Goal: Task Accomplishment & Management: Use online tool/utility

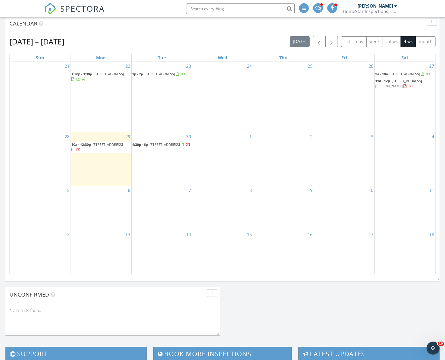
scroll to position [226, 0]
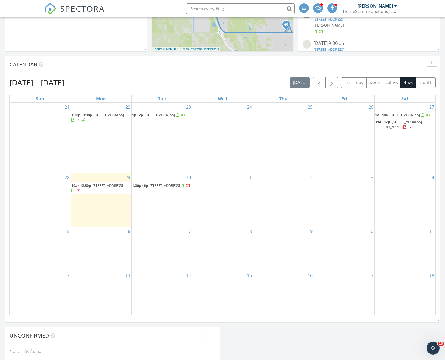
click at [104, 188] on span "12320 SW Blue Mangrove Pkwy, Port St. Lucie 34987" at bounding box center [107, 185] width 30 height 5
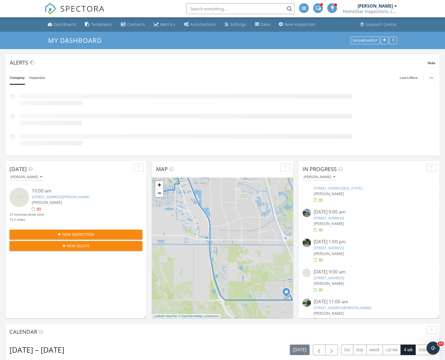
scroll to position [46, 0]
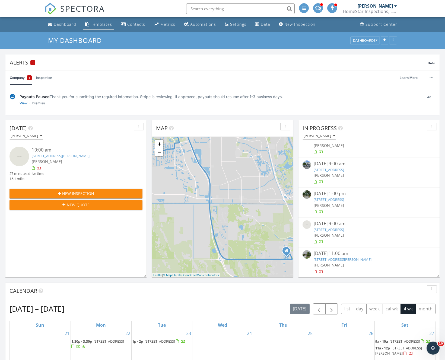
click at [106, 25] on div "Templates" at bounding box center [101, 24] width 21 height 5
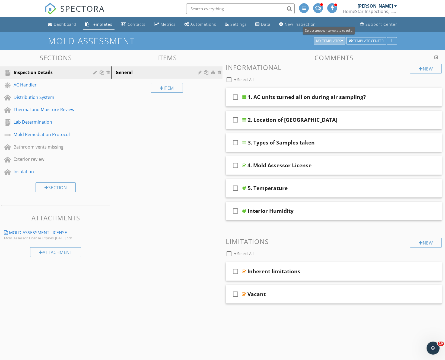
click at [328, 39] on div "My Templates" at bounding box center [329, 41] width 27 height 4
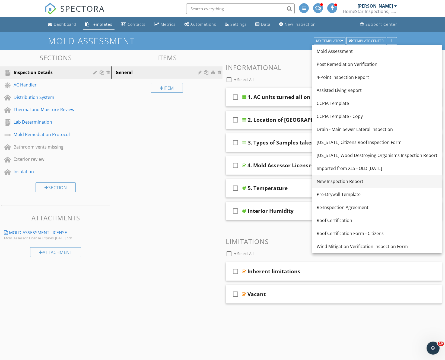
click at [347, 182] on div "New Inspection Report" at bounding box center [376, 181] width 121 height 7
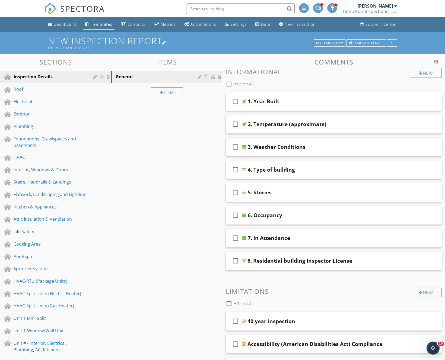
click at [166, 41] on div at bounding box center [164, 42] width 4 height 4
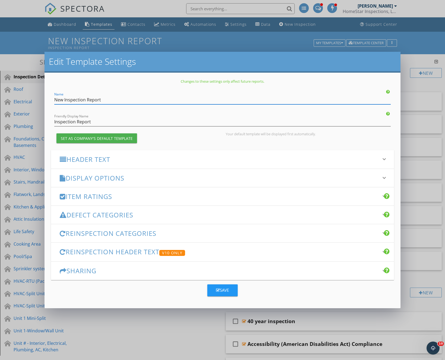
click at [224, 287] on div "Save" at bounding box center [222, 290] width 13 height 6
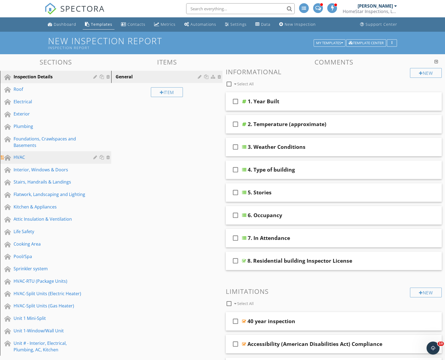
click at [38, 157] on div "HVAC" at bounding box center [50, 157] width 72 height 7
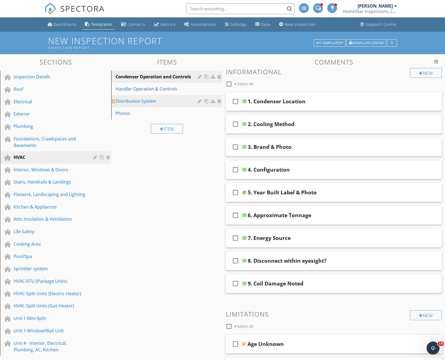
click at [154, 101] on div "Distribution System" at bounding box center [157, 101] width 84 height 7
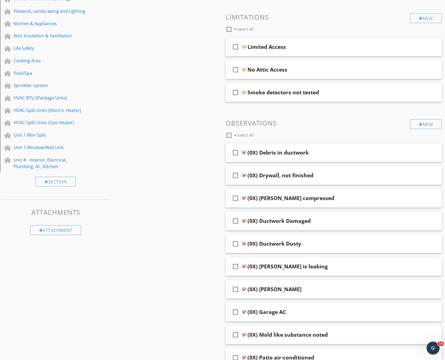
scroll to position [185, 0]
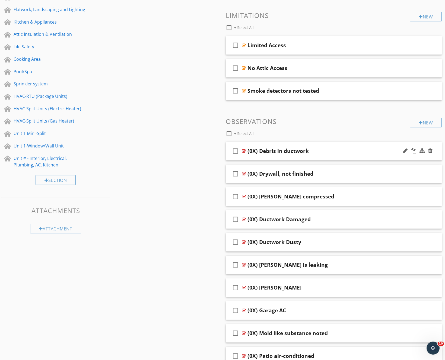
click at [350, 150] on div "(0X) Debris in ductwork" at bounding box center [324, 151] width 154 height 7
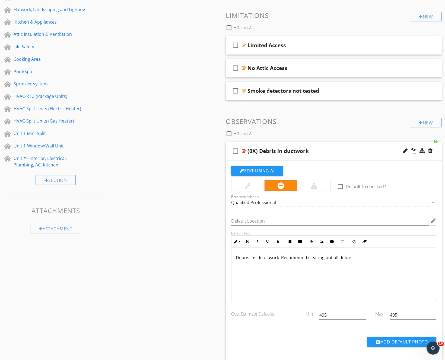
click at [350, 150] on div "(0X) Debris in ductwork" at bounding box center [324, 151] width 154 height 7
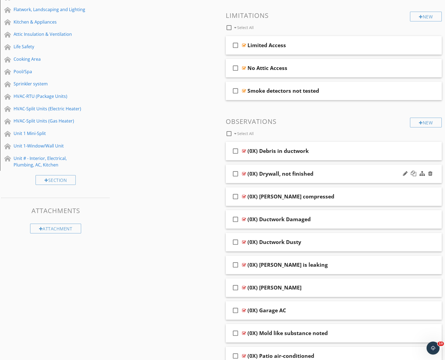
click at [350, 178] on div "check_box_outline_blank (0X) Drywall, not finished" at bounding box center [334, 174] width 216 height 19
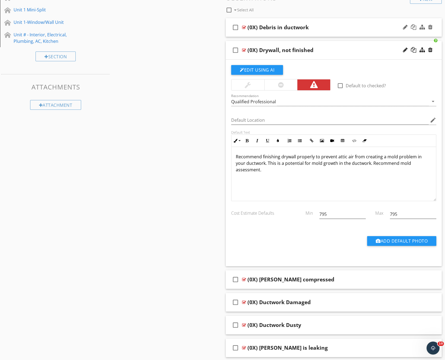
scroll to position [312, 0]
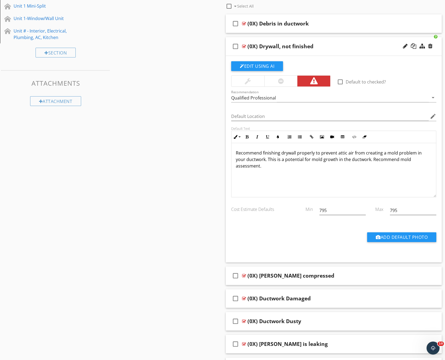
click at [350, 52] on div "check_box_outline_blank (0X) Drywall, not finished" at bounding box center [334, 46] width 216 height 19
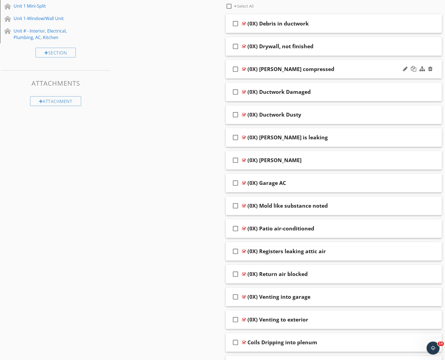
click at [350, 67] on div "(0X) Ductwork compressed" at bounding box center [324, 69] width 154 height 7
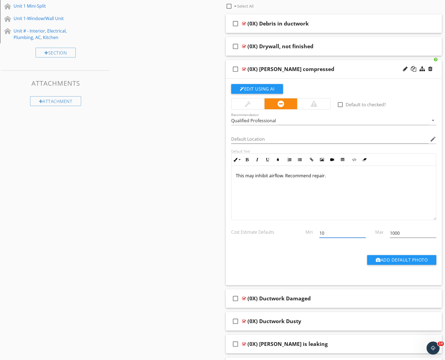
drag, startPoint x: 335, startPoint y: 234, endPoint x: 317, endPoint y: 234, distance: 17.9
click at [317, 234] on div "10" at bounding box center [342, 233] width 53 height 19
drag, startPoint x: 340, startPoint y: 234, endPoint x: 305, endPoint y: 233, distance: 35.0
click at [305, 233] on div "Cost Estimate Defaults Min 4956 Max 1000" at bounding box center [333, 233] width 211 height 19
type input "495"
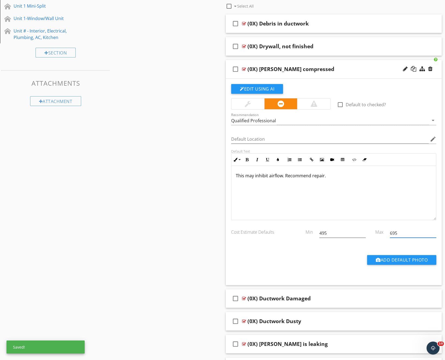
type input "695"
type input "1000"
click at [366, 64] on div "check_box_outline_blank (0X) Ductwork compressed" at bounding box center [334, 69] width 216 height 19
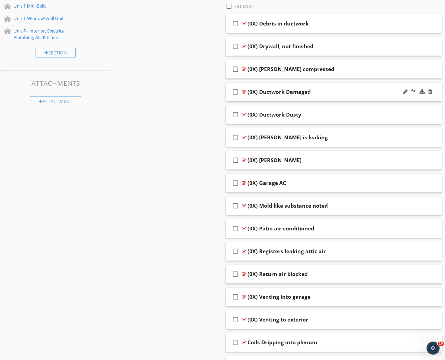
click at [362, 92] on div "(0X) Ductwork Damaged" at bounding box center [324, 92] width 154 height 7
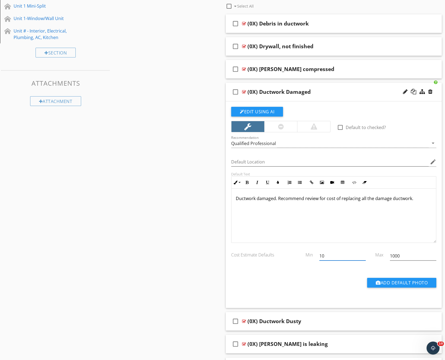
drag, startPoint x: 345, startPoint y: 255, endPoint x: 289, endPoint y: 254, distance: 55.8
click at [289, 254] on div "Cost Estimate Defaults Min 10 Max 1000" at bounding box center [333, 256] width 211 height 19
type input "0"
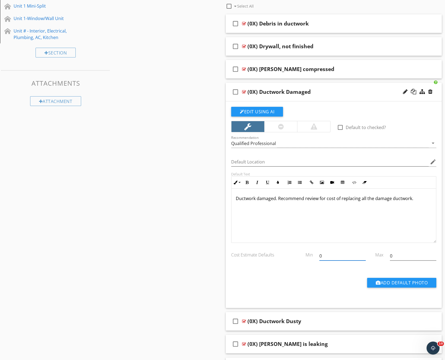
drag, startPoint x: 330, startPoint y: 260, endPoint x: 316, endPoint y: 257, distance: 14.7
click at [316, 257] on div "0" at bounding box center [342, 256] width 53 height 19
type input "495"
type input "2495"
click at [360, 96] on div "check_box_outline_blank (0X) Ductwork Damaged" at bounding box center [334, 92] width 216 height 19
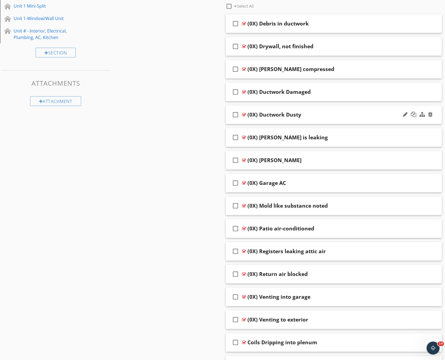
click at [356, 115] on div "(0X) Ductwork Dusty" at bounding box center [324, 114] width 154 height 7
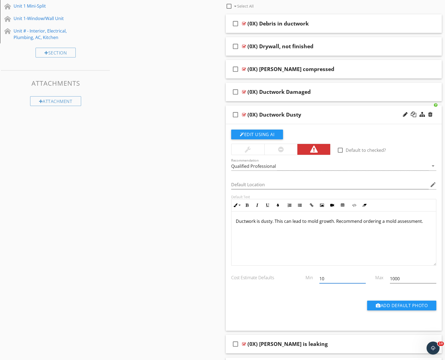
drag, startPoint x: 342, startPoint y: 278, endPoint x: 254, endPoint y: 278, distance: 87.5
click at [254, 278] on div "Cost Estimate Defaults Min 10 Max 1000" at bounding box center [333, 279] width 211 height 19
type input "595"
type input "1000"
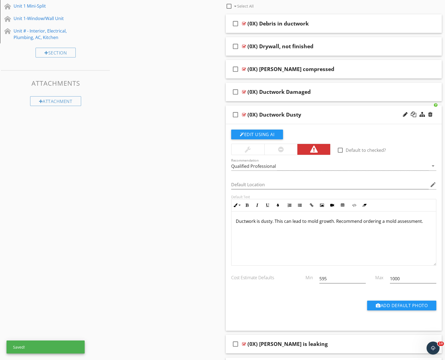
click at [355, 115] on div "(0X) Ductwork Dusty" at bounding box center [324, 114] width 154 height 7
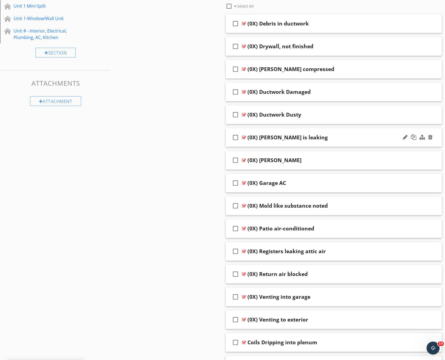
click at [356, 132] on div "check_box_outline_blank (0X) Ductwork is leaking" at bounding box center [334, 137] width 216 height 19
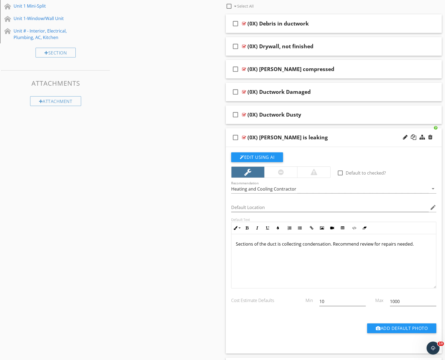
click at [276, 245] on p "Sections of the duct is collecting condensation. Recommend review for repairs n…" at bounding box center [334, 244] width 196 height 7
drag, startPoint x: 346, startPoint y: 299, endPoint x: 312, endPoint y: 299, distance: 34.4
click at [312, 299] on div "Cost Estimate Defaults Min 10 Max 1000" at bounding box center [333, 302] width 211 height 19
type input "495"
type input "2495"
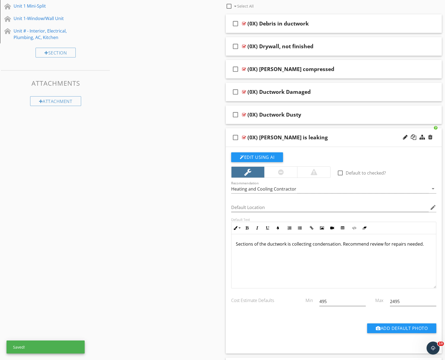
type input "1000"
click at [349, 137] on div "(0X) Ductwork is leaking" at bounding box center [324, 137] width 154 height 7
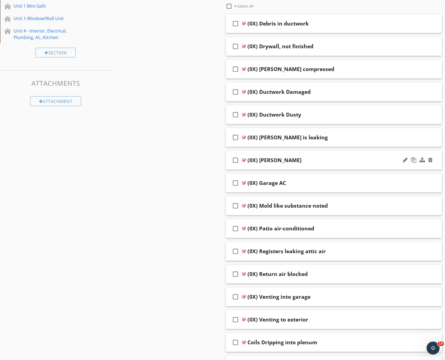
click at [360, 163] on div "(0X) Dusty Ductwork" at bounding box center [324, 160] width 154 height 7
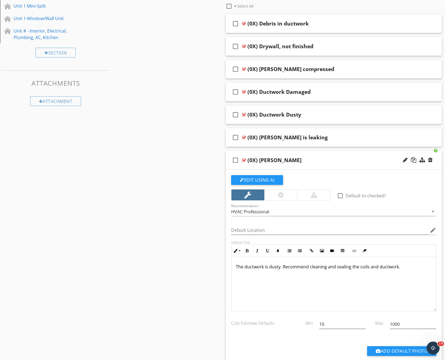
click at [400, 268] on p "The ductwork is dusty. Recommend cleaning and sealing the coils and ductwork." at bounding box center [334, 266] width 196 height 7
click at [404, 91] on div at bounding box center [404, 91] width 5 height 5
click at [281, 91] on input "(0X) Ductwork Damaged" at bounding box center [324, 92] width 154 height 9
type input "(0X) Damaged"
click at [402, 67] on div at bounding box center [404, 68] width 5 height 5
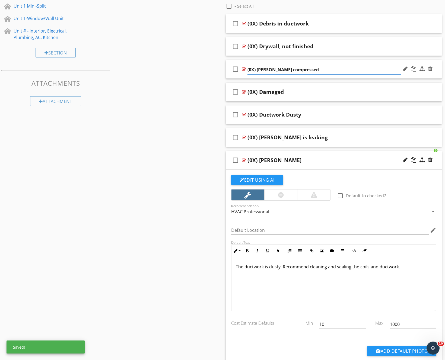
click at [282, 69] on input "(0X) Ductwork compressed" at bounding box center [324, 69] width 154 height 9
click at [293, 72] on input "(0X) Compressed" at bounding box center [324, 69] width 154 height 9
type input "(0X) Compressed Ductwork"
click at [304, 69] on input "(0X) Compressed Ductwork" at bounding box center [324, 69] width 154 height 9
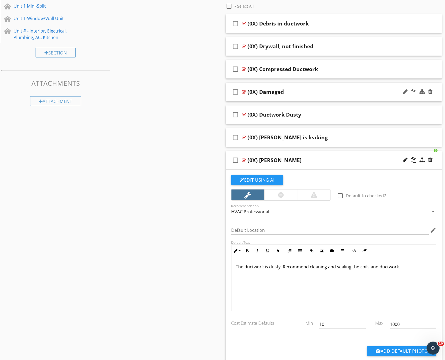
click at [289, 93] on div "(0X) Damaged" at bounding box center [324, 92] width 154 height 7
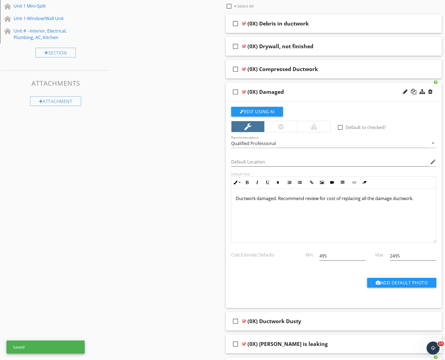
click at [277, 90] on div "(0X) Damaged" at bounding box center [265, 92] width 36 height 7
paste input "Ductwork"
type input "(0X) Damaged Ductwork"
click at [338, 90] on div "(0X) Damaged Ductwork" at bounding box center [324, 92] width 154 height 7
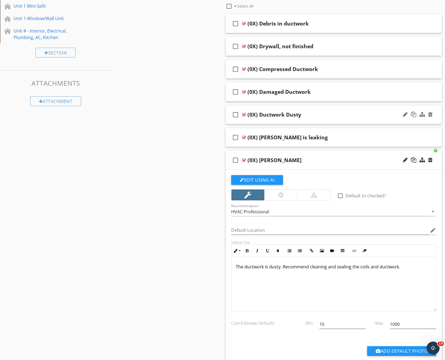
click at [337, 112] on div "(0X) Ductwork Dusty" at bounding box center [324, 114] width 154 height 7
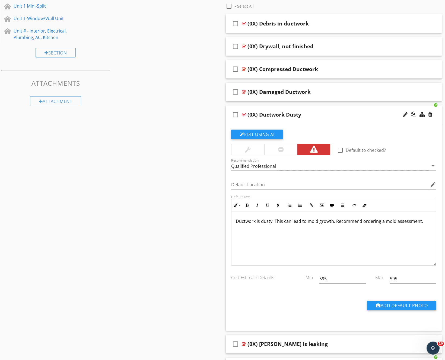
click at [289, 114] on div "(0X) Ductwork Dusty" at bounding box center [274, 114] width 54 height 7
drag, startPoint x: 279, startPoint y: 112, endPoint x: 294, endPoint y: 104, distance: 16.9
click at [279, 112] on input "(0X) Ductwork Dusty" at bounding box center [324, 115] width 154 height 9
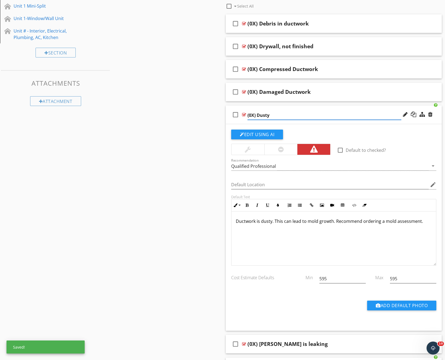
click at [293, 115] on input "(0X) Dusty" at bounding box center [324, 115] width 154 height 9
paste input "Ductwork"
click at [271, 115] on input "(0X) Dusty Ductwork" at bounding box center [324, 115] width 154 height 9
type input "(0X) Dusty Ductwork"
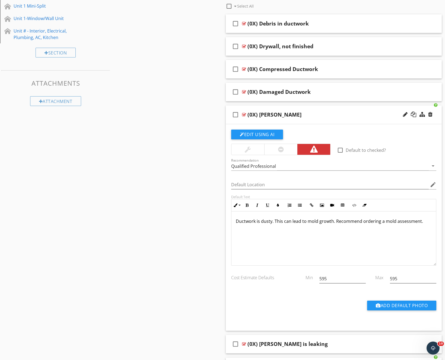
click at [364, 111] on div "check_box_outline_blank (0X) Dusty Ductwork" at bounding box center [334, 114] width 216 height 19
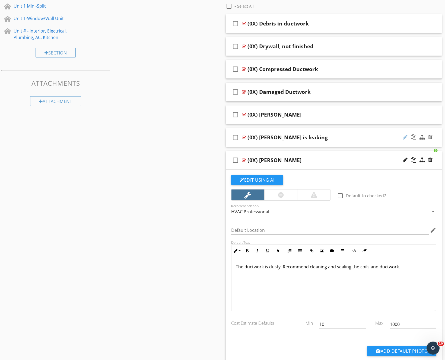
click at [404, 135] on div at bounding box center [404, 136] width 5 height 5
drag, startPoint x: 285, startPoint y: 137, endPoint x: 295, endPoint y: 133, distance: 11.2
click at [285, 137] on input "(0X) Ductwork is leaking" at bounding box center [324, 138] width 154 height 9
paste input "Ductwork"
type input "(0X) Leaking Ductwork"
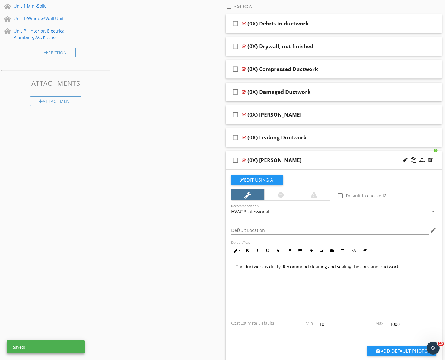
click at [430, 160] on div at bounding box center [430, 159] width 4 height 5
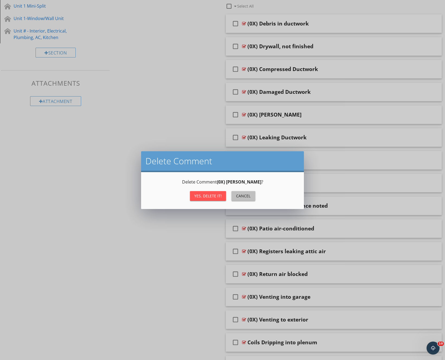
click at [245, 195] on div "Cancel" at bounding box center [243, 196] width 15 height 6
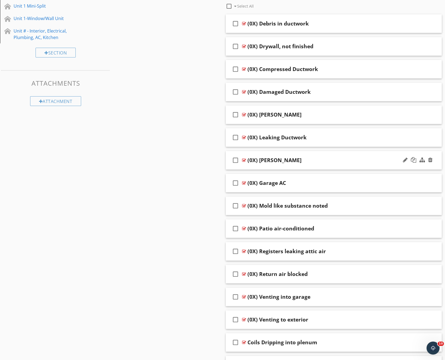
click at [351, 158] on div "(0X) Dusty Ductwork" at bounding box center [324, 160] width 154 height 7
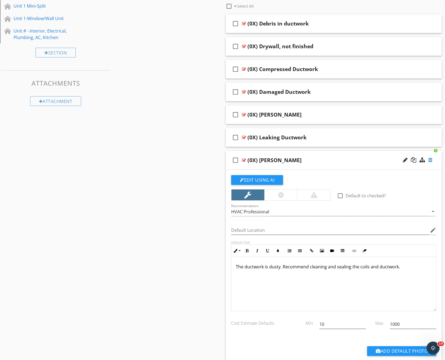
click at [430, 159] on div at bounding box center [430, 159] width 4 height 5
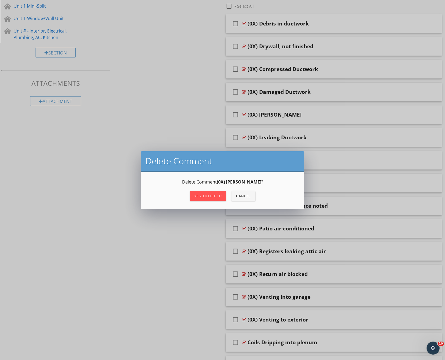
click at [204, 197] on div "Yes, Delete it!" at bounding box center [207, 196] width 27 height 6
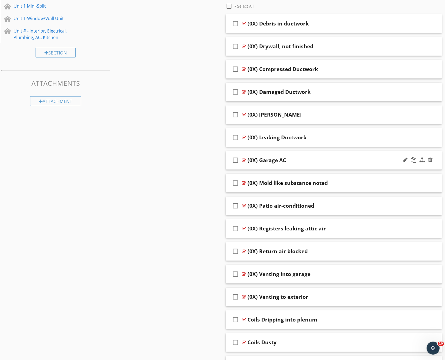
click at [343, 157] on div "(0X) Garage AC" at bounding box center [324, 160] width 154 height 7
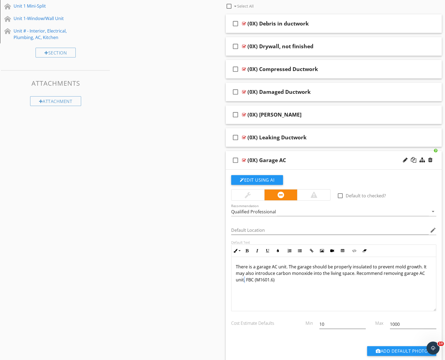
click at [243, 280] on p "There is a garage AC unit. The garage should be properly insulated to prevent m…" at bounding box center [334, 273] width 196 height 20
drag, startPoint x: 243, startPoint y: 280, endPoint x: 236, endPoint y: 281, distance: 7.3
click at [236, 281] on p "There is a garage AC unit. The garage should be properly insulated to prevent m…" at bounding box center [334, 273] width 196 height 20
click at [309, 295] on div "There is a garage AC unit. The garage should be properly insulated to prevent m…" at bounding box center [333, 284] width 204 height 54
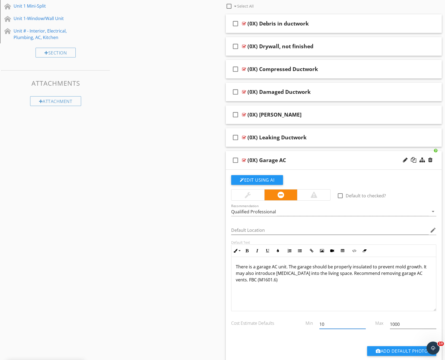
drag, startPoint x: 327, startPoint y: 327, endPoint x: 311, endPoint y: 327, distance: 16.0
click at [311, 327] on div "Cost Estimate Defaults Min 10 Max 1000" at bounding box center [333, 324] width 211 height 19
type input "495"
click at [356, 158] on div "(0X) Garage AC" at bounding box center [324, 160] width 154 height 7
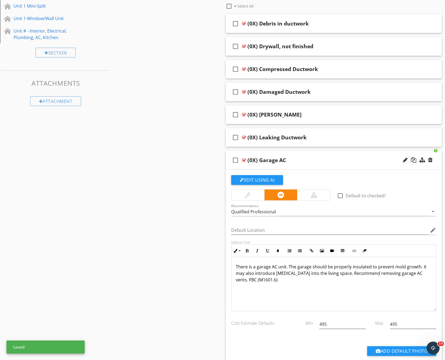
type input "1000"
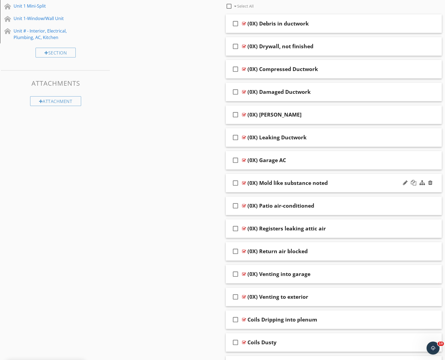
click at [355, 186] on div "(0X) Mold like substance noted" at bounding box center [324, 183] width 154 height 7
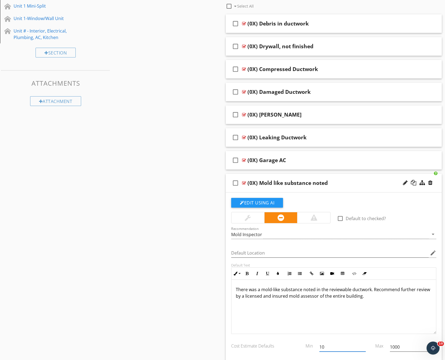
drag, startPoint x: 350, startPoint y: 349, endPoint x: 275, endPoint y: 341, distance: 76.0
click at [275, 341] on div "Cost Estimate Defaults Min 10 Max 1000" at bounding box center [333, 347] width 211 height 19
type input "595"
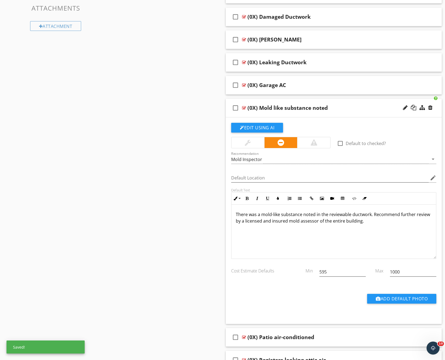
scroll to position [382, 0]
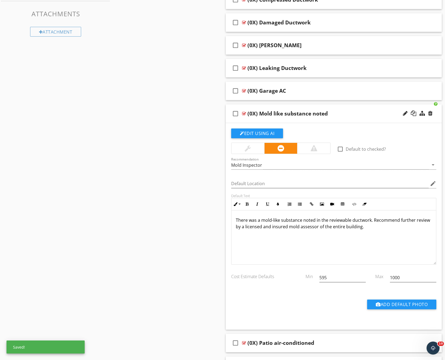
type input "595"
click at [354, 115] on div "(0X) Mold like substance noted" at bounding box center [324, 113] width 154 height 7
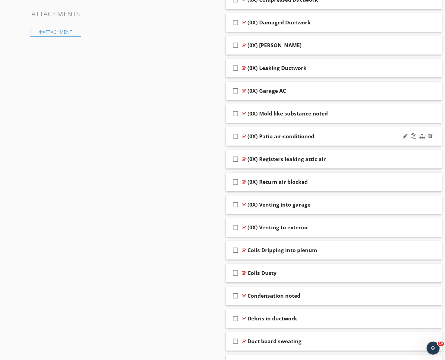
click at [351, 135] on div "(0X) Patio air-conditioned" at bounding box center [324, 136] width 154 height 7
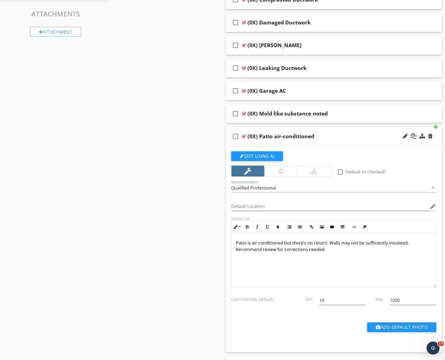
click at [327, 241] on p "Patio is air conditioned but there’s no return. Walls may not be sufficiently i…" at bounding box center [334, 246] width 196 height 13
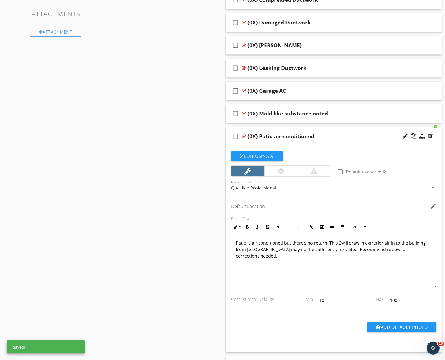
click at [382, 243] on p "Patio is air conditioned but there’s no return. This 2will draw in extrerior ai…" at bounding box center [334, 250] width 196 height 20
click at [374, 243] on p "Patio is air conditioned but there’s no return. This 2will draw in air in to th…" at bounding box center [334, 250] width 196 height 20
click at [339, 243] on p "Patio is air conditioned but there’s no return. This 2will draw in air into the…" at bounding box center [334, 250] width 196 height 20
click at [411, 242] on p "Patio is air conditioned but there’s no return. This will draw in air into the …" at bounding box center [334, 250] width 196 height 20
click at [302, 249] on p "Patio is air conditioned but there’s no return. This will draw in air into the …" at bounding box center [334, 250] width 196 height 20
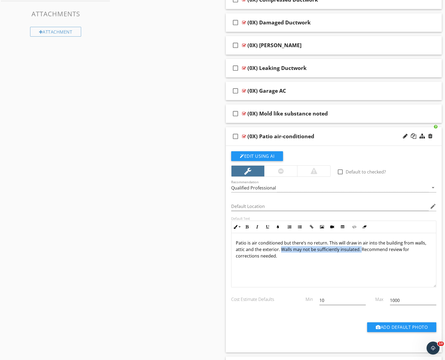
drag, startPoint x: 361, startPoint y: 251, endPoint x: 281, endPoint y: 252, distance: 80.0
click at [281, 252] on p "Patio is air conditioned but there’s no return. This will draw in air into the …" at bounding box center [334, 250] width 196 height 20
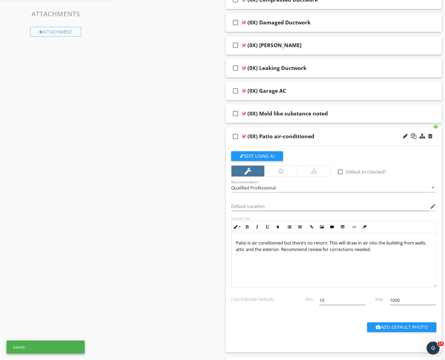
click at [327, 241] on p "Patio is air conditioned but there’s no return. This will draw in air into the …" at bounding box center [334, 246] width 196 height 13
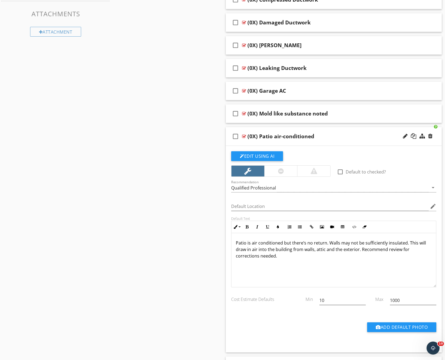
click at [252, 250] on p "Patio is air conditioned but there’s no return. Walls may not be sufficiently i…" at bounding box center [334, 250] width 196 height 20
click at [353, 250] on p "Patio is air conditioned but there’s no return. Walls may not be sufficiently i…" at bounding box center [334, 250] width 196 height 20
click at [357, 250] on p "Patio is air conditioned but there’s no return. Walls may not be sufficiently i…" at bounding box center [334, 250] width 196 height 20
click at [356, 249] on p "Patio is air conditioned but there’s no return. Walls may not be sufficiently i…" at bounding box center [334, 250] width 196 height 20
drag, startPoint x: 339, startPoint y: 301, endPoint x: 290, endPoint y: 301, distance: 49.3
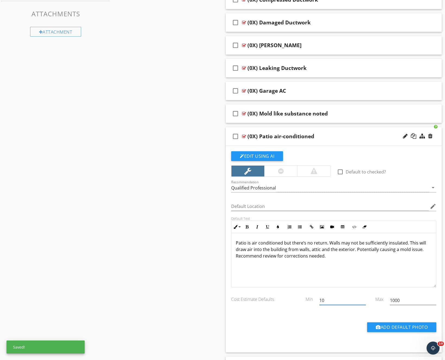
click at [290, 301] on div "Cost Estimate Defaults Min 10 Max 1000" at bounding box center [333, 301] width 211 height 19
type input "495"
type input "695"
click at [323, 256] on p "Patio is air conditioned but there’s no return. Walls may not be sufficiently i…" at bounding box center [334, 250] width 196 height 20
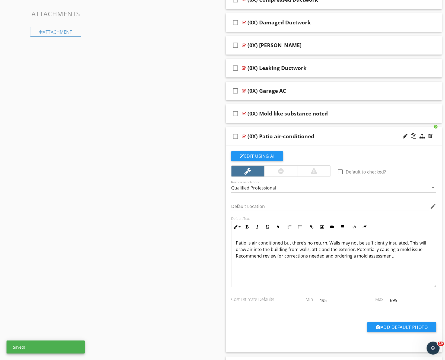
drag, startPoint x: 335, startPoint y: 303, endPoint x: 317, endPoint y: 303, distance: 18.4
click at [317, 303] on div "495" at bounding box center [342, 301] width 53 height 19
type input "895"
type input "695"
click at [357, 131] on div "check_box_outline_blank (0X) Patio air-conditioned" at bounding box center [334, 136] width 216 height 19
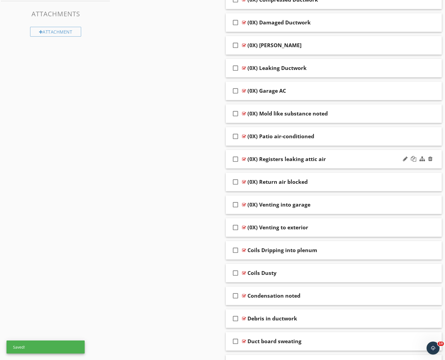
click at [362, 153] on div "check_box_outline_blank (0X) Registers leaking attic air" at bounding box center [334, 159] width 216 height 19
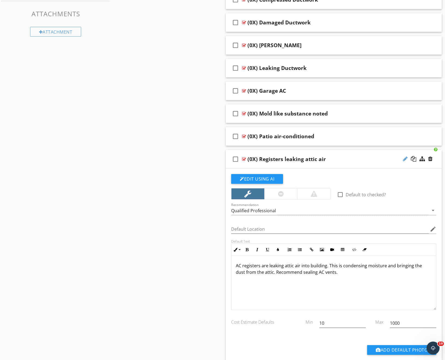
click at [404, 157] on div at bounding box center [404, 158] width 5 height 5
click at [337, 160] on input "(0X) Registers leaking attic air" at bounding box center [324, 159] width 154 height 9
click at [284, 158] on div "(0X) Registers leaking attic air" at bounding box center [286, 159] width 78 height 7
click at [279, 159] on input "(0X) Registers leaking attic air" at bounding box center [324, 159] width 154 height 9
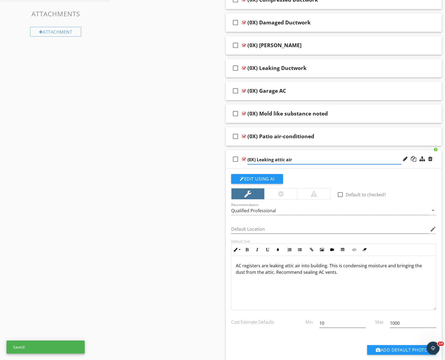
click at [298, 161] on input "(0X) Leaking attic air" at bounding box center [324, 159] width 154 height 9
type input "(0X) Leaking Registers"
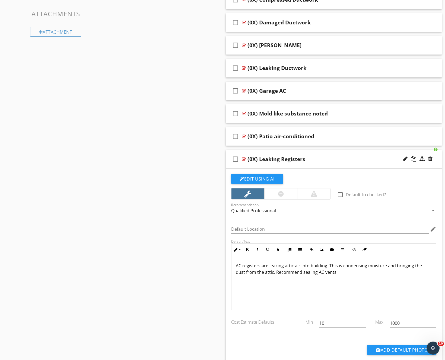
click at [266, 272] on p "AC registers are leaking attic air into building. This is condensing moisture a…" at bounding box center [334, 268] width 196 height 13
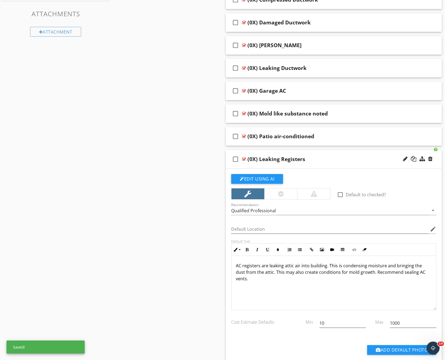
click at [423, 273] on p "AC registers are leaking attic air into building. This is condensing moisture a…" at bounding box center [334, 272] width 196 height 20
click at [300, 334] on div "Add Default Photo" at bounding box center [333, 349] width 211 height 30
click at [412, 267] on p "AC registers are leaking attic air into building. This is condensing moisture a…" at bounding box center [334, 272] width 196 height 20
drag, startPoint x: 334, startPoint y: 326, endPoint x: 298, endPoint y: 325, distance: 36.1
click at [298, 325] on div "Cost Estimate Defaults Min 10 Max 1000" at bounding box center [333, 323] width 211 height 19
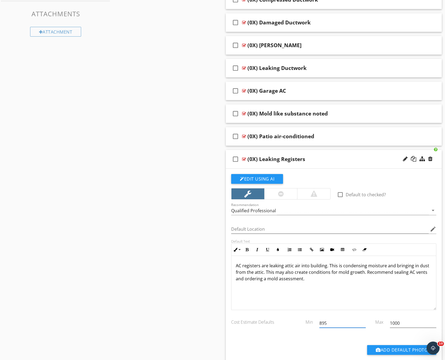
type input "895"
type input "995"
type input "1000"
click at [365, 153] on div "check_box_outline_blank (0X) Leaking Registers" at bounding box center [334, 159] width 216 height 19
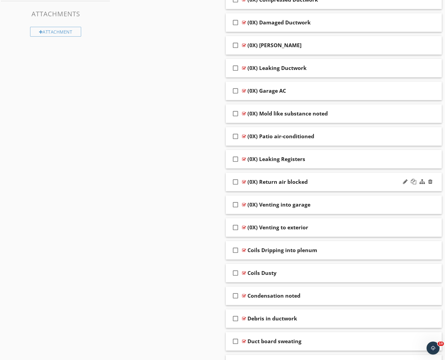
click at [361, 181] on div "(0X) Return air blocked" at bounding box center [324, 182] width 154 height 7
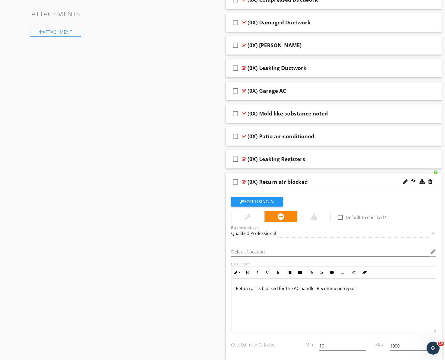
click at [314, 288] on p "Return air is blocked for the AC handle. Recommend repair." at bounding box center [334, 288] width 196 height 7
drag, startPoint x: 335, startPoint y: 347, endPoint x: 290, endPoint y: 342, distance: 45.6
click at [290, 342] on div "Cost Estimate Defaults Min 10 Max 1000" at bounding box center [333, 346] width 211 height 19
type input "495"
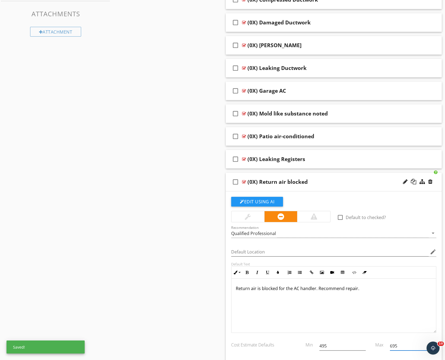
type input "695"
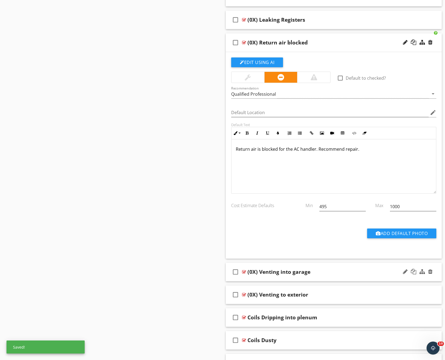
scroll to position [483, 0]
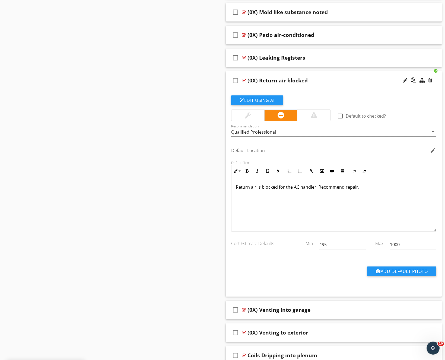
type input "695"
click at [366, 80] on div "(0X) Return air blocked" at bounding box center [324, 80] width 154 height 7
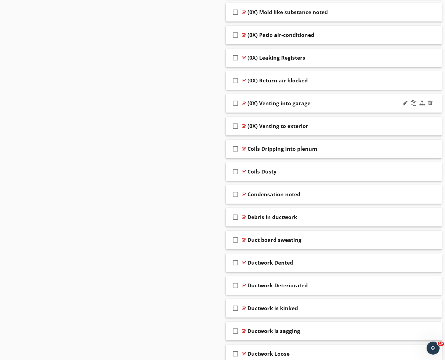
click at [357, 103] on div "(0X) Venting into garage" at bounding box center [324, 103] width 154 height 7
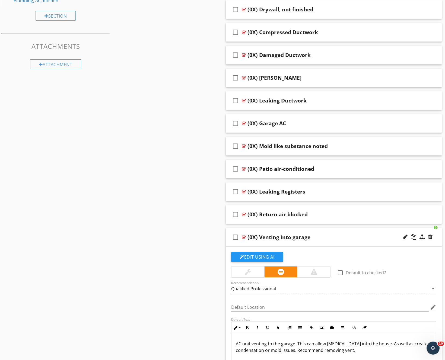
scroll to position [337, 0]
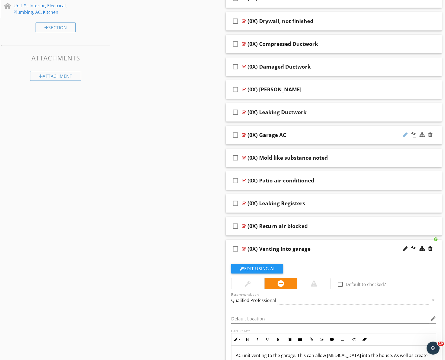
click at [404, 134] on div at bounding box center [404, 134] width 5 height 5
type input "(0X) Garage Air Conditioned"
click at [351, 131] on div "check_box_outline_blank (0X) Garage Air Conditioned" at bounding box center [334, 135] width 216 height 19
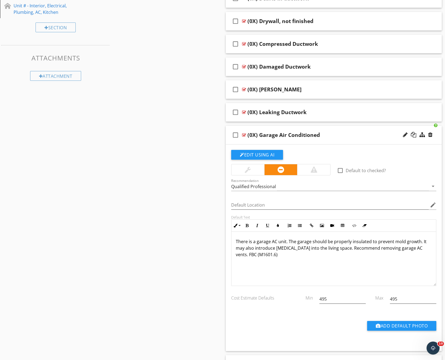
click at [351, 131] on div "check_box_outline_blank (0X) Garage Air Conditioned" at bounding box center [334, 135] width 216 height 19
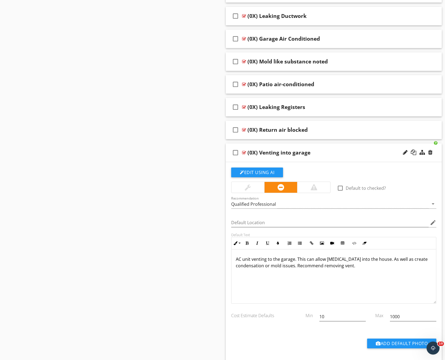
scroll to position [434, 0]
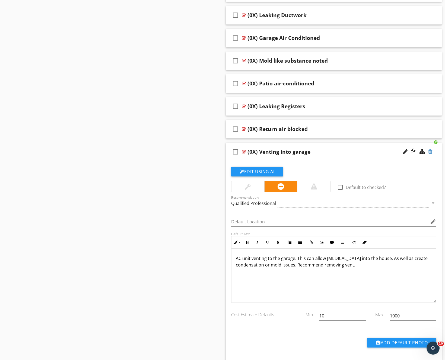
click at [429, 151] on div at bounding box center [430, 151] width 4 height 5
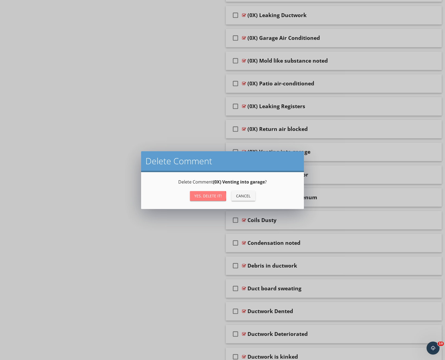
click at [216, 198] on div "Yes, Delete it!" at bounding box center [207, 196] width 27 height 6
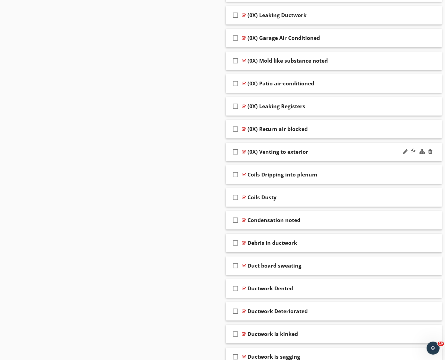
click at [373, 150] on div "(0X) Venting to exterior" at bounding box center [324, 152] width 154 height 7
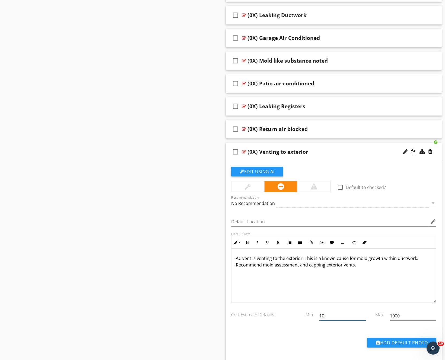
drag, startPoint x: 346, startPoint y: 318, endPoint x: 299, endPoint y: 317, distance: 47.2
click at [299, 317] on div "Cost Estimate Defaults Min 10 Max 1000" at bounding box center [333, 316] width 211 height 19
type input "495"
type input "695"
drag, startPoint x: 342, startPoint y: 317, endPoint x: 307, endPoint y: 316, distance: 35.3
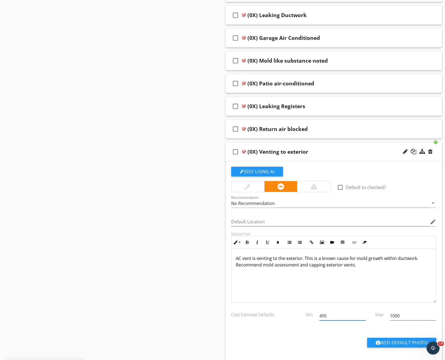
click at [307, 316] on div "Cost Estimate Defaults Min 495 Max 1000" at bounding box center [333, 316] width 211 height 19
type input "695"
click at [364, 152] on div "(0X) Venting to exterior" at bounding box center [324, 152] width 154 height 7
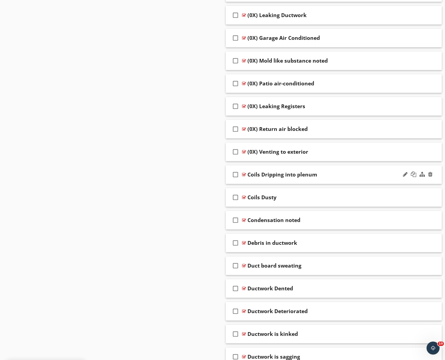
click at [365, 174] on div "Coils Dripping into plenum" at bounding box center [324, 174] width 154 height 7
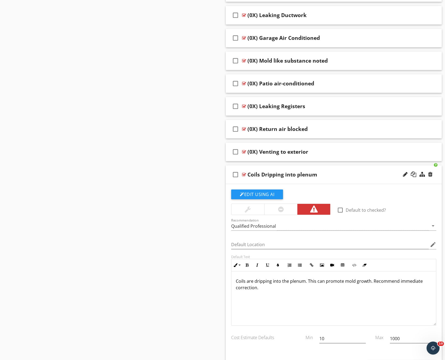
click at [268, 287] on p "Coils are dripping into the plenum. This can promote mold growth. Recommend imm…" at bounding box center [334, 284] width 196 height 13
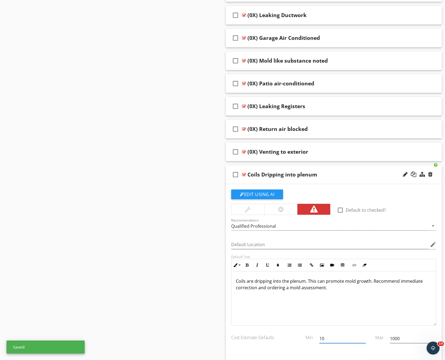
drag, startPoint x: 339, startPoint y: 341, endPoint x: 288, endPoint y: 333, distance: 51.1
click at [288, 333] on div "Cost Estimate Defaults Min 10 Max 1000" at bounding box center [333, 339] width 211 height 19
type input "695"
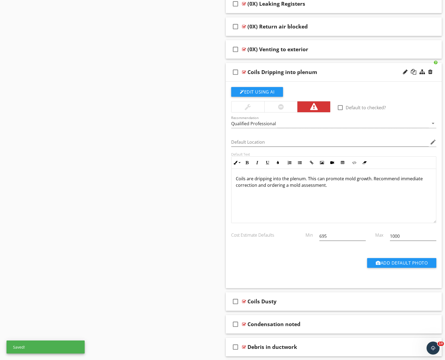
type input "695"
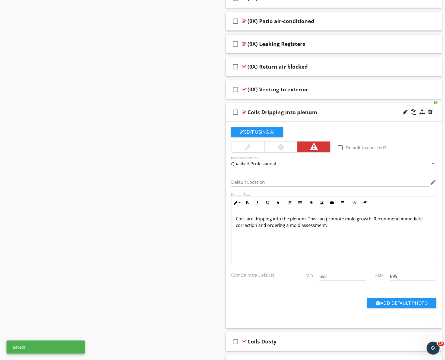
scroll to position [487, 0]
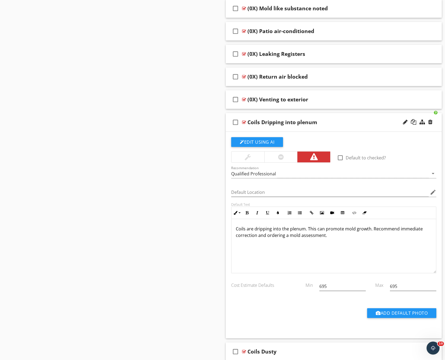
click at [353, 123] on div "Coils Dripping into plenum" at bounding box center [324, 122] width 154 height 7
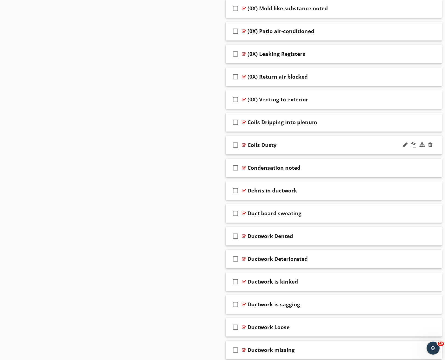
click at [353, 143] on div "Coils Dusty" at bounding box center [324, 145] width 154 height 7
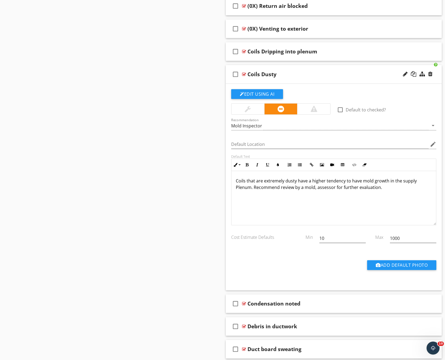
scroll to position [563, 0]
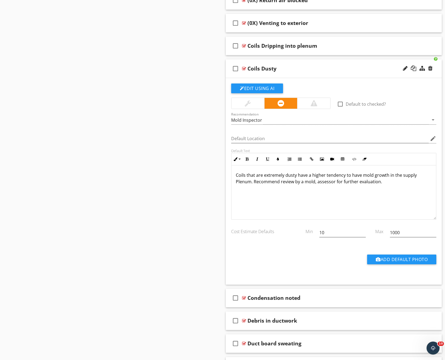
click at [238, 182] on p "Coils that are extremely dusty have a higher tendency to have mold growth in th…" at bounding box center [334, 178] width 196 height 13
drag, startPoint x: 344, startPoint y: 175, endPoint x: 309, endPoint y: 175, distance: 35.2
click at [309, 175] on p "Coils that are extremely dusty have a higher tendency to have mold growth in th…" at bounding box center [334, 178] width 196 height 13
click at [343, 178] on p "Coils that are extremely dusty have a higher tendency to have mold growth in th…" at bounding box center [334, 178] width 196 height 13
drag, startPoint x: 349, startPoint y: 232, endPoint x: 278, endPoint y: 232, distance: 71.0
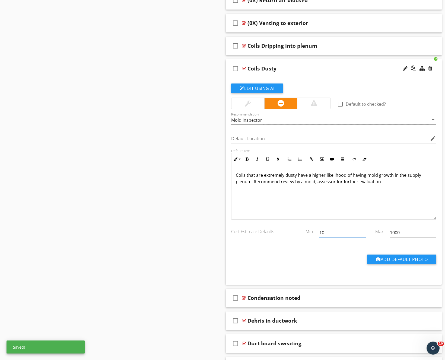
click at [278, 232] on div "Cost Estimate Defaults Min 10 Max 1000" at bounding box center [333, 233] width 211 height 19
click at [315, 183] on p "Coils that are extremely dusty have a higher likelihood of having mold growth i…" at bounding box center [334, 178] width 196 height 13
drag, startPoint x: 333, startPoint y: 235, endPoint x: 309, endPoint y: 235, distance: 24.1
click at [309, 235] on div "Cost Estimate Defaults Min 10 Max 1000" at bounding box center [333, 233] width 211 height 19
type input "595"
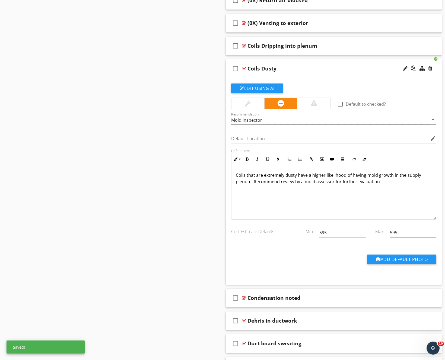
type input "595"
click at [387, 181] on p "Coils that are extremely dusty have a higher likelihood of having mold growth i…" at bounding box center [334, 178] width 196 height 13
type input "595"
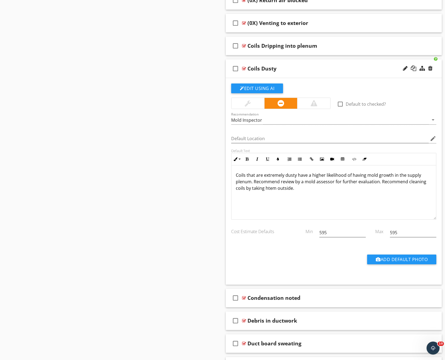
click at [271, 190] on p "Coils that are extremely dusty have a higher likelihood of having mold growth i…" at bounding box center [334, 182] width 196 height 20
click at [314, 186] on p "Coils that are extremely dusty have a higher likelihood of having mold growth i…" at bounding box center [334, 182] width 196 height 20
click at [292, 188] on p "Coils that are extremely dusty have a higher likelihood of having mold growth i…" at bounding box center [334, 182] width 196 height 20
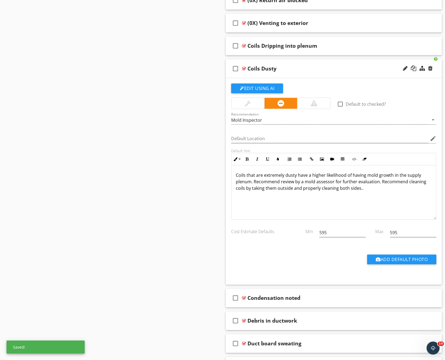
click at [330, 66] on div "Coils Dusty" at bounding box center [324, 68] width 154 height 7
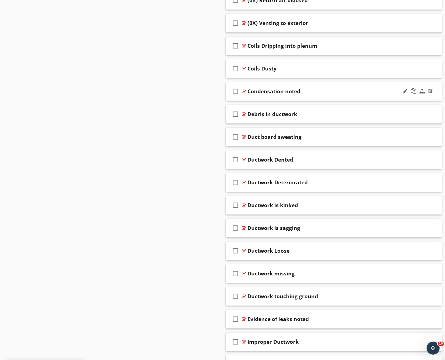
click at [359, 88] on div "Condensation noted" at bounding box center [324, 91] width 154 height 7
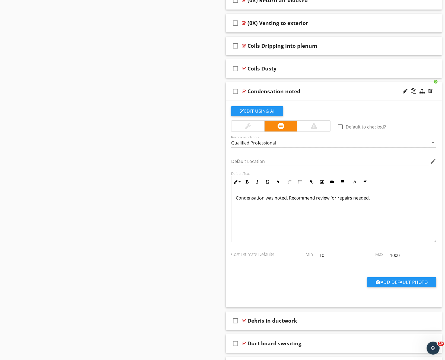
drag, startPoint x: 346, startPoint y: 257, endPoint x: 236, endPoint y: 249, distance: 110.3
click at [236, 249] on div "Cost Estimate Defaults Min 10 Max 1000" at bounding box center [333, 256] width 211 height 19
type input "495"
click at [357, 94] on div "Condensation noted" at bounding box center [324, 91] width 154 height 7
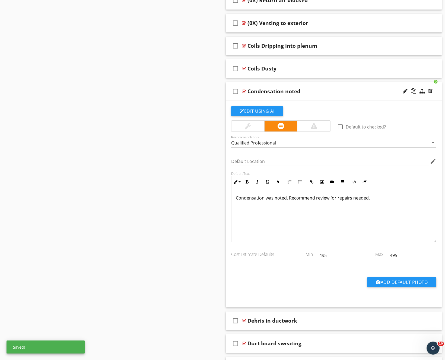
type input "1000"
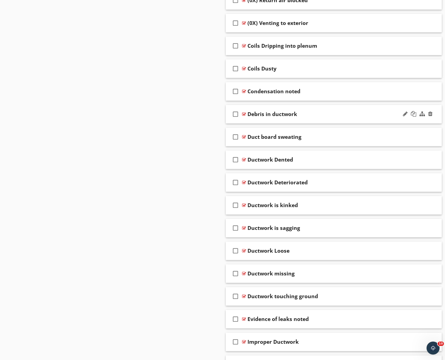
click at [362, 108] on div "check_box_outline_blank Debris in ductwork" at bounding box center [334, 114] width 216 height 19
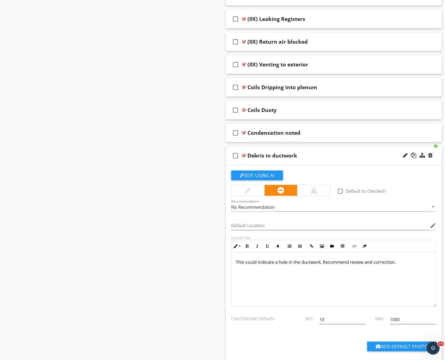
scroll to position [544, 0]
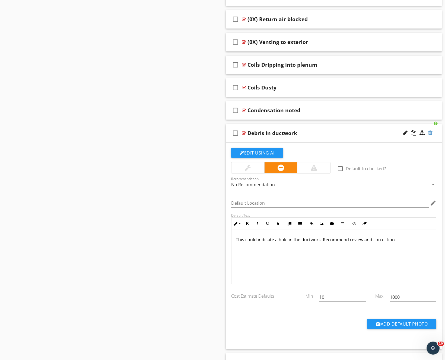
click at [429, 131] on div at bounding box center [430, 132] width 4 height 5
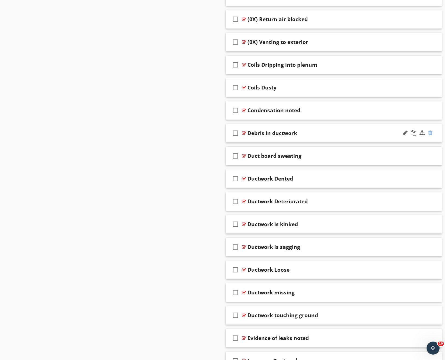
click at [431, 133] on div at bounding box center [430, 132] width 4 height 5
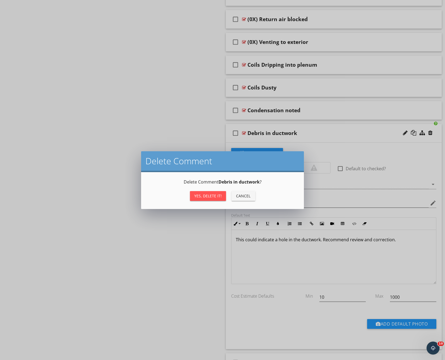
click at [209, 193] on div "Yes, Delete it!" at bounding box center [207, 196] width 27 height 6
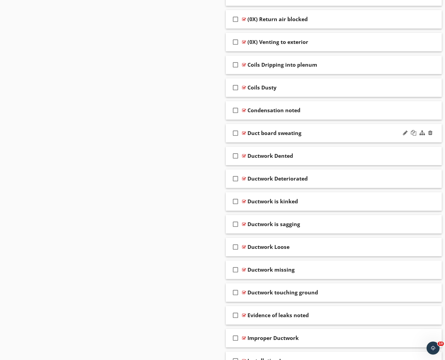
click at [379, 131] on div "Duct board sweating" at bounding box center [324, 133] width 154 height 7
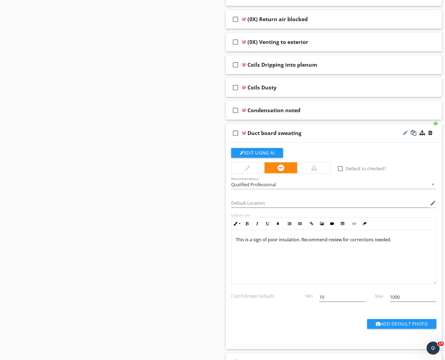
click at [403, 132] on div at bounding box center [404, 132] width 5 height 5
click at [274, 135] on input "Duct board sweating" at bounding box center [324, 133] width 154 height 9
type input "Sweating Ductwork"
drag, startPoint x: 339, startPoint y: 296, endPoint x: 263, endPoint y: 287, distance: 76.7
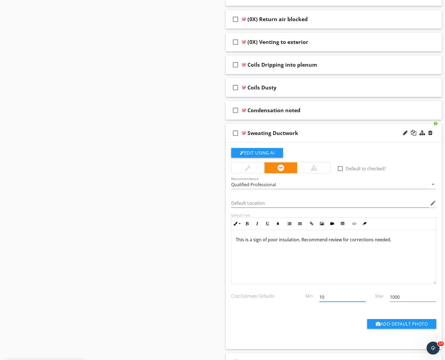
click at [263, 287] on div "Cost Estimate Defaults Min 10 Max 1000" at bounding box center [333, 296] width 211 height 24
type input "495"
click at [358, 133] on div "Sweating Ductwork" at bounding box center [324, 133] width 154 height 7
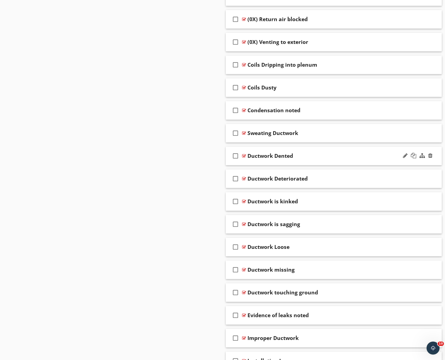
click at [357, 150] on div "check_box_outline_blank Ductwork Dented" at bounding box center [334, 156] width 216 height 19
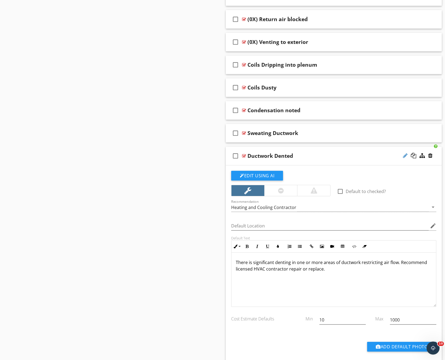
click at [404, 156] on div at bounding box center [404, 155] width 5 height 5
click at [270, 156] on input "Ductwork Dented" at bounding box center [324, 156] width 154 height 9
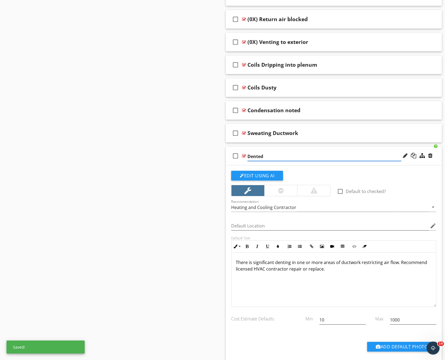
paste input "Ductwork"
type input "Dented Ductwork"
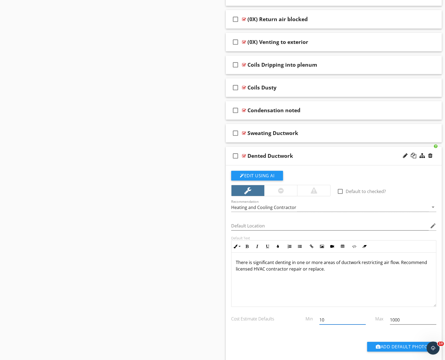
drag, startPoint x: 350, startPoint y: 316, endPoint x: 305, endPoint y: 313, distance: 45.9
click at [305, 313] on div "Cost Estimate Defaults Min 10 Max 1000" at bounding box center [333, 320] width 211 height 19
drag, startPoint x: 328, startPoint y: 319, endPoint x: 320, endPoint y: 320, distance: 8.7
click at [320, 320] on input "10" at bounding box center [342, 319] width 46 height 9
type input "395"
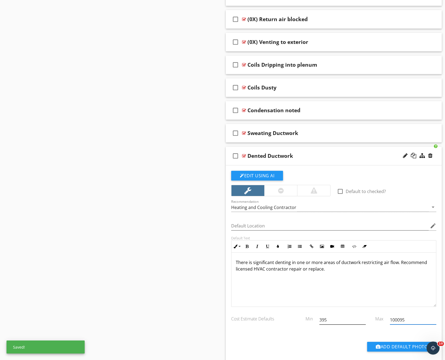
type input "100095"
drag, startPoint x: 409, startPoint y: 321, endPoint x: 380, endPoint y: 316, distance: 29.4
click at [380, 316] on div "Cost Estimate Defaults Min 395 Max 100095" at bounding box center [333, 320] width 211 height 19
type input "895"
drag, startPoint x: 331, startPoint y: 320, endPoint x: 295, endPoint y: 320, distance: 35.8
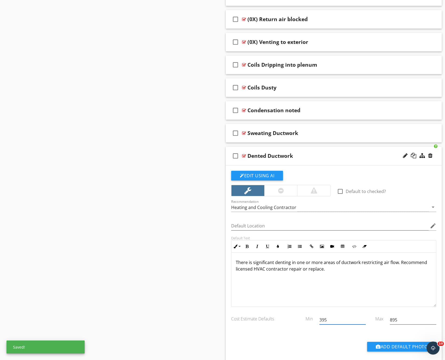
click at [295, 320] on div "Cost Estimate Defaults Min 395 Max 895" at bounding box center [333, 320] width 211 height 19
type input "69"
type input "895"
drag, startPoint x: 344, startPoint y: 318, endPoint x: 279, endPoint y: 317, distance: 65.0
click at [279, 317] on div "Cost Estimate Defaults Min 69 Max 895" at bounding box center [333, 320] width 211 height 19
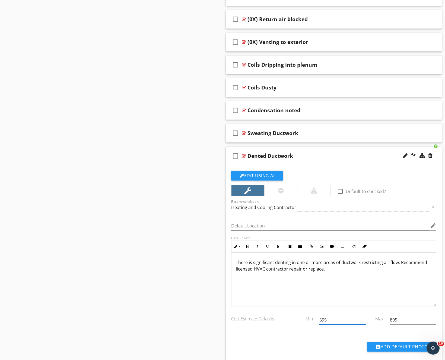
type input "695"
type input "995"
click at [362, 156] on div "Dented Ductwork" at bounding box center [324, 156] width 154 height 7
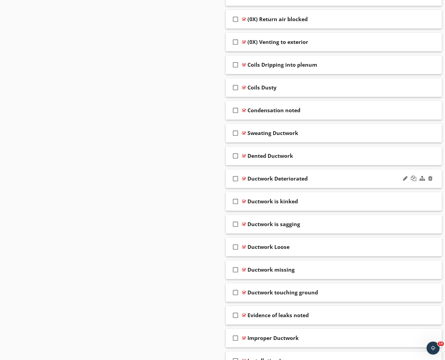
click at [356, 176] on div "Ductwork Deteriorated" at bounding box center [324, 178] width 154 height 7
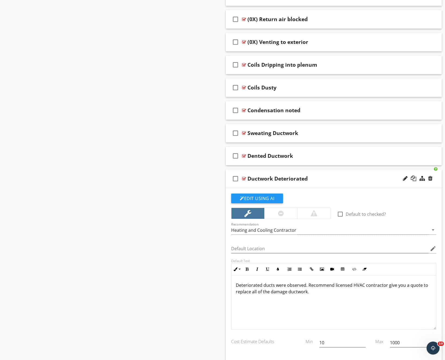
click at [286, 177] on div "Ductwork Deteriorated" at bounding box center [277, 178] width 60 height 7
click at [270, 178] on input "Ductwork Deteriorated" at bounding box center [324, 179] width 154 height 9
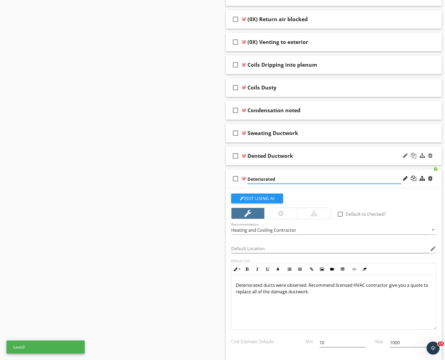
paste input "Ductwork"
type input "Deteriorated Ductwork"
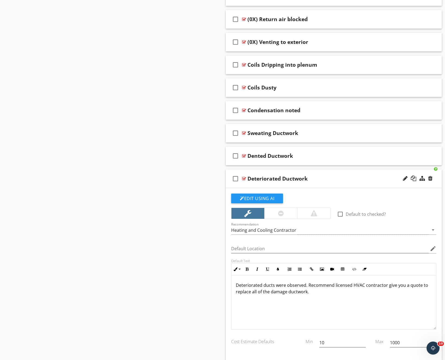
scroll to position [0, 0]
drag, startPoint x: 335, startPoint y: 343, endPoint x: 296, endPoint y: 343, distance: 38.5
click at [296, 343] on div "Cost Estimate Defaults Min 10 Max 1000" at bounding box center [333, 343] width 211 height 19
type input "3895"
type input "4995"
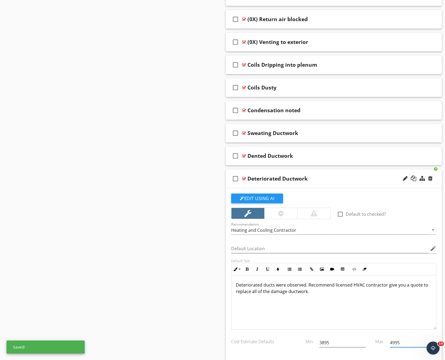
scroll to position [734, 0]
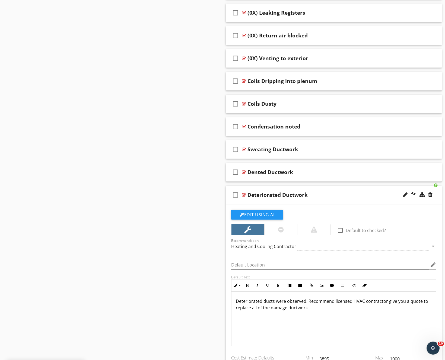
type input "4995"
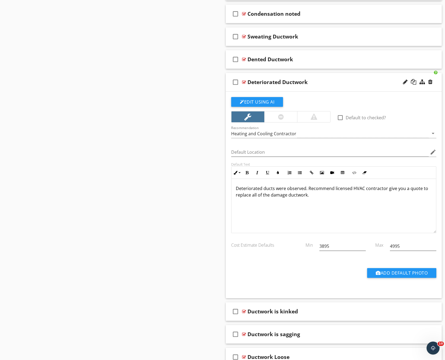
scroll to position [645, 0]
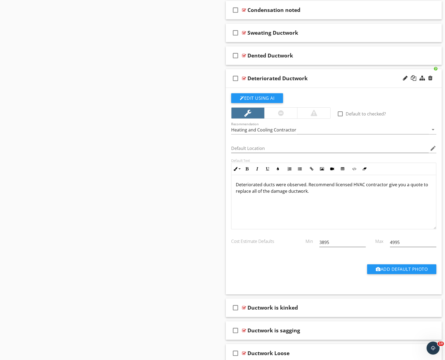
drag, startPoint x: 342, startPoint y: 250, endPoint x: 342, endPoint y: 196, distance: 54.2
click at [342, 246] on div "3895" at bounding box center [342, 245] width 46 height 14
click at [355, 75] on div "Deteriorated Ductwork" at bounding box center [324, 78] width 154 height 7
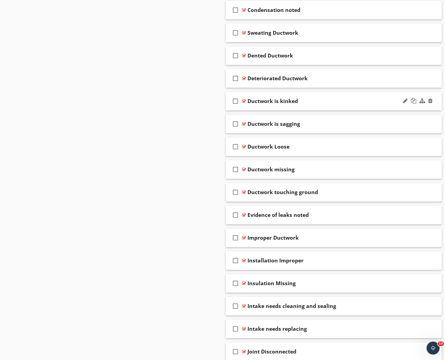
click at [343, 102] on div "Ductwork is kinked" at bounding box center [324, 101] width 154 height 7
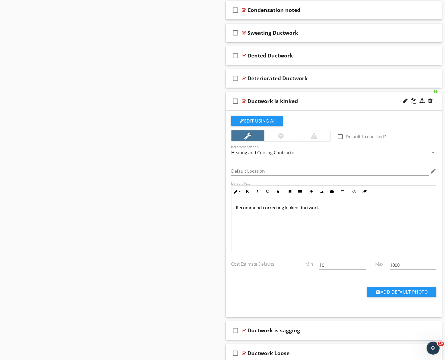
click at [292, 99] on div "Ductwork is kinked" at bounding box center [272, 101] width 50 height 7
click at [276, 99] on input "Ductwork is kinked" at bounding box center [324, 101] width 154 height 9
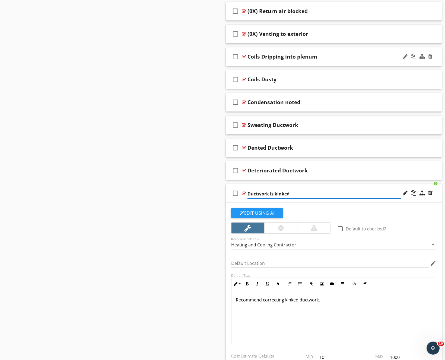
scroll to position [560, 0]
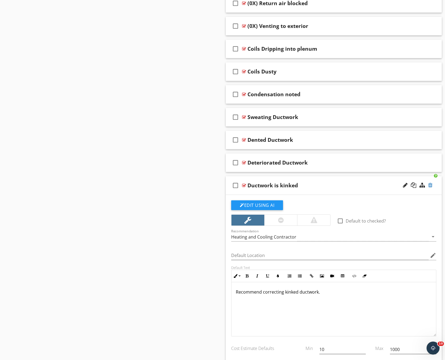
click at [431, 183] on div at bounding box center [430, 184] width 4 height 5
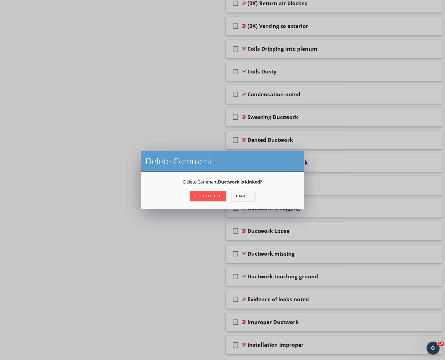
click at [210, 194] on div "Yes, Delete it!" at bounding box center [207, 196] width 27 height 6
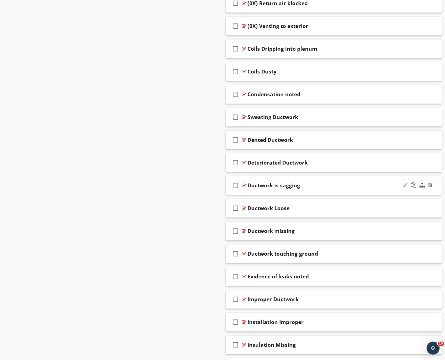
click at [406, 184] on div at bounding box center [404, 184] width 5 height 5
click at [275, 186] on input "Ductwork is sagging" at bounding box center [324, 186] width 154 height 9
click at [292, 185] on input "Sagging" at bounding box center [324, 186] width 154 height 9
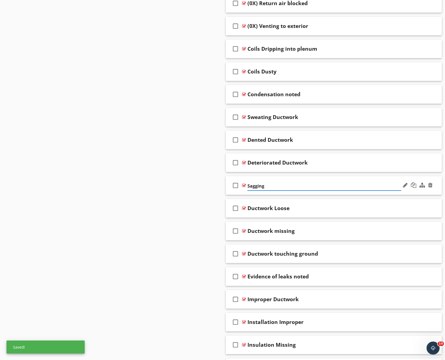
paste input "Ductwork"
type input "Sagging Ductwork"
click at [161, 211] on div "Sections Inspection Details Roof Electrical Exterior Plumbing Foundations, Craw…" at bounding box center [222, 308] width 445 height 1629
click at [320, 205] on div "Ductwork Loose" at bounding box center [324, 208] width 154 height 7
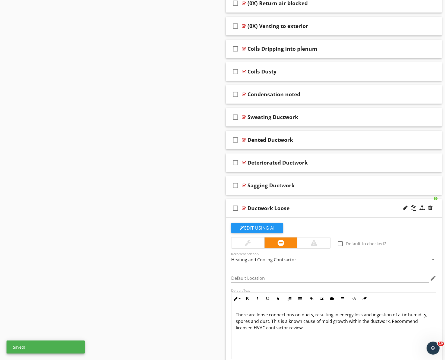
click at [277, 204] on div "check_box_outline_blank Ductwork Loose" at bounding box center [334, 208] width 216 height 19
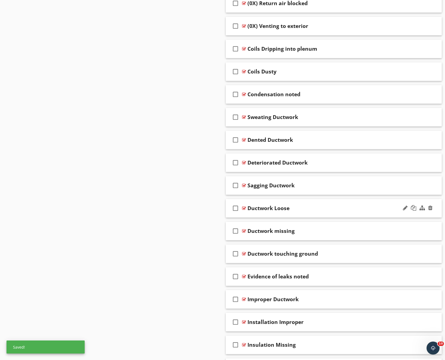
click at [275, 208] on div "Ductwork Loose" at bounding box center [268, 208] width 42 height 7
paste input "Ductwork"
type input "Loose Ductwork"
click at [172, 206] on div "Sections Inspection Details Roof Electrical Exterior Plumbing Foundations, Craw…" at bounding box center [222, 308] width 445 height 1629
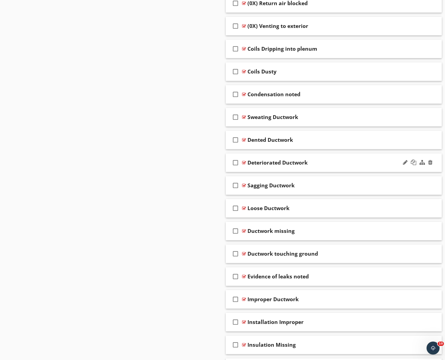
click at [347, 166] on div "Deteriorated Ductwork" at bounding box center [324, 162] width 154 height 7
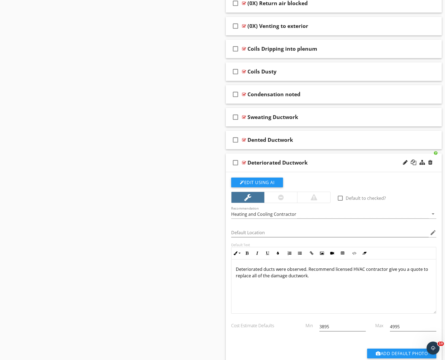
click at [347, 166] on div "Deteriorated Ductwork" at bounding box center [324, 162] width 154 height 7
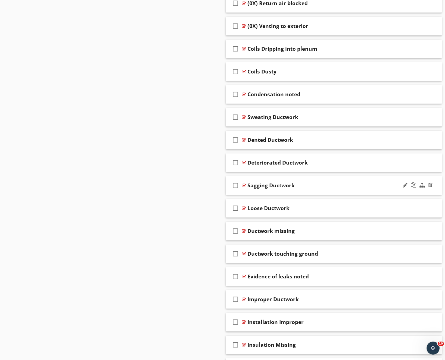
click at [343, 182] on div "Sagging Ductwork" at bounding box center [324, 185] width 154 height 7
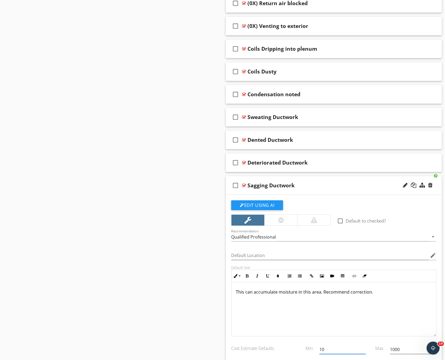
drag, startPoint x: 328, startPoint y: 349, endPoint x: 299, endPoint y: 344, distance: 30.0
click at [299, 344] on div "Cost Estimate Defaults Min 10 Max 1000" at bounding box center [333, 350] width 211 height 19
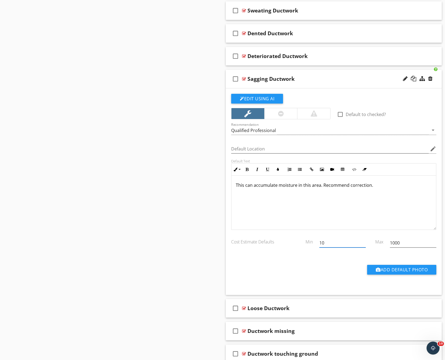
scroll to position [669, 0]
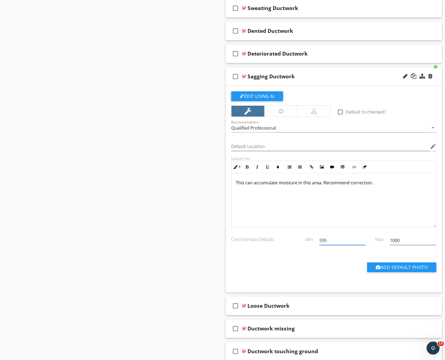
type input "595"
type input "895"
type input "1000"
click at [360, 80] on div "check_box_outline_blank Sagging Ductwork" at bounding box center [334, 76] width 216 height 19
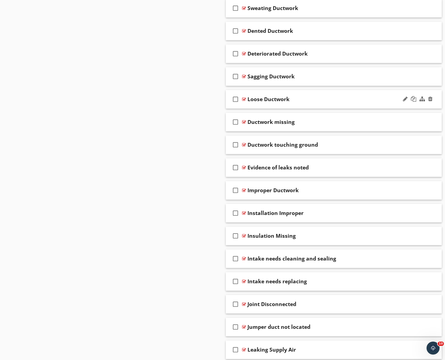
click at [355, 99] on div "Loose Ductwork" at bounding box center [324, 99] width 154 height 7
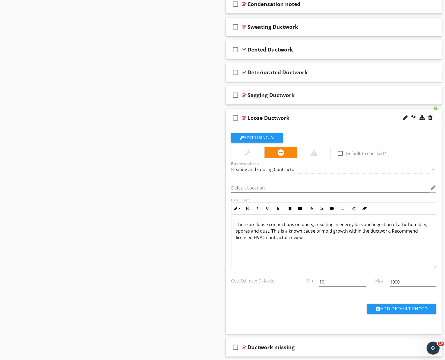
scroll to position [651, 0]
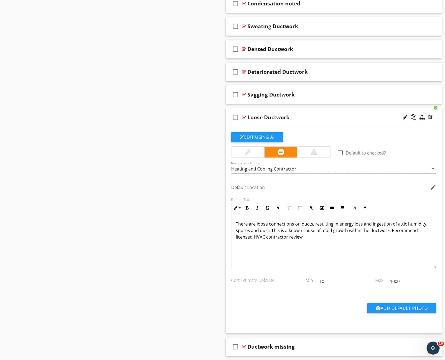
click at [304, 239] on p "There are loose connections on ducts, resulting in energy loss and ingestion of…" at bounding box center [334, 231] width 196 height 20
drag, startPoint x: 330, startPoint y: 286, endPoint x: 308, endPoint y: 283, distance: 22.5
click at [305, 283] on div "Cost Estimate Defaults Min 10 Max 1000" at bounding box center [333, 282] width 211 height 19
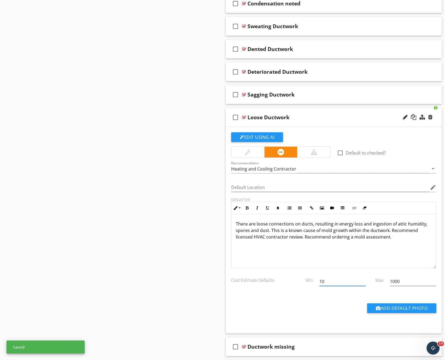
drag, startPoint x: 331, startPoint y: 283, endPoint x: 317, endPoint y: 282, distance: 13.8
click at [317, 282] on div "10" at bounding box center [342, 282] width 53 height 19
type input "695"
type input "895"
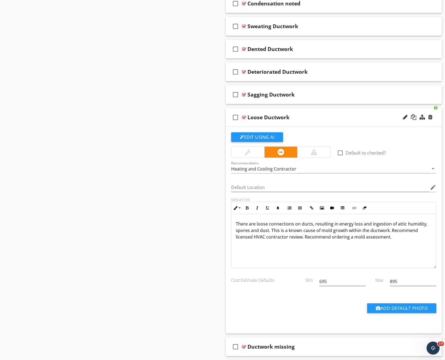
click at [340, 118] on div "Loose Ductwork" at bounding box center [324, 117] width 154 height 7
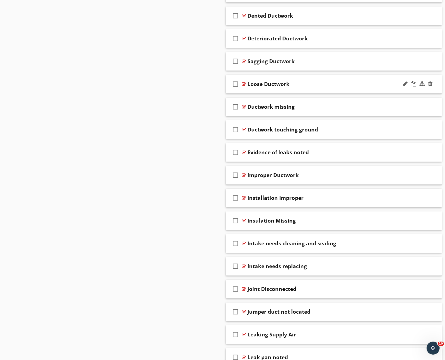
scroll to position [703, 0]
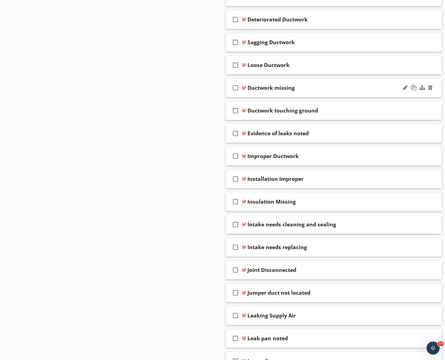
click at [402, 86] on div at bounding box center [417, 87] width 32 height 13
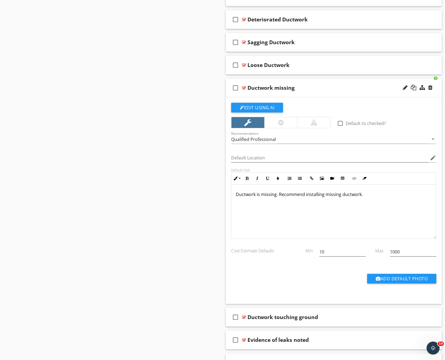
click at [279, 86] on div "Ductwork missing" at bounding box center [270, 88] width 47 height 7
click at [273, 86] on input "Ductwork missing" at bounding box center [324, 88] width 154 height 9
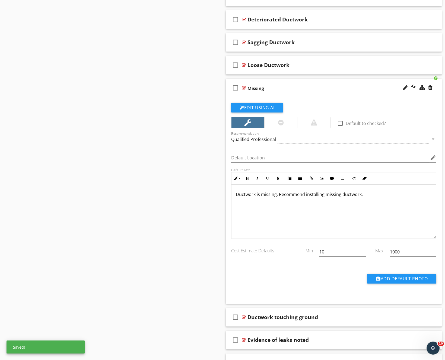
click at [290, 89] on input "Missing" at bounding box center [324, 88] width 154 height 9
click at [274, 89] on input "Missing Di=uctwork" at bounding box center [324, 88] width 154 height 9
click at [273, 88] on input "Missing Di=uctwork" at bounding box center [324, 88] width 154 height 9
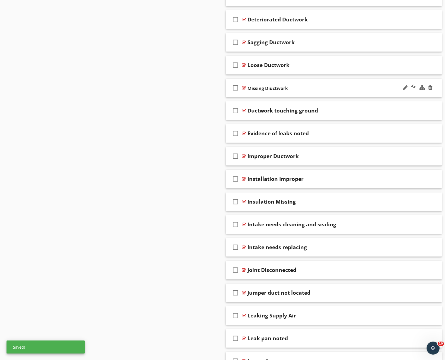
type input "Missing Ductwork"
click at [124, 124] on div "Sections Inspection Details Roof Electrical Exterior Plumbing Foundations, Craw…" at bounding box center [222, 165] width 445 height 1629
click at [357, 82] on div "check_box_outline_blank Missing Ductwork" at bounding box center [334, 88] width 216 height 19
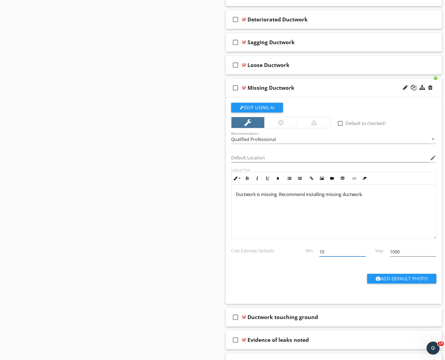
drag, startPoint x: 341, startPoint y: 255, endPoint x: 296, endPoint y: 253, distance: 44.7
click at [296, 253] on div "Cost Estimate Defaults Min 10 Max 1000" at bounding box center [333, 252] width 211 height 19
type input "695"
type input "895"
type input "1000"
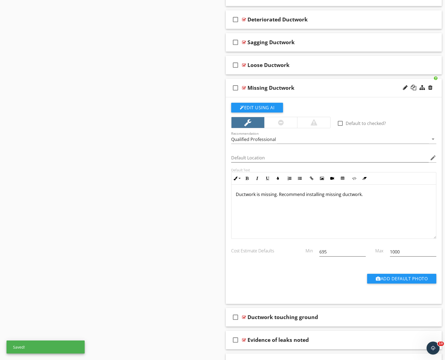
click at [349, 88] on div "Missing Ductwork" at bounding box center [324, 88] width 154 height 7
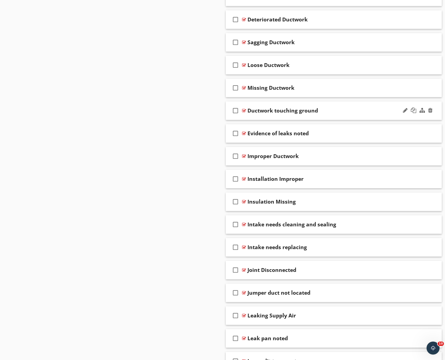
click at [349, 106] on div "check_box_outline_blank Ductwork touching ground" at bounding box center [334, 110] width 216 height 19
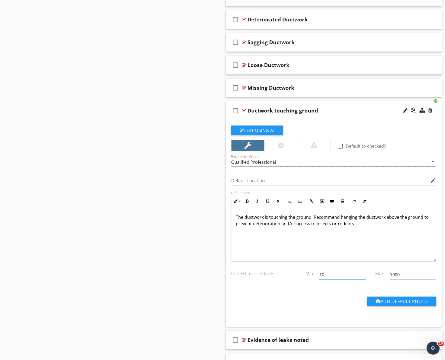
drag, startPoint x: 349, startPoint y: 276, endPoint x: 269, endPoint y: 265, distance: 80.7
click at [269, 265] on div "Cost Estimate Defaults Min 10 Max 1000" at bounding box center [333, 274] width 211 height 24
type input "695"
type input "895"
type input "1000"
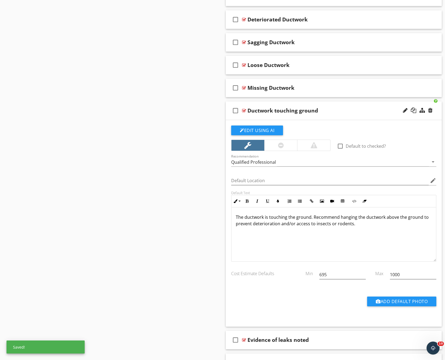
click at [357, 116] on div "check_box_outline_blank Ductwork touching ground" at bounding box center [334, 110] width 216 height 19
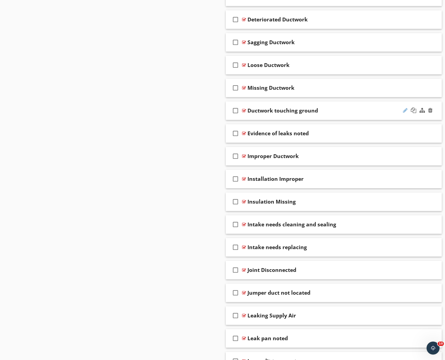
click at [404, 109] on div at bounding box center [404, 110] width 5 height 5
click at [272, 111] on input "Ductwork touching ground" at bounding box center [324, 111] width 154 height 9
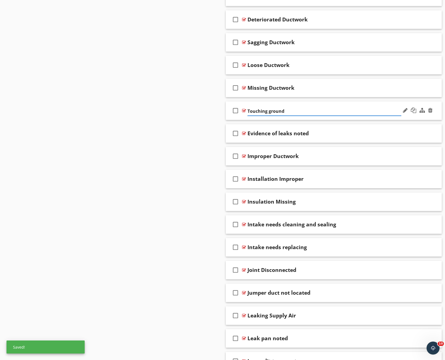
click at [270, 110] on input "Touching ground" at bounding box center [324, 111] width 154 height 9
type input "Touching Ground"
click at [144, 141] on div "Sections Inspection Details Roof Electrical Exterior Plumbing Foundations, Craw…" at bounding box center [222, 165] width 445 height 1629
click at [353, 108] on div "Touching Ground" at bounding box center [324, 110] width 154 height 7
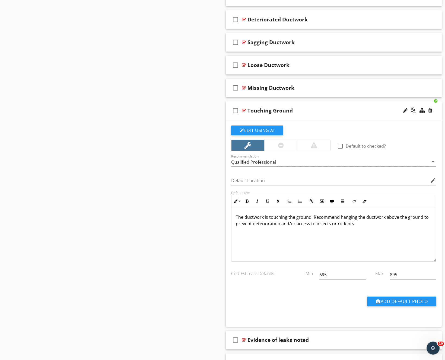
click at [353, 108] on div "Touching Ground" at bounding box center [324, 110] width 154 height 7
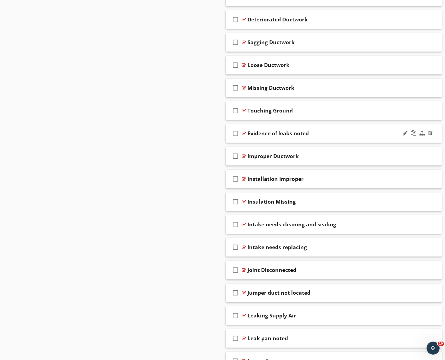
click at [353, 136] on div "Evidence of leaks noted" at bounding box center [324, 133] width 154 height 7
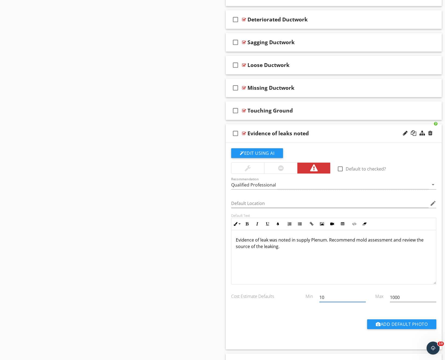
drag, startPoint x: 336, startPoint y: 299, endPoint x: 299, endPoint y: 295, distance: 37.1
click at [299, 295] on div "Cost Estimate Defaults Min 10 Max 1000" at bounding box center [333, 298] width 211 height 19
type input "595"
type input "1000"
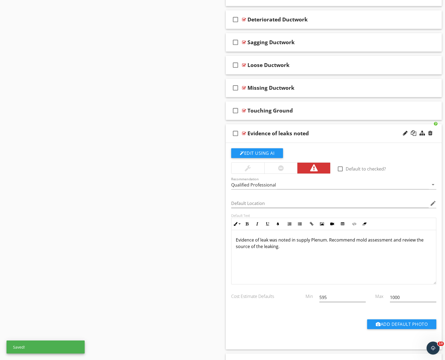
click at [352, 134] on div "Evidence of leaks noted" at bounding box center [324, 133] width 154 height 7
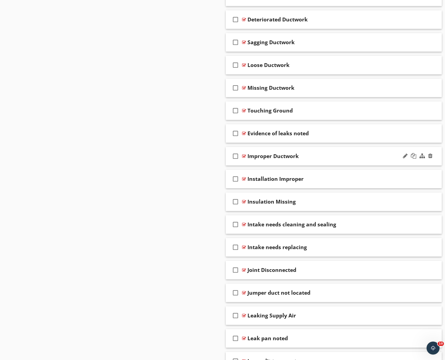
click at [353, 156] on div "Improper Ductwork" at bounding box center [324, 156] width 154 height 7
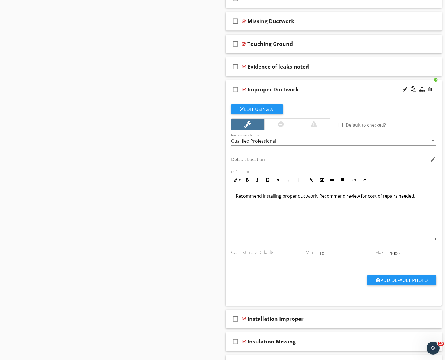
scroll to position [780, 0]
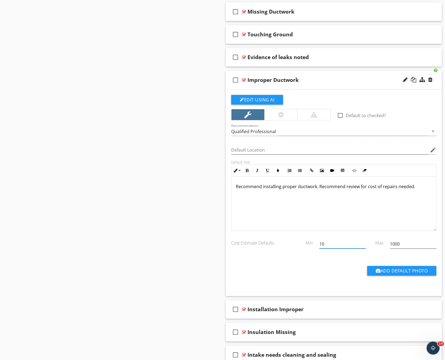
drag, startPoint x: 334, startPoint y: 246, endPoint x: 287, endPoint y: 239, distance: 48.0
click at [287, 239] on div "Cost Estimate Defaults Min 10 Max 1000" at bounding box center [333, 244] width 211 height 19
type input "3995"
type input "100095"
drag, startPoint x: 414, startPoint y: 246, endPoint x: 375, endPoint y: 241, distance: 39.9
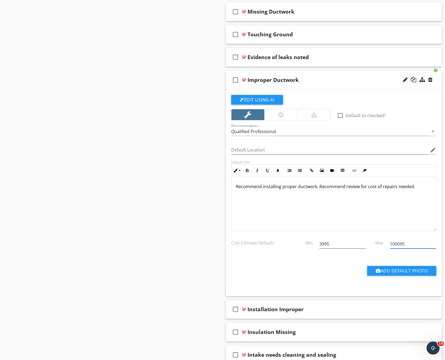
click at [375, 241] on div "Cost Estimate Defaults Min 3995 Max 100095" at bounding box center [333, 244] width 211 height 19
type input "5295"
click at [140, 233] on div "Sections Inspection Details Roof Electrical Exterior Plumbing Foundations, Craw…" at bounding box center [222, 192] width 445 height 1835
click at [357, 80] on div "Improper Ductwork" at bounding box center [324, 80] width 154 height 7
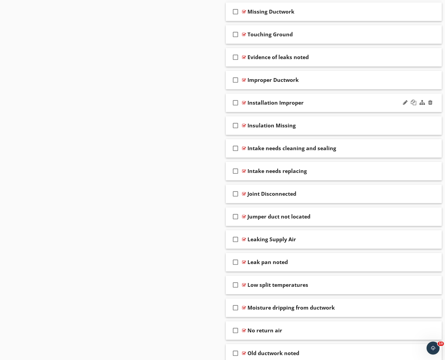
click at [356, 97] on div "check_box_outline_blank Installation Improper" at bounding box center [334, 103] width 216 height 19
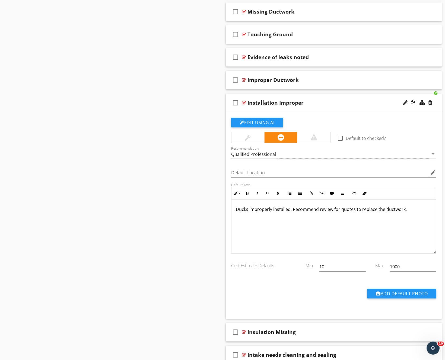
click at [278, 102] on div "Installation Improper" at bounding box center [275, 102] width 56 height 7
click at [274, 102] on input "Installation Improper" at bounding box center [324, 103] width 154 height 9
type input "Improper Instasllation"
click at [154, 161] on div "Sections Inspection Details Roof Electrical Exterior Plumbing Foundations, Craw…" at bounding box center [222, 192] width 445 height 1835
click at [291, 107] on div "check_box_outline_blank Improper Instasllation" at bounding box center [334, 103] width 216 height 19
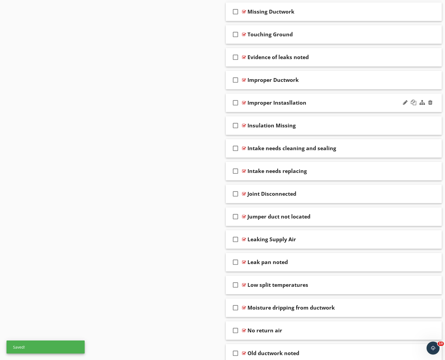
click at [291, 106] on div "Improper Instasllation" at bounding box center [276, 102] width 59 height 7
click at [290, 103] on input "Improper Instasllation" at bounding box center [324, 103] width 154 height 9
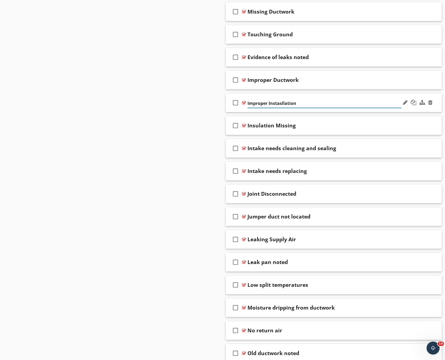
type input "Improper Installation"
click at [189, 142] on div "Sections Inspection Details Roof Electrical Exterior Plumbing Foundations, Craw…" at bounding box center [222, 89] width 445 height 1629
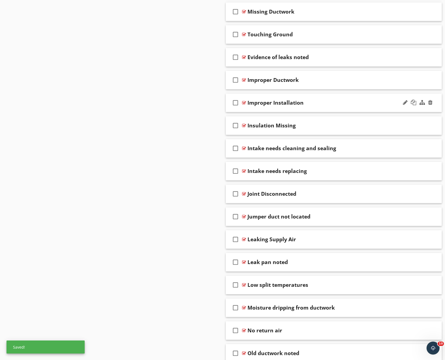
click at [348, 104] on div "Improper Installation" at bounding box center [324, 102] width 154 height 7
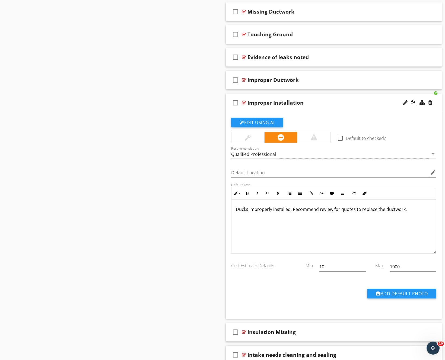
click at [247, 209] on p "Ducks improperly installed. Recommend review for quotes to replace the ductwork." at bounding box center [334, 209] width 196 height 7
drag, startPoint x: 355, startPoint y: 267, endPoint x: 270, endPoint y: 266, distance: 85.1
click at [270, 266] on div "Cost Estimate Defaults Min 10 Max 1000" at bounding box center [333, 267] width 211 height 19
type input "3995"
type input "5295"
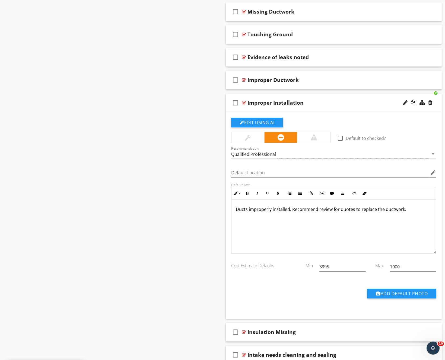
click at [368, 101] on div "Improper Installation" at bounding box center [324, 102] width 154 height 7
type input "5295"
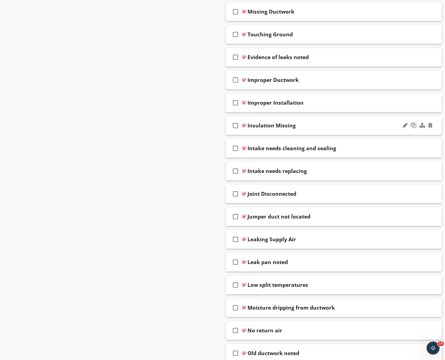
click at [368, 124] on div "Insulation Missing" at bounding box center [324, 125] width 154 height 7
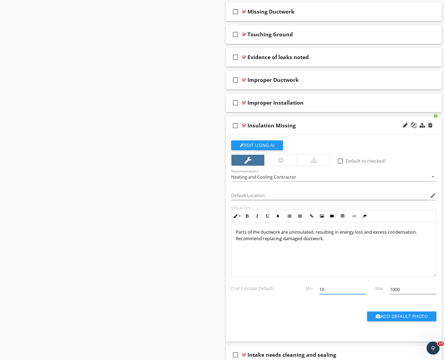
drag, startPoint x: 351, startPoint y: 290, endPoint x: 317, endPoint y: 283, distance: 35.0
click at [317, 283] on div "10" at bounding box center [342, 290] width 53 height 19
type input "895"
type input "1995"
type input "1000"
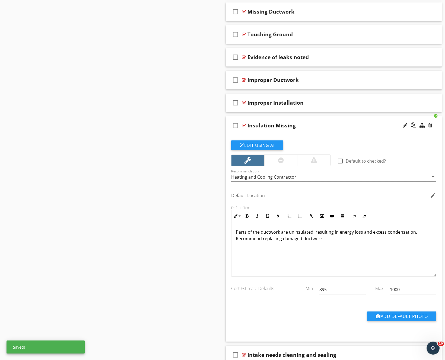
click at [369, 129] on div "check_box_outline_blank Insulation Missing" at bounding box center [334, 125] width 216 height 19
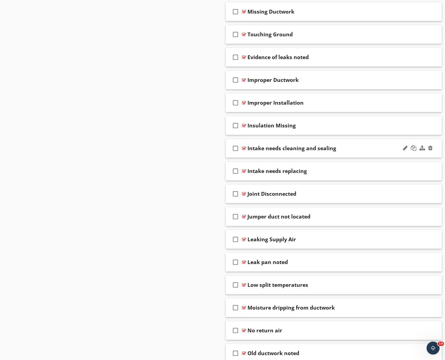
click at [362, 148] on div "Intake needs cleaning and sealing" at bounding box center [324, 148] width 154 height 7
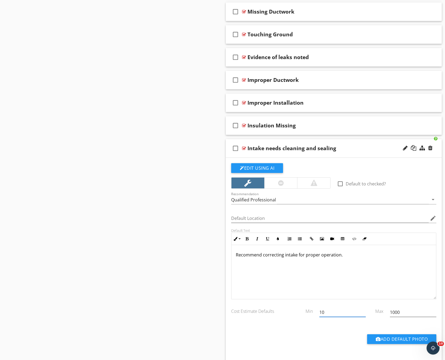
drag, startPoint x: 344, startPoint y: 308, endPoint x: 282, endPoint y: 302, distance: 62.9
click at [282, 302] on div "Cost Estimate Defaults Min 10 Max 1000" at bounding box center [333, 311] width 211 height 24
drag, startPoint x: 341, startPoint y: 311, endPoint x: 298, endPoint y: 311, distance: 43.4
click at [298, 311] on div "Cost Estimate Defaults Min 10 Max 1000" at bounding box center [333, 313] width 211 height 19
click at [404, 147] on div at bounding box center [404, 147] width 5 height 5
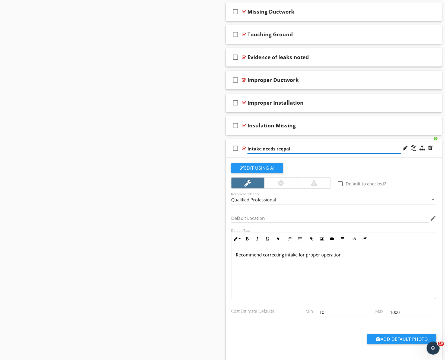
click at [292, 148] on input "Intake needs reqpai" at bounding box center [324, 148] width 154 height 9
type input "Intake needs repair"
click at [251, 255] on p "Recommend correcting intake for proper operation." at bounding box center [334, 255] width 196 height 7
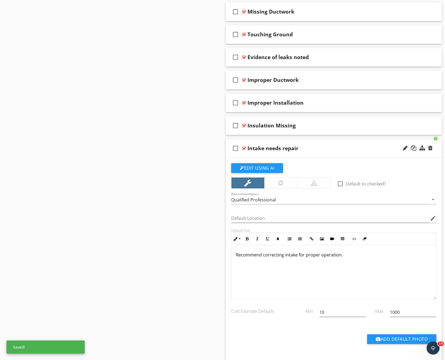
click at [237, 254] on p "Recommend correcting intake for proper operation." at bounding box center [334, 255] width 196 height 7
click at [234, 253] on div "Recommend correcting intake for proper operation." at bounding box center [333, 272] width 204 height 54
drag, startPoint x: 347, startPoint y: 312, endPoint x: 293, endPoint y: 312, distance: 53.9
click at [293, 312] on div "Cost Estimate Defaults Min 10 Max 1000" at bounding box center [333, 313] width 211 height 19
type input "695"
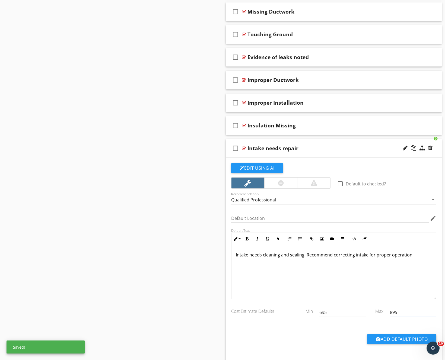
type input "895"
click at [350, 149] on div "Intake needs repair" at bounding box center [324, 148] width 154 height 7
type input "895"
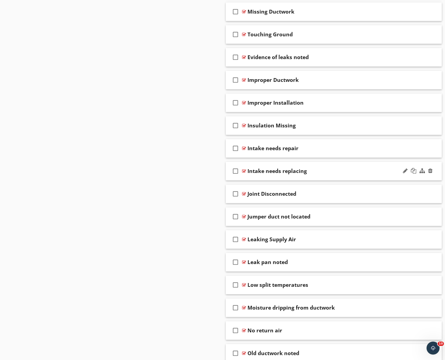
click at [355, 171] on div "Intake needs replacing" at bounding box center [324, 171] width 154 height 7
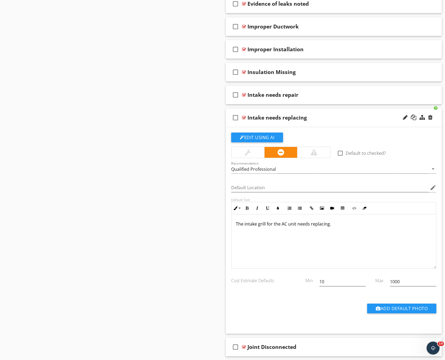
scroll to position [842, 0]
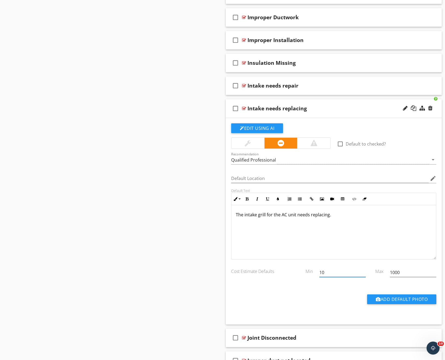
drag, startPoint x: 333, startPoint y: 272, endPoint x: 274, endPoint y: 271, distance: 58.6
click at [274, 271] on div "Cost Estimate Defaults Min 10 Max 1000" at bounding box center [333, 273] width 211 height 19
type input "895"
type input "89"
click at [410, 273] on input "89" at bounding box center [412, 272] width 46 height 9
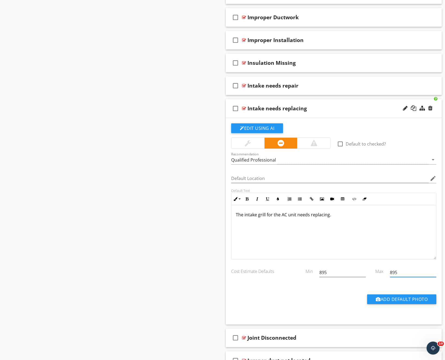
type input "895"
click at [379, 105] on div "Intake needs replacing" at bounding box center [324, 108] width 154 height 7
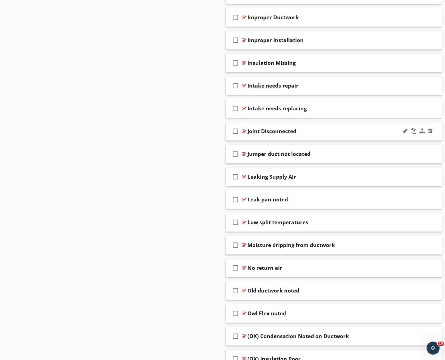
click at [368, 128] on div "Joint Disconnected" at bounding box center [324, 131] width 154 height 7
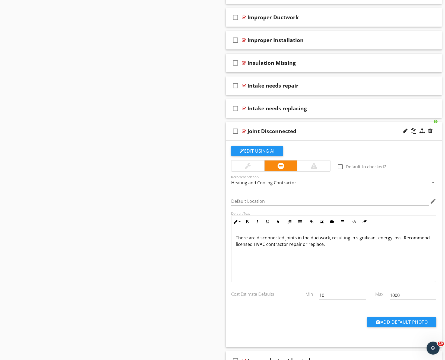
click at [402, 238] on p "There are disconnected joints in the ductwork, resulting in significant energy …" at bounding box center [334, 240] width 196 height 13
click at [307, 252] on p "There are disconnected joints in the ductwork, resulting in significant energy …" at bounding box center [334, 244] width 196 height 20
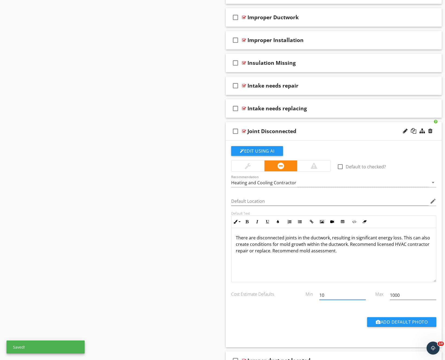
drag, startPoint x: 344, startPoint y: 297, endPoint x: 308, endPoint y: 295, distance: 35.9
click at [308, 295] on div "Cost Estimate Defaults Min 10 Max 1000" at bounding box center [333, 295] width 211 height 19
type input "895"
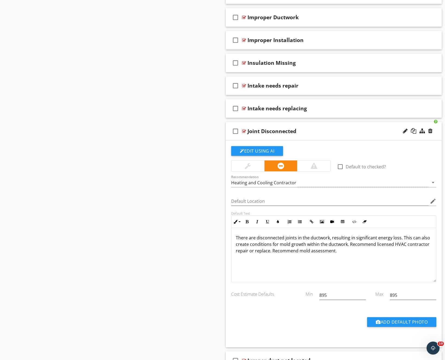
click at [382, 131] on div "Joint Disconnected" at bounding box center [324, 131] width 154 height 7
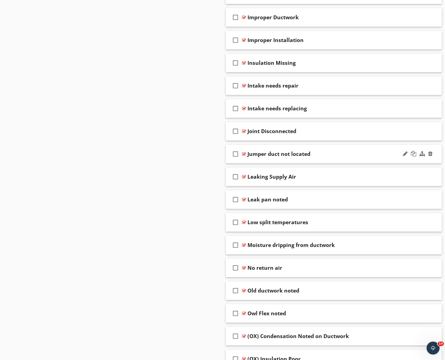
click at [374, 150] on div "check_box_outline_blank Jumper duct not located" at bounding box center [334, 154] width 216 height 19
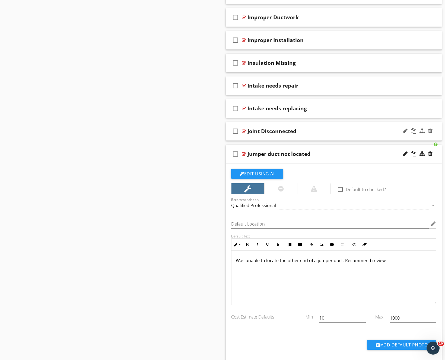
click at [373, 129] on div "Joint Disconnected" at bounding box center [324, 131] width 154 height 7
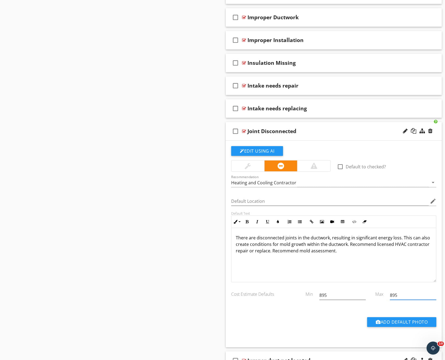
drag, startPoint x: 402, startPoint y: 297, endPoint x: 386, endPoint y: 296, distance: 16.5
click at [386, 296] on div "Cost Estimate Defaults Min 895 Max 895" at bounding box center [333, 295] width 211 height 19
type input "1295"
click at [366, 136] on div "check_box_outline_blank Joint Disconnected" at bounding box center [334, 131] width 216 height 19
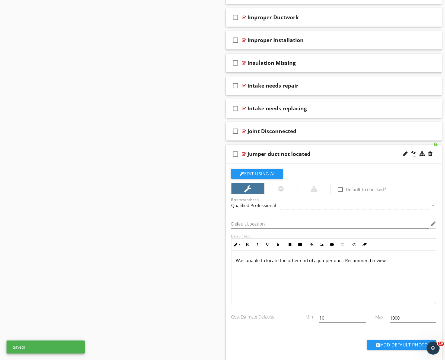
click at [371, 156] on div "Jumper duct not located" at bounding box center [324, 154] width 154 height 7
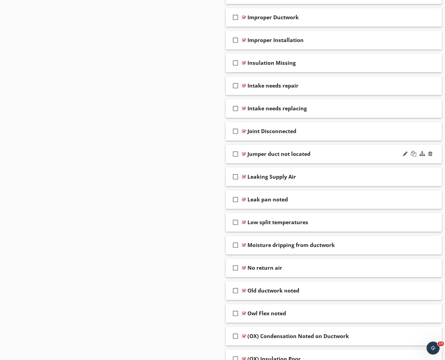
click at [371, 156] on div "Jumper duct not located" at bounding box center [324, 154] width 154 height 7
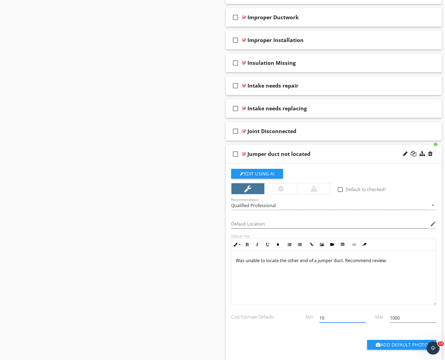
drag, startPoint x: 340, startPoint y: 317, endPoint x: 308, endPoint y: 317, distance: 31.4
click at [308, 317] on div "Cost Estimate Defaults Min 10 Max 1000" at bounding box center [333, 318] width 211 height 19
type input "495"
click at [367, 150] on div "check_box_outline_blank Jumper duct not located" at bounding box center [334, 154] width 216 height 19
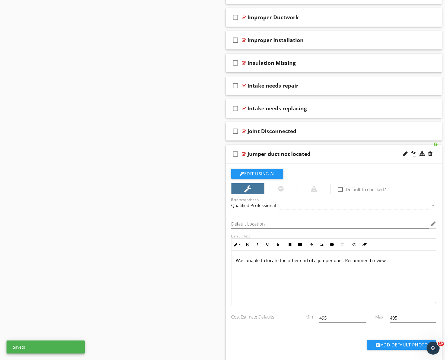
type input "1000"
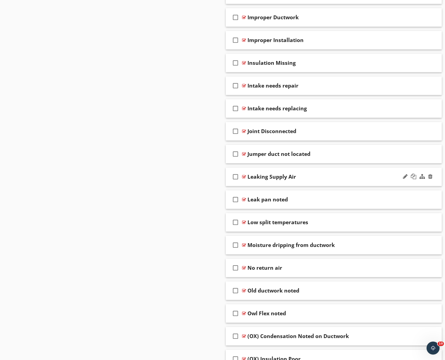
click at [368, 178] on div "Leaking Supply Air" at bounding box center [324, 176] width 154 height 7
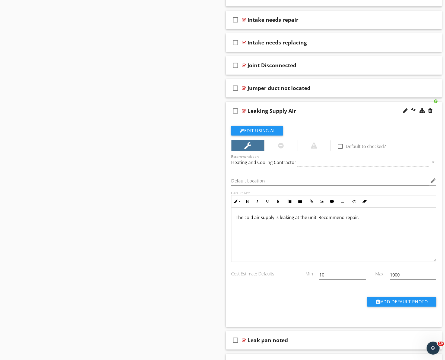
scroll to position [941, 0]
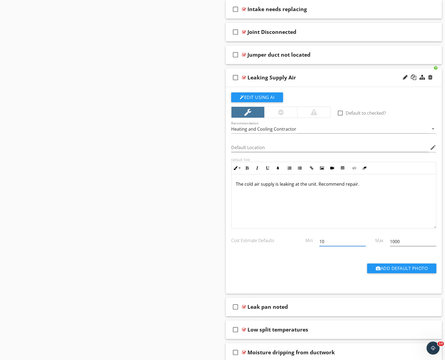
drag, startPoint x: 347, startPoint y: 242, endPoint x: 282, endPoint y: 241, distance: 64.8
click at [282, 241] on div "Cost Estimate Defaults Min 10 Max 1000" at bounding box center [333, 242] width 211 height 19
type input "495"
click at [352, 76] on div "Leaking Supply Air" at bounding box center [324, 77] width 154 height 7
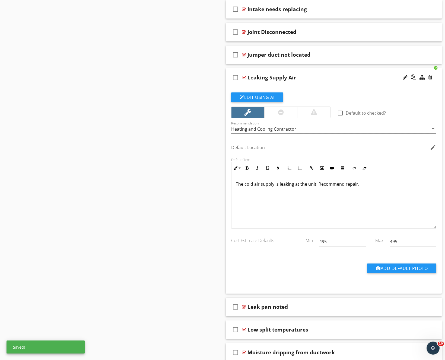
type input "1000"
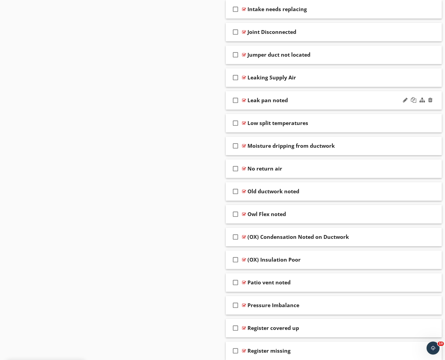
click at [359, 100] on div "Leak pan noted" at bounding box center [324, 100] width 154 height 7
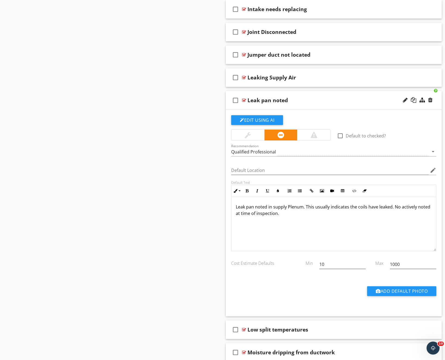
click at [288, 209] on p "Leak pan noted in supply Plenum. This usually indicates the coils have leaked. …" at bounding box center [334, 210] width 196 height 13
click at [343, 216] on p "Leak pan noted in supply plenum. This usually indicates the coils have leaked. …" at bounding box center [334, 210] width 196 height 13
click at [305, 214] on p "Leak pan noted in supply plenum. This usually indicates the coils have leaked. …" at bounding box center [334, 210] width 196 height 13
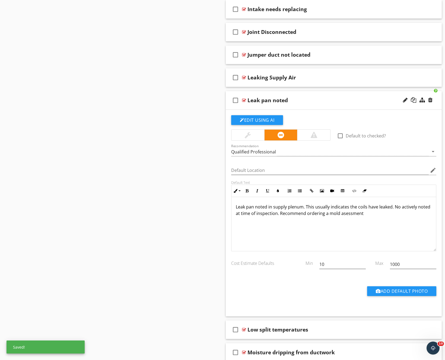
click at [352, 213] on p "Leak pan noted in supply plenum. This usually indicates the coils have leaked. …" at bounding box center [334, 210] width 196 height 13
drag, startPoint x: 341, startPoint y: 263, endPoint x: 283, endPoint y: 259, distance: 57.6
click at [283, 259] on div "Cost Estimate Defaults Min 10 Max 1000" at bounding box center [333, 265] width 211 height 19
type input "895"
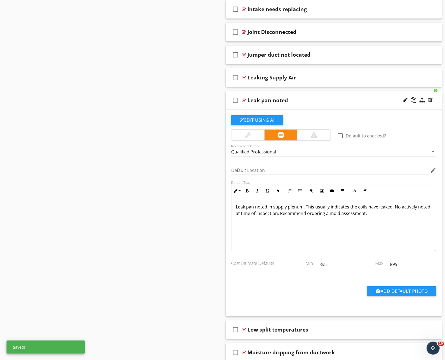
click at [347, 100] on div "Leak pan noted" at bounding box center [324, 100] width 154 height 7
type input "1000"
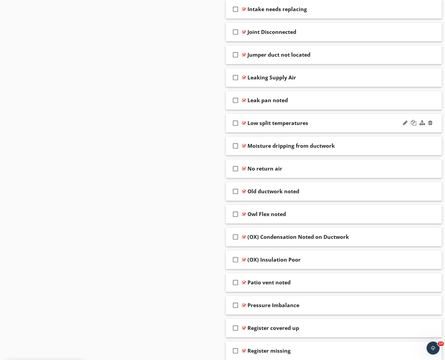
click at [361, 117] on div "check_box_outline_blank Low split temperatures" at bounding box center [334, 123] width 216 height 19
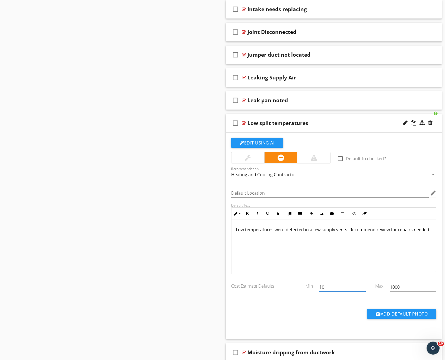
drag, startPoint x: 350, startPoint y: 289, endPoint x: 266, endPoint y: 286, distance: 83.5
click at [266, 286] on div "Cost Estimate Defaults Min 10 Max 1000" at bounding box center [333, 287] width 211 height 19
type input "495"
type input "895"
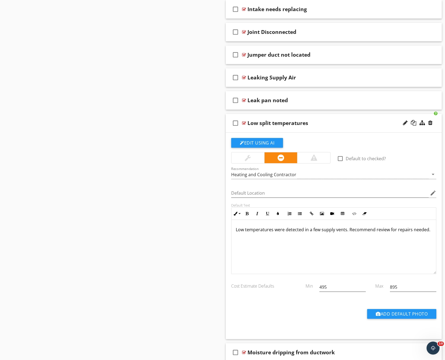
click at [348, 227] on p "Low temperatures were detected in a few supply vents. Recommend review for repa…" at bounding box center [334, 229] width 196 height 7
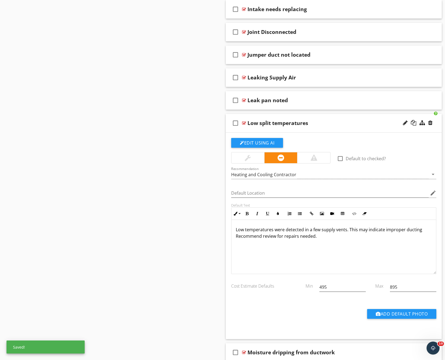
click at [419, 230] on p "Low temperatures were detected in a few supply vents. This may indicate imprope…" at bounding box center [334, 232] width 196 height 13
click at [405, 230] on p "Low temperatures were detected in a few supply vents. This may indicate imprope…" at bounding box center [334, 232] width 196 height 13
click at [371, 119] on div "check_box_outline_blank Low split temperatures" at bounding box center [334, 123] width 216 height 19
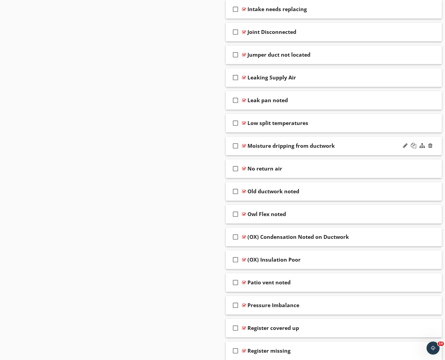
click at [364, 145] on div "Moisture dripping from ductwork" at bounding box center [324, 146] width 154 height 7
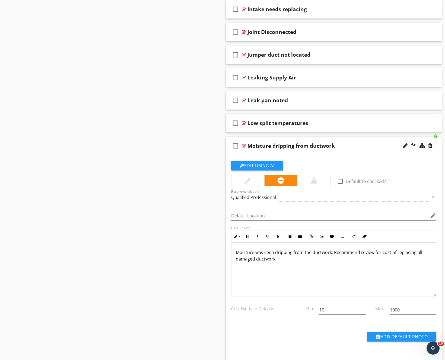
click at [333, 251] on p "Moisture was seen dripping from the ductwork. Recommend review for cost of repl…" at bounding box center [334, 255] width 196 height 13
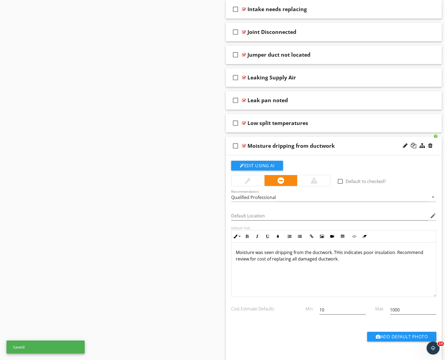
click at [337, 254] on p "Moisture was seen dripping from the ductwork. THis indicates poor insulation. R…" at bounding box center [334, 255] width 196 height 13
drag, startPoint x: 350, startPoint y: 310, endPoint x: 300, endPoint y: 310, distance: 49.6
click at [300, 310] on div "Cost Estimate Defaults Min 10 Max 1000" at bounding box center [333, 310] width 211 height 19
type input "495"
type input "3995"
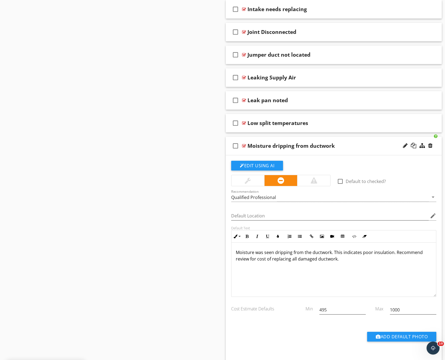
click at [369, 147] on div "Moisture dripping from ductwork" at bounding box center [324, 146] width 154 height 7
type input "3995"
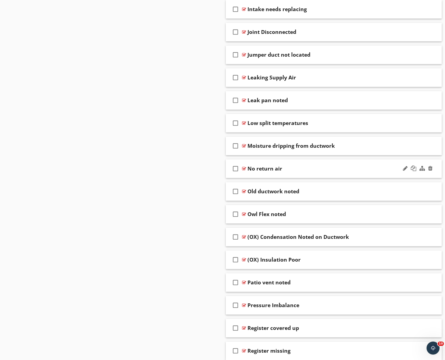
click at [370, 167] on div "No return air" at bounding box center [324, 168] width 154 height 7
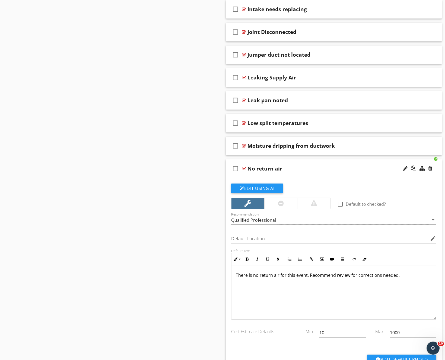
click at [297, 275] on p "There is no return air for this event. Recommend review for corrections needed." at bounding box center [334, 275] width 196 height 7
drag, startPoint x: 340, startPoint y: 333, endPoint x: 278, endPoint y: 333, distance: 61.3
click at [278, 333] on div "Cost Estimate Defaults Min 10 Max 1000" at bounding box center [333, 333] width 211 height 19
type input "495"
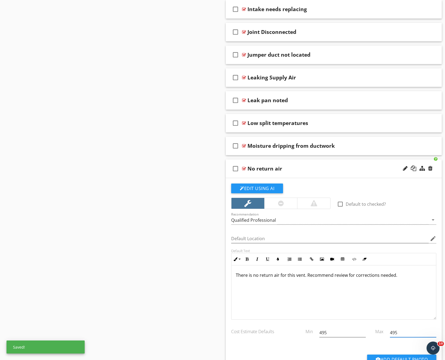
scroll to position [946, 0]
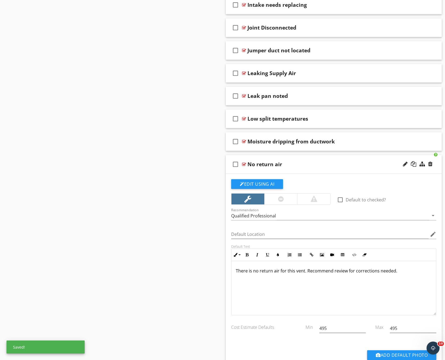
type input "1000"
click at [362, 163] on div "No return air" at bounding box center [324, 164] width 154 height 7
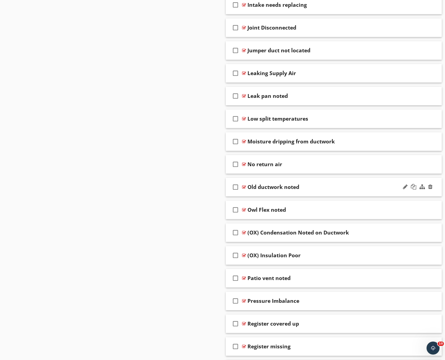
click at [363, 188] on div "Old ductwork noted" at bounding box center [324, 187] width 154 height 7
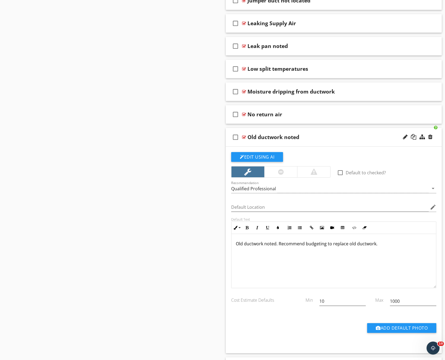
scroll to position [1020, 0]
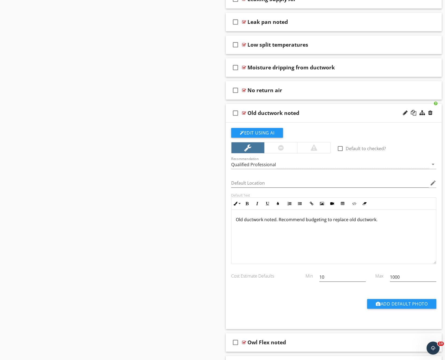
click at [348, 219] on p "Old ductwork noted. Recommend budgeting to replace old ductwork." at bounding box center [334, 219] width 196 height 7
click at [279, 219] on p "Old ductwork noted. Recommend budgeting to replace all old ductwork." at bounding box center [334, 219] width 196 height 7
drag, startPoint x: 336, startPoint y: 278, endPoint x: 295, endPoint y: 278, distance: 40.1
click at [295, 278] on div "Cost Estimate Defaults Min 10 Max 1000" at bounding box center [333, 277] width 211 height 19
type input "3995"
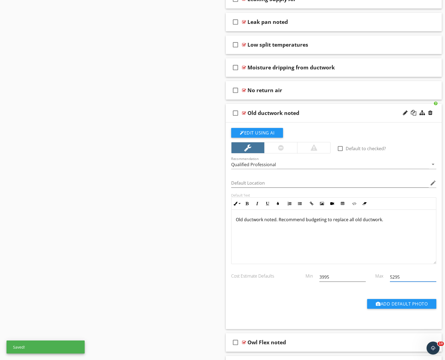
type input "5295"
type input "1000"
click at [359, 115] on div "Old ductwork noted" at bounding box center [324, 113] width 154 height 7
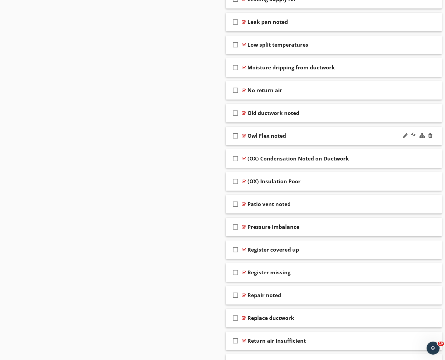
click at [368, 134] on div "Owl Flex noted" at bounding box center [324, 136] width 154 height 7
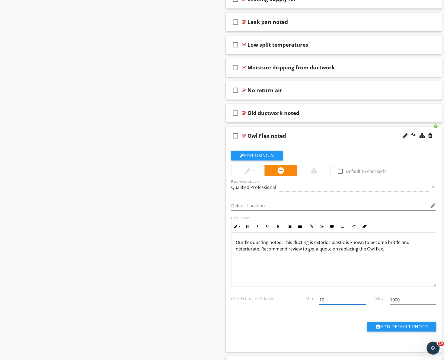
drag, startPoint x: 339, startPoint y: 299, endPoint x: 292, endPoint y: 299, distance: 46.6
click at [292, 299] on div "Cost Estimate Defaults Min 10 Max 1000" at bounding box center [333, 300] width 211 height 19
type input "3595"
type input "5295"
type input "1000"
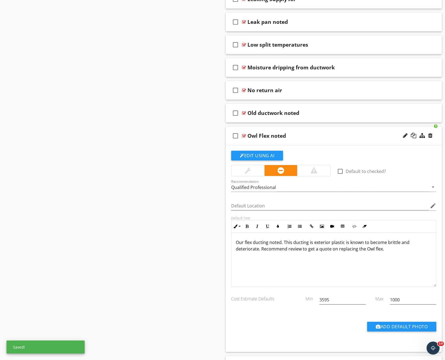
click at [351, 136] on div "Owl Flex noted" at bounding box center [324, 136] width 154 height 7
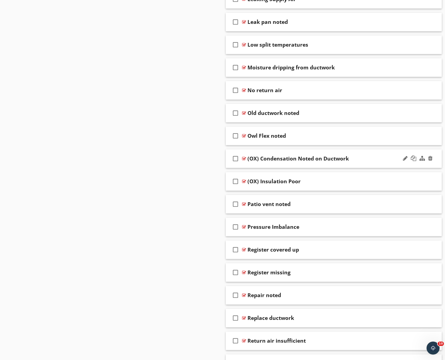
click at [300, 156] on div "(OX) Condensation Noted on Ductwork" at bounding box center [297, 158] width 101 height 7
click at [257, 159] on input "(OX) Condensation Noted on Ductwork" at bounding box center [324, 159] width 154 height 9
type input "Condensation Noted on Ductwork"
click at [275, 182] on div "(OX) Insulation Poor" at bounding box center [273, 181] width 53 height 7
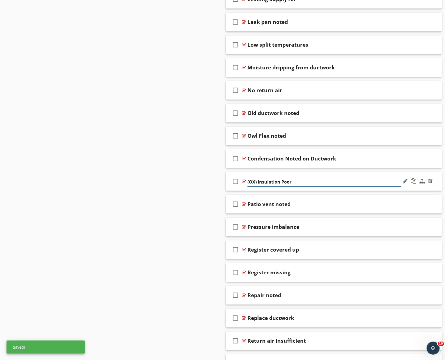
click at [258, 181] on input "(OX) Insulation Poor" at bounding box center [324, 182] width 154 height 9
type input "Insulation Poor"
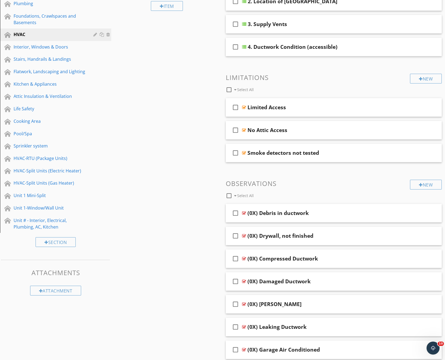
scroll to position [0, 0]
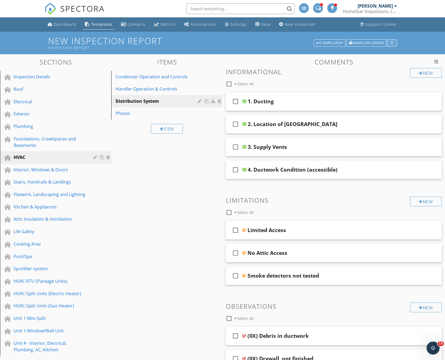
click at [394, 44] on div "button" at bounding box center [391, 43] width 5 height 4
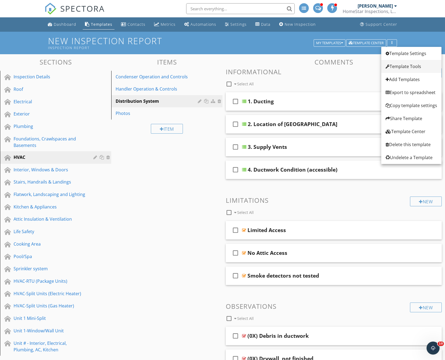
click at [396, 64] on div "Template Tools" at bounding box center [410, 66] width 51 height 7
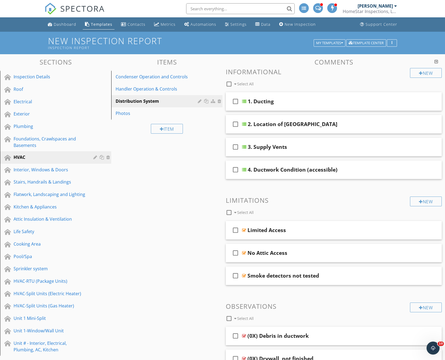
click at [193, 275] on div at bounding box center [222, 180] width 445 height 360
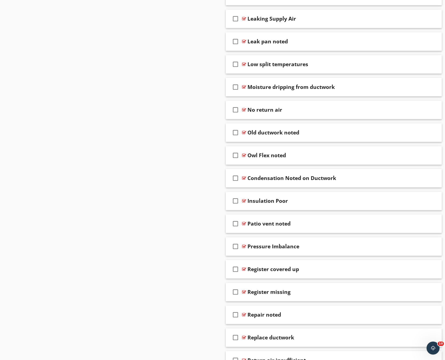
scroll to position [1007, 0]
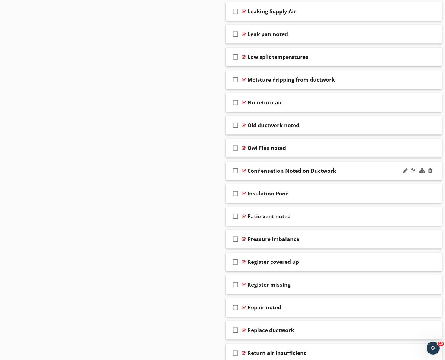
click at [357, 170] on div "Condensation Noted on Ductwork" at bounding box center [324, 171] width 154 height 7
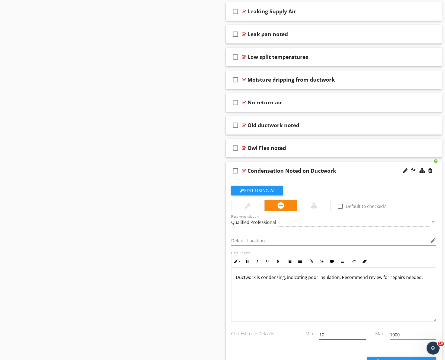
drag, startPoint x: 344, startPoint y: 335, endPoint x: 298, endPoint y: 327, distance: 47.0
click at [298, 327] on div "Cost Estimate Defaults Min 10 Max 1000" at bounding box center [333, 335] width 211 height 19
type input "495"
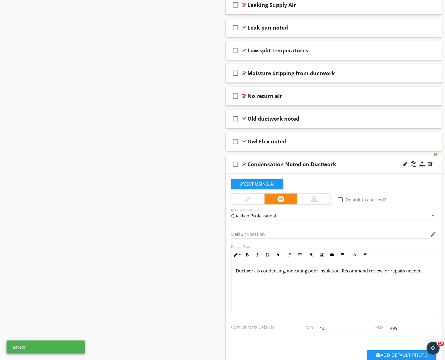
click at [367, 160] on div "check_box_outline_blank Condensation Noted on Ductwork" at bounding box center [334, 164] width 216 height 19
type input "1000"
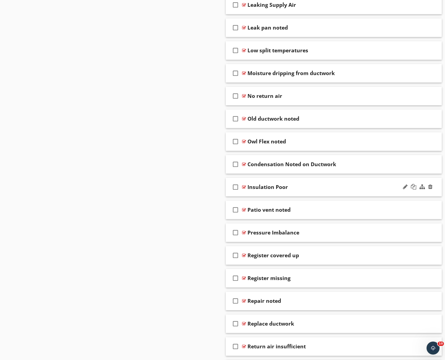
click at [373, 183] on div "check_box_outline_blank Insulation Poor" at bounding box center [334, 187] width 216 height 19
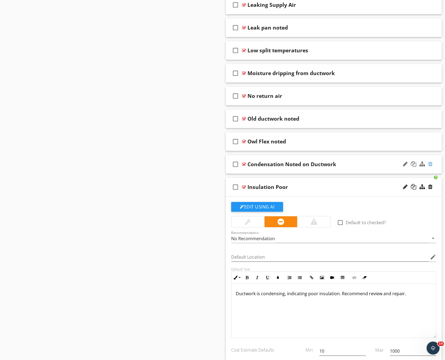
click at [430, 162] on div at bounding box center [430, 163] width 4 height 5
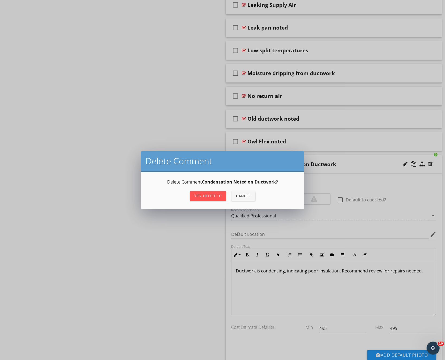
click at [210, 194] on div "Yes, Delete it!" at bounding box center [207, 196] width 27 height 6
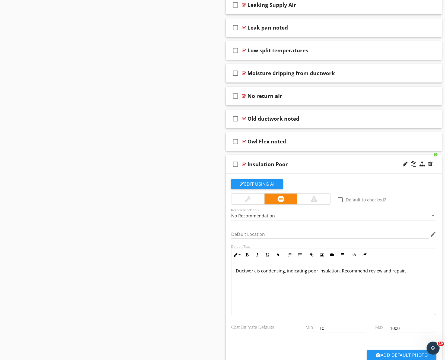
click at [349, 334] on div "10" at bounding box center [342, 331] width 46 height 14
click at [345, 322] on div "10" at bounding box center [342, 330] width 46 height 18
drag, startPoint x: 343, startPoint y: 329, endPoint x: 276, endPoint y: 329, distance: 67.2
click at [276, 329] on div "Cost Estimate Defaults Min 10 Max 1000" at bounding box center [333, 329] width 211 height 19
type input "495"
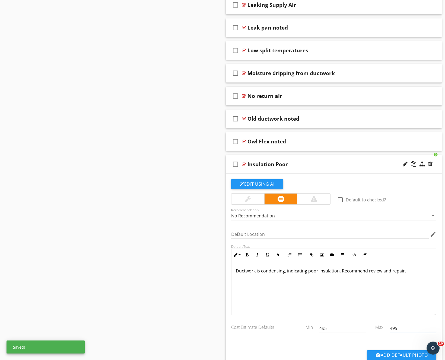
type input "495"
type input "1000"
click at [353, 165] on div "Insulation Poor" at bounding box center [324, 164] width 154 height 7
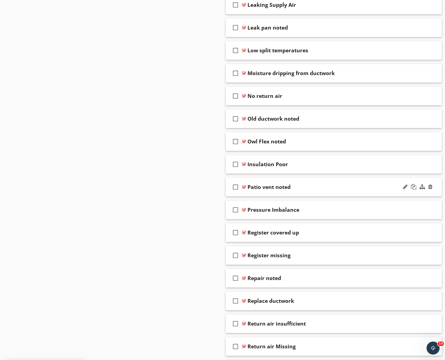
click at [355, 185] on div "Patio vent noted" at bounding box center [324, 187] width 154 height 7
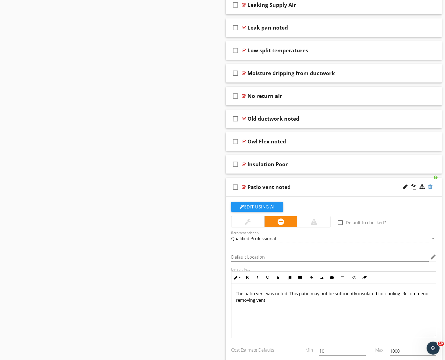
click at [430, 186] on div at bounding box center [430, 186] width 4 height 5
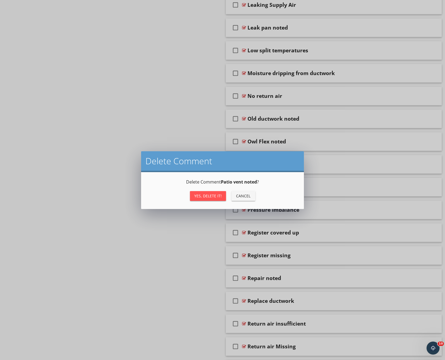
click at [215, 199] on button "Yes, Delete it!" at bounding box center [208, 196] width 36 height 10
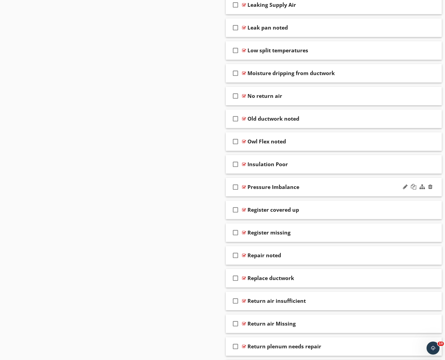
click at [364, 183] on div "check_box_outline_blank Pressure Imbalance" at bounding box center [334, 187] width 216 height 19
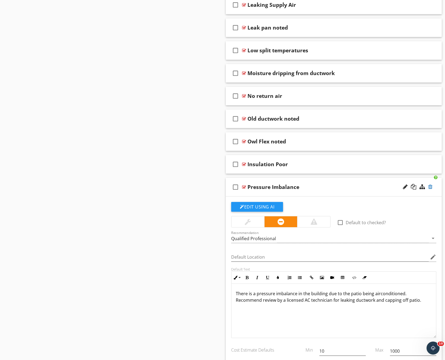
click at [429, 186] on div at bounding box center [430, 186] width 4 height 5
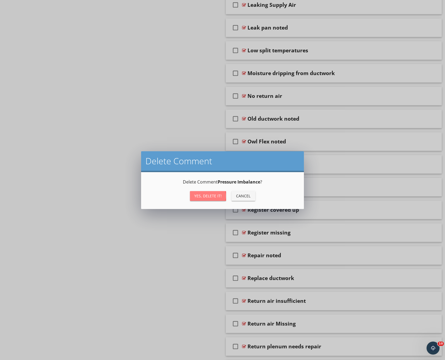
click at [216, 197] on div "Yes, Delete it!" at bounding box center [207, 196] width 27 height 6
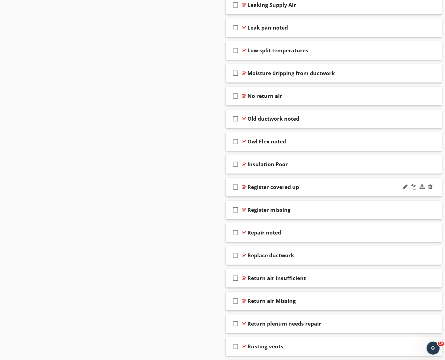
click at [351, 184] on div "Register covered up" at bounding box center [324, 187] width 154 height 7
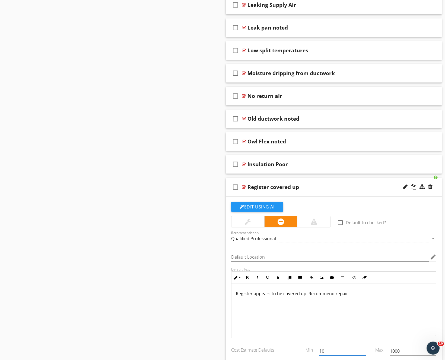
drag, startPoint x: 333, startPoint y: 352, endPoint x: 288, endPoint y: 352, distance: 45.3
click at [288, 352] on div "Cost Estimate Defaults Min 10 Max 1000" at bounding box center [333, 351] width 211 height 19
type input "395"
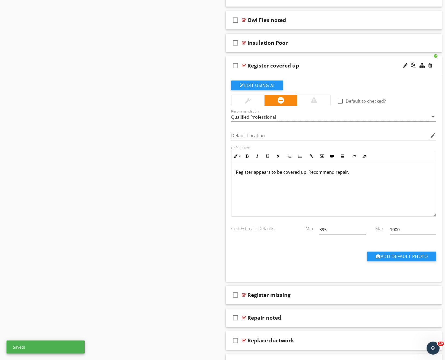
scroll to position [1128, 0]
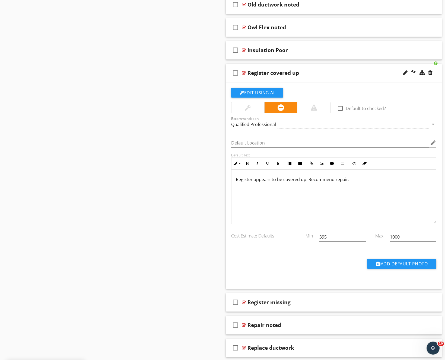
type input "395"
click at [334, 179] on p "Register appears to be covered up. Recommend repair." at bounding box center [334, 179] width 196 height 7
click at [369, 180] on p "Register appears to be covered up. Recommend review and repair." at bounding box center [334, 179] width 196 height 7
drag, startPoint x: 392, startPoint y: 235, endPoint x: 373, endPoint y: 235, distance: 19.0
click at [373, 235] on div "Cost Estimate Defaults Min 395 Max 395" at bounding box center [333, 237] width 211 height 19
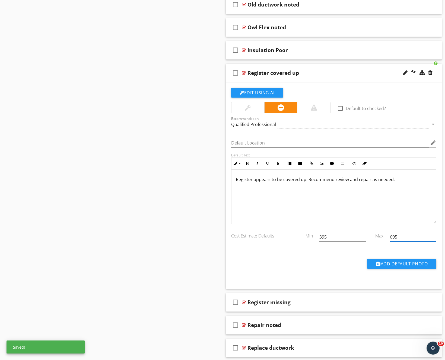
type input "695"
click at [368, 70] on div "Register covered up" at bounding box center [324, 73] width 154 height 7
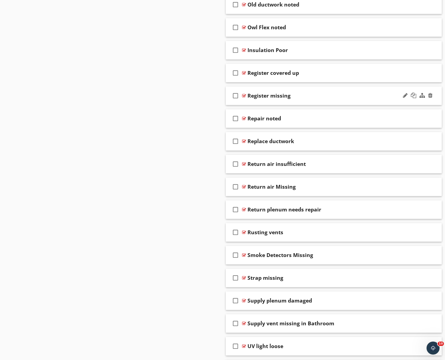
click at [357, 94] on div "Register missing" at bounding box center [324, 95] width 154 height 7
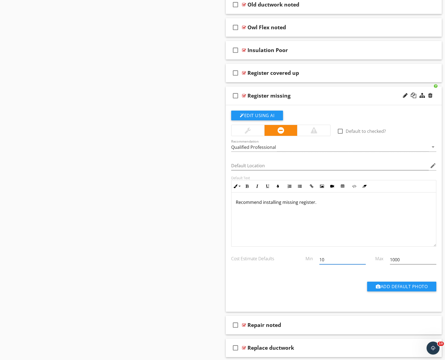
drag, startPoint x: 343, startPoint y: 257, endPoint x: 298, endPoint y: 257, distance: 44.5
click at [298, 257] on div "Cost Estimate Defaults Min 10 Max 1000" at bounding box center [333, 260] width 211 height 19
type input "225"
click at [356, 95] on div "Register missing" at bounding box center [324, 95] width 154 height 7
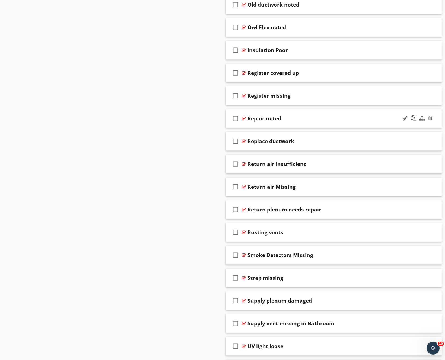
click at [359, 118] on div "Repair noted" at bounding box center [324, 118] width 154 height 7
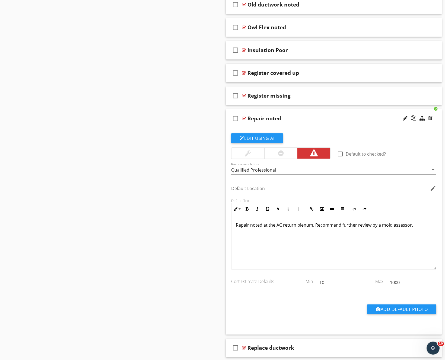
click at [350, 284] on input "10" at bounding box center [342, 282] width 46 height 9
drag, startPoint x: 347, startPoint y: 283, endPoint x: 278, endPoint y: 284, distance: 68.3
click at [278, 284] on div "Cost Estimate Defaults Min 10 Max 1000" at bounding box center [333, 283] width 211 height 19
click at [403, 284] on input "498" at bounding box center [412, 282] width 46 height 9
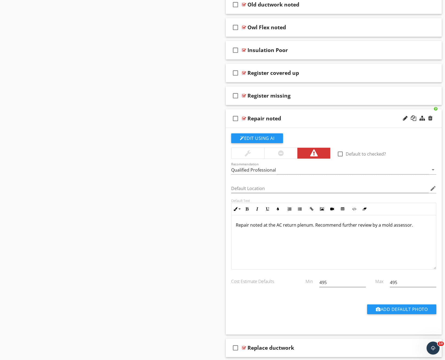
click at [367, 123] on div "check_box_outline_blank Repair noted" at bounding box center [334, 118] width 216 height 19
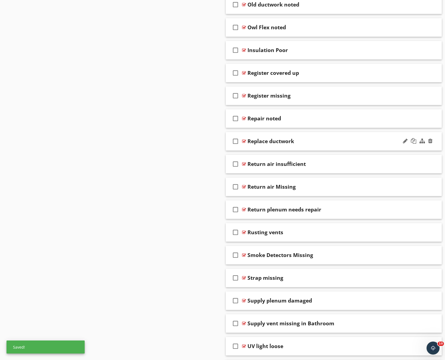
click at [363, 143] on div "Replace ductwork" at bounding box center [324, 141] width 154 height 7
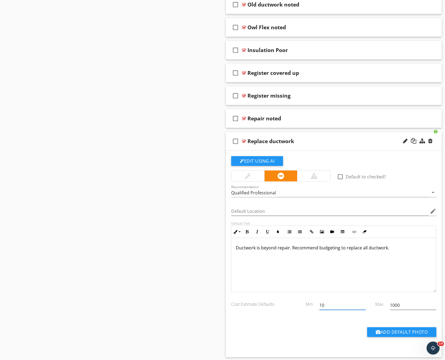
drag, startPoint x: 347, startPoint y: 306, endPoint x: 304, endPoint y: 306, distance: 43.1
click at [304, 306] on div "Cost Estimate Defaults Min 10 Max 1000" at bounding box center [333, 306] width 211 height 19
click at [352, 138] on div "Replace ductwork" at bounding box center [324, 141] width 154 height 7
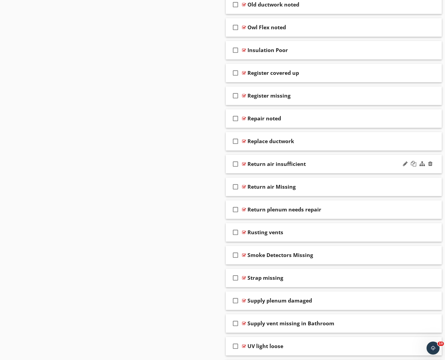
click at [358, 159] on div "check_box_outline_blank Return air insufficient" at bounding box center [334, 164] width 216 height 19
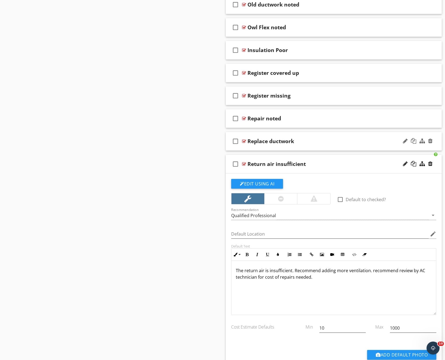
click at [358, 133] on div "check_box_outline_blank Replace ductwork" at bounding box center [334, 141] width 216 height 19
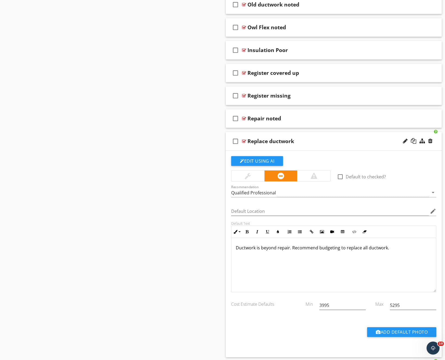
click at [291, 248] on p "Ductwork is beyond repair. Recommend budgeting to replace all ductwork." at bounding box center [334, 247] width 196 height 7
click at [360, 249] on p "Ductwork is beyond repair. Costs may vary depending on accessability. Recommend…" at bounding box center [334, 250] width 196 height 13
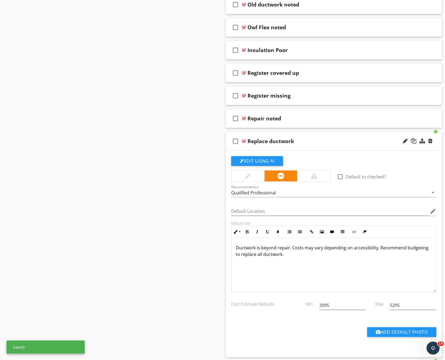
click at [339, 141] on div "Replace ductwork" at bounding box center [324, 141] width 154 height 7
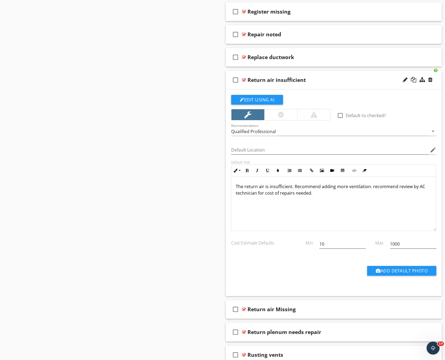
scroll to position [1236, 0]
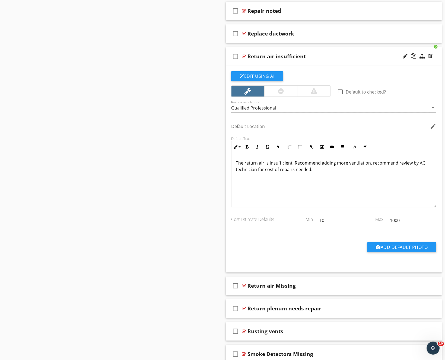
drag, startPoint x: 346, startPoint y: 223, endPoint x: 269, endPoint y: 223, distance: 76.7
click at [269, 223] on div "Cost Estimate Defaults Min 10 Max 1000" at bounding box center [333, 221] width 211 height 19
drag, startPoint x: 402, startPoint y: 221, endPoint x: 372, endPoint y: 221, distance: 29.3
click at [372, 221] on div "Cost Estimate Defaults Min 495 Max 1000" at bounding box center [333, 221] width 211 height 19
drag, startPoint x: 403, startPoint y: 222, endPoint x: 371, endPoint y: 221, distance: 32.8
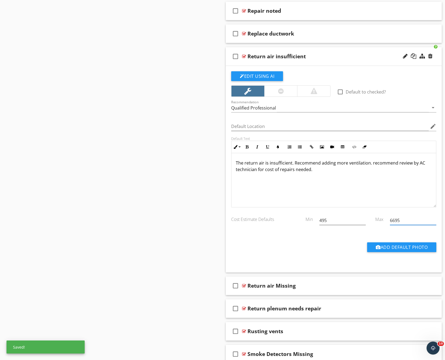
click at [371, 221] on div "Cost Estimate Defaults Min 495 Max 6695" at bounding box center [333, 221] width 211 height 19
click at [360, 59] on div "Return air insufficient" at bounding box center [324, 56] width 154 height 7
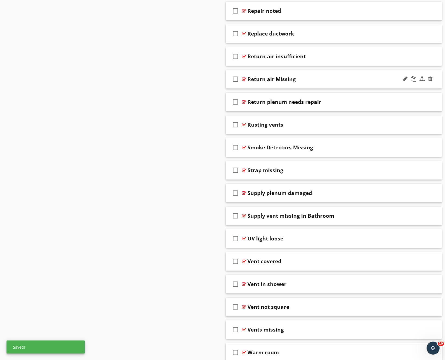
click at [362, 79] on div "Return air Missing" at bounding box center [324, 79] width 154 height 7
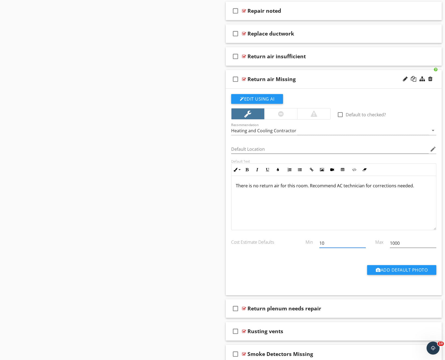
drag, startPoint x: 340, startPoint y: 244, endPoint x: 275, endPoint y: 244, distance: 64.8
click at [275, 244] on div "Cost Estimate Defaults Min 10 Max 1000" at bounding box center [333, 243] width 211 height 19
click at [355, 82] on div "Return air Missing" at bounding box center [324, 79] width 154 height 7
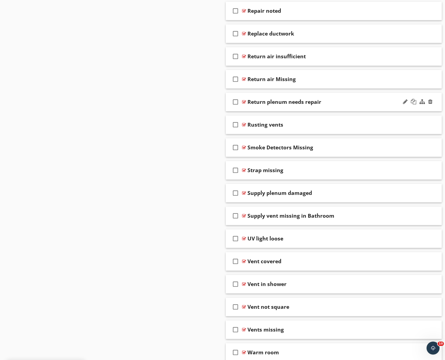
click at [353, 106] on div "check_box_outline_blank Return plenum needs repair" at bounding box center [334, 102] width 216 height 19
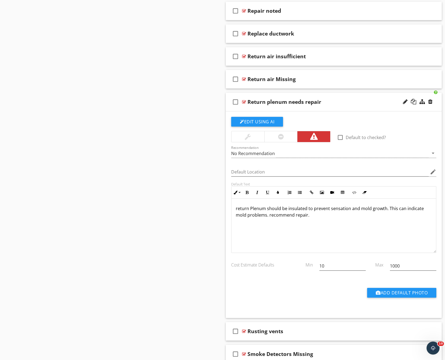
click at [250, 209] on p "return Plenum should be insulated to prevent sensation and mold growth. This ca…" at bounding box center [334, 211] width 196 height 13
click at [308, 208] on p "Return plenum should be insulated to prevent sensation and mold growth. This ca…" at bounding box center [334, 211] width 196 height 13
drag, startPoint x: 403, startPoint y: 209, endPoint x: 385, endPoint y: 209, distance: 18.4
click at [385, 209] on p "Return plenum should have a thermal break from the exterior to prevent sensatio…" at bounding box center [334, 211] width 196 height 13
click at [333, 215] on p "Return plenum should have a thermal break from the exterior to prevent condensa…" at bounding box center [334, 211] width 196 height 13
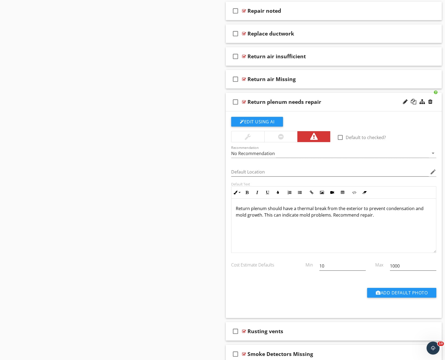
click at [372, 214] on p "Return plenum should have a thermal break from the exterior to prevent condensa…" at bounding box center [334, 211] width 196 height 13
drag, startPoint x: 346, startPoint y: 265, endPoint x: 288, endPoint y: 265, distance: 58.8
click at [288, 265] on div "Cost Estimate Defaults Min 10 Max 1000" at bounding box center [333, 266] width 211 height 19
click at [362, 102] on div "Return plenum needs repair" at bounding box center [324, 102] width 154 height 7
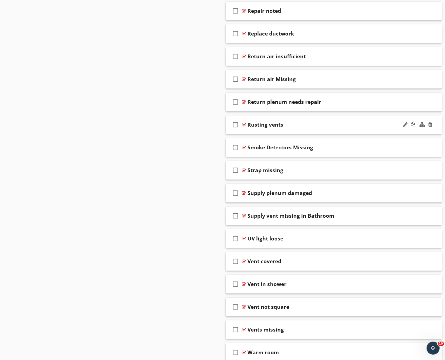
click at [364, 122] on div "Rusting vents" at bounding box center [324, 124] width 154 height 7
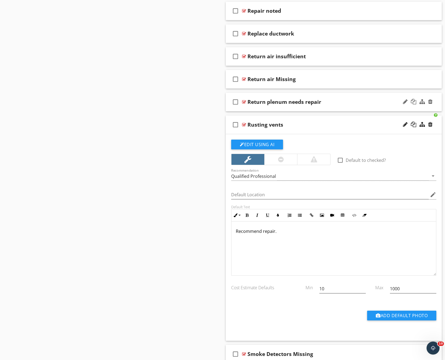
click at [402, 101] on div at bounding box center [417, 101] width 32 height 13
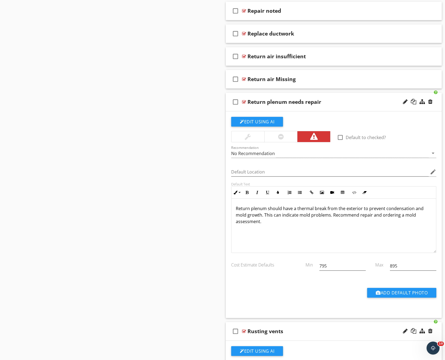
click at [319, 102] on div "Return plenum needs repair" at bounding box center [284, 102] width 74 height 7
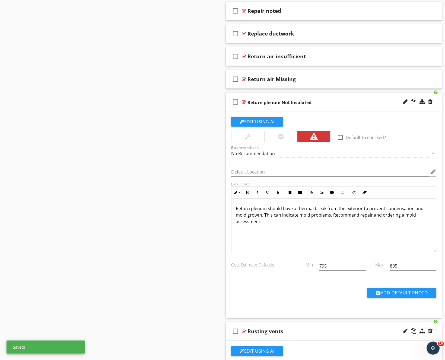
click at [267, 104] on input "Return plenum Not Insulated" at bounding box center [324, 102] width 154 height 9
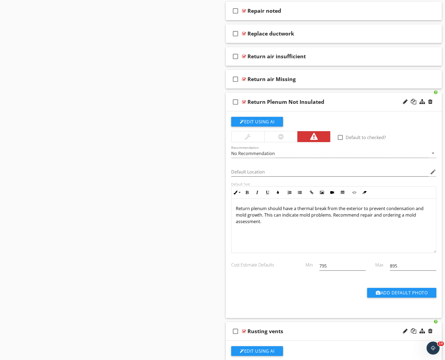
click at [355, 102] on div "Return Plenum Not Insulated" at bounding box center [324, 102] width 154 height 7
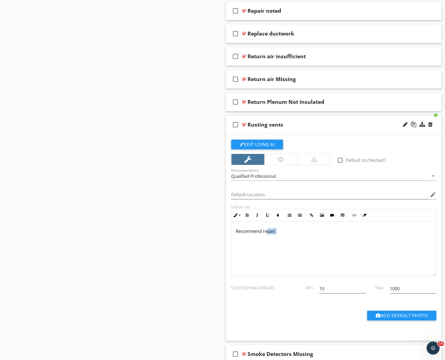
drag, startPoint x: 278, startPoint y: 233, endPoint x: 266, endPoint y: 232, distance: 11.7
click at [266, 232] on p "Recommend repair." at bounding box center [334, 231] width 196 height 7
drag, startPoint x: 348, startPoint y: 289, endPoint x: 269, endPoint y: 289, distance: 78.3
click at [269, 289] on div "Cost Estimate Defaults Min 10 Max 1000" at bounding box center [333, 289] width 211 height 19
click at [346, 122] on div "Rusting vents" at bounding box center [324, 124] width 154 height 7
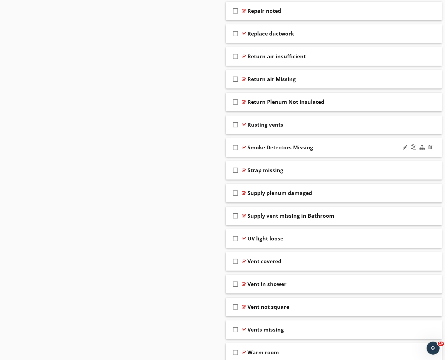
click at [353, 145] on div "Smoke Detectors Missing" at bounding box center [324, 147] width 154 height 7
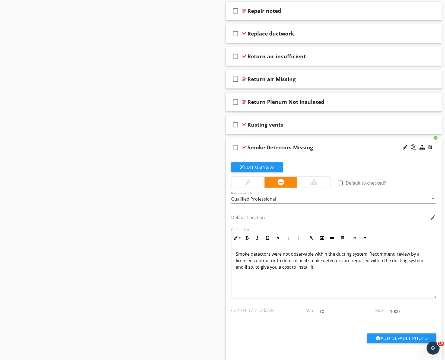
drag, startPoint x: 347, startPoint y: 313, endPoint x: 278, endPoint y: 310, distance: 69.2
click at [278, 310] on div "Cost Estimate Defaults Min 10 Max 1000" at bounding box center [333, 312] width 211 height 19
click at [368, 149] on div "Smoke Detectors Missing" at bounding box center [324, 147] width 154 height 7
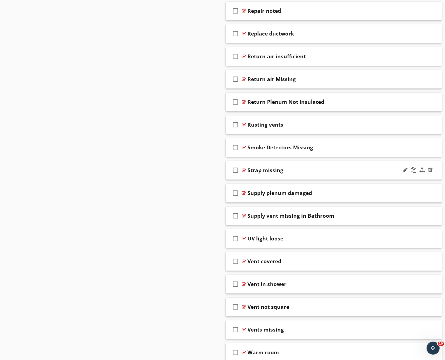
click at [366, 169] on div "Strap missing" at bounding box center [324, 170] width 154 height 7
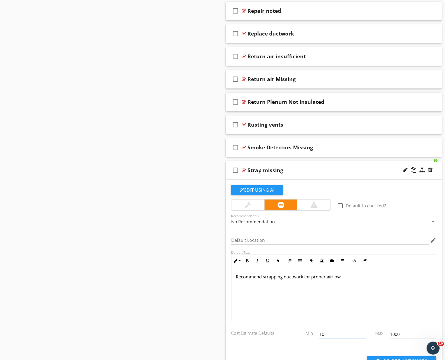
drag, startPoint x: 340, startPoint y: 336, endPoint x: 299, endPoint y: 336, distance: 41.2
click at [299, 336] on div "Cost Estimate Defaults Min 10 Max 1000" at bounding box center [333, 335] width 211 height 19
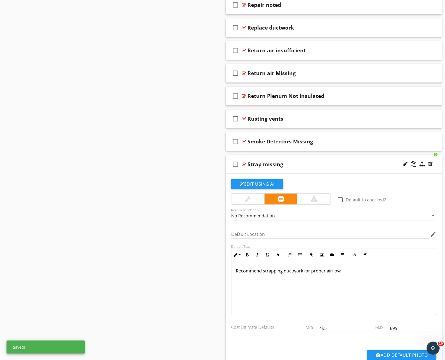
click at [370, 166] on div "Strap missing" at bounding box center [324, 164] width 154 height 7
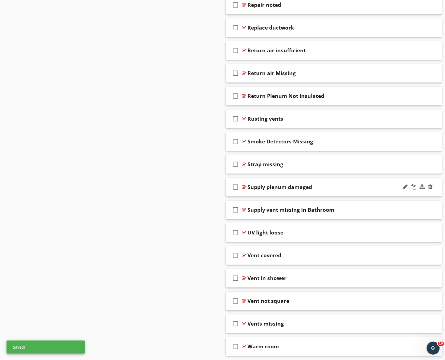
click at [369, 181] on div "check_box_outline_blank Supply plenum damaged" at bounding box center [334, 187] width 216 height 19
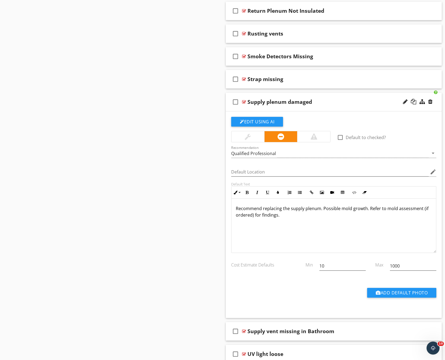
scroll to position [1327, 0]
click at [295, 216] on p "Recommend replacing the supply plenum. Possible mold growth. Refer to mold asse…" at bounding box center [334, 211] width 196 height 13
click at [323, 214] on p "Recommend replacing the supply plenum. Possible mold growth. Refer to mold asse…" at bounding box center [334, 211] width 196 height 13
drag, startPoint x: 344, startPoint y: 268, endPoint x: 282, endPoint y: 264, distance: 62.2
click at [282, 264] on div "Cost Estimate Defaults Min 10 Max 1000" at bounding box center [333, 266] width 211 height 19
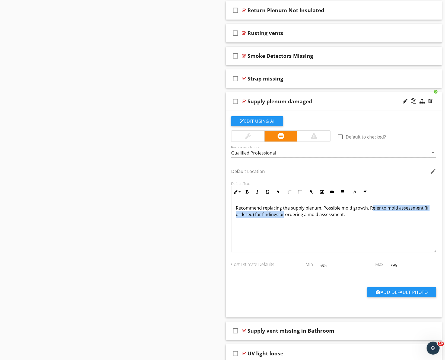
drag, startPoint x: 283, startPoint y: 214, endPoint x: 369, endPoint y: 207, distance: 86.5
click at [369, 207] on p "Recommend replacing the supply plenum. Possible mold growth. Refer to mold asse…" at bounding box center [334, 211] width 196 height 13
click at [345, 214] on p "Recommend replacing the supply plenum. Possible mold growth. Refer to mold asse…" at bounding box center [334, 211] width 196 height 13
drag, startPoint x: 371, startPoint y: 214, endPoint x: 370, endPoint y: 207, distance: 6.8
click at [370, 207] on p "Recommend replacing the supply plenum. Possible mold growth. Refer to mold asse…" at bounding box center [334, 211] width 196 height 13
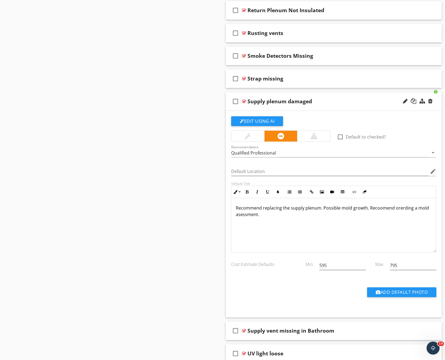
click at [249, 214] on p "Recommend replacing the supply plenum. Possible mold growth. Recoomend orerding…" at bounding box center [334, 211] width 196 height 13
click at [380, 206] on p "Recommend replacing the supply plenum. Possible mold growth. Recoomend orerding…" at bounding box center [334, 211] width 196 height 13
click at [401, 208] on p "Recommend replacing the supply plenum. Possible mold growth. Recommend orerding…" at bounding box center [334, 211] width 196 height 13
click at [407, 208] on p "Recommend replacing the supply plenum. Possible mold growth. Recommend orerding…" at bounding box center [334, 211] width 196 height 13
click at [403, 208] on p "Recommend replacing the supply plenum. Possible mold growth. Recommend orerding…" at bounding box center [334, 211] width 196 height 13
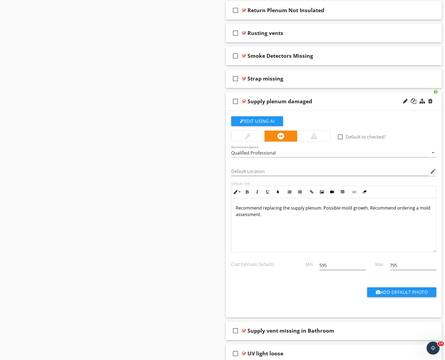
click at [356, 102] on div "Supply plenum damaged" at bounding box center [324, 101] width 154 height 7
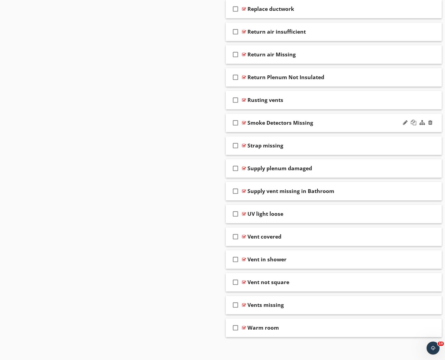
click at [359, 123] on div "Smoke Detectors Missing" at bounding box center [324, 123] width 154 height 7
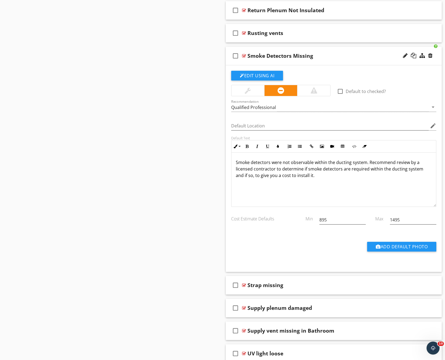
click at [373, 58] on div "Smoke Detectors Missing" at bounding box center [324, 56] width 154 height 7
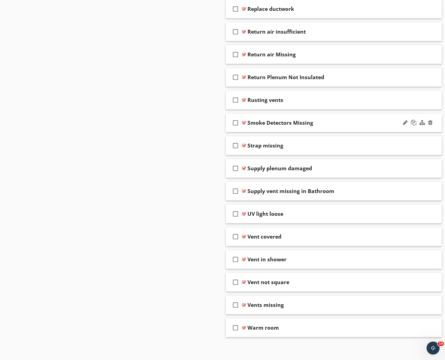
scroll to position [1260, 0]
click at [358, 137] on div "check_box_outline_blank Strap missing" at bounding box center [334, 145] width 216 height 19
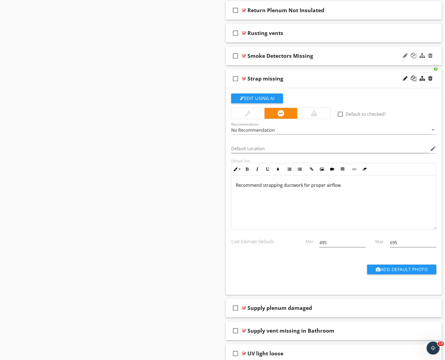
click at [365, 62] on div "check_box_outline_blank Smoke Detectors Missing" at bounding box center [334, 56] width 216 height 19
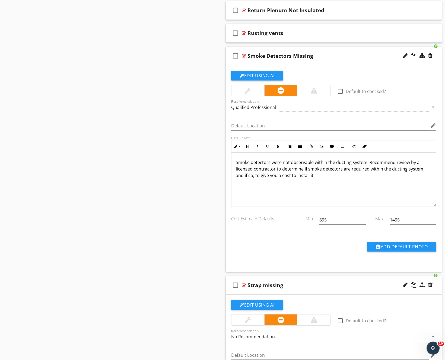
click at [364, 55] on div "Smoke Detectors Missing" at bounding box center [324, 56] width 154 height 7
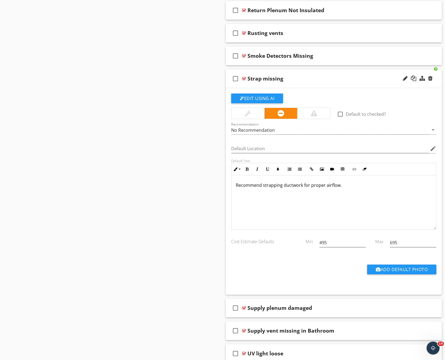
click at [364, 77] on div "Strap missing" at bounding box center [324, 78] width 154 height 7
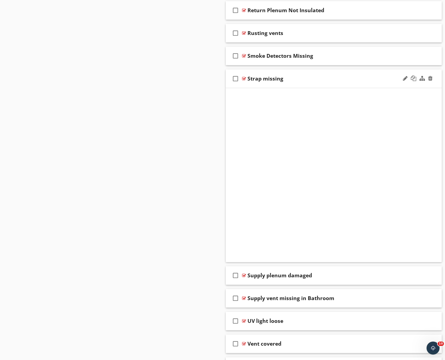
scroll to position [1260, 0]
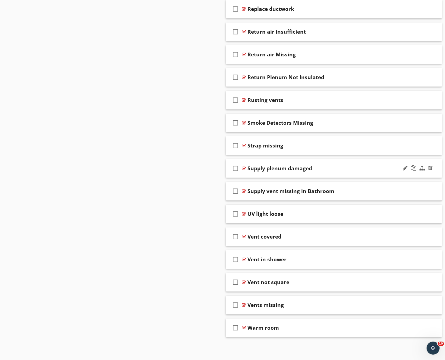
click at [368, 166] on div "Supply plenum damaged" at bounding box center [324, 168] width 154 height 7
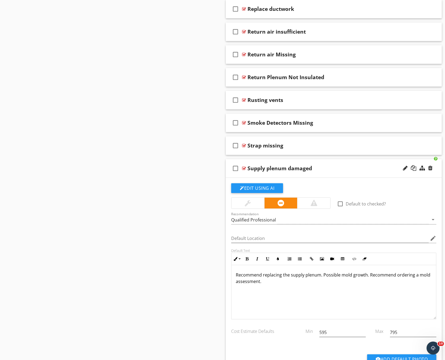
scroll to position [1327, 0]
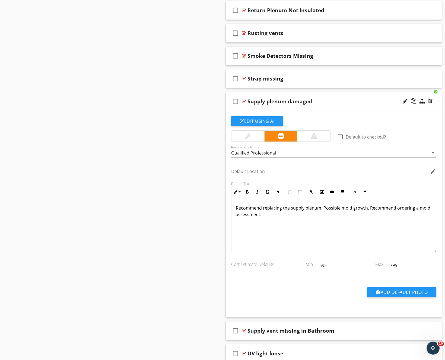
click at [357, 100] on div "Supply plenum damaged" at bounding box center [324, 101] width 154 height 7
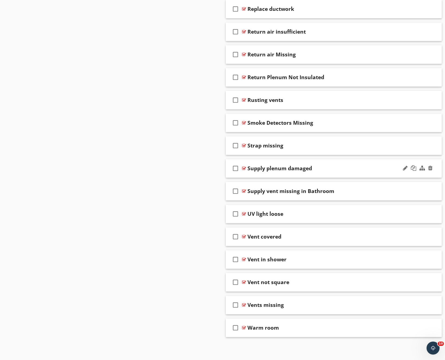
scroll to position [1260, 0]
click at [367, 190] on div "Supply vent missing in Bathroom" at bounding box center [324, 191] width 154 height 7
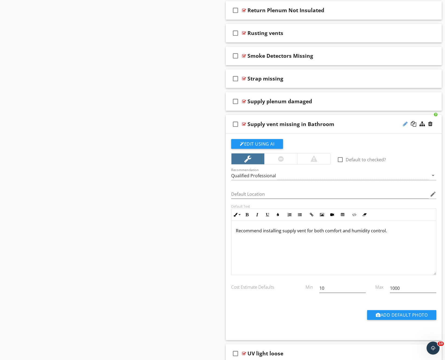
click at [404, 123] on div at bounding box center [404, 123] width 5 height 5
click at [297, 125] on input "Supply vent missing in Bathroom" at bounding box center [324, 124] width 154 height 9
click at [307, 125] on input "Bathroom" at bounding box center [324, 124] width 154 height 9
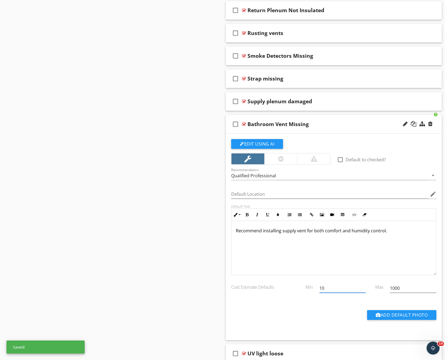
drag, startPoint x: 342, startPoint y: 292, endPoint x: 283, endPoint y: 287, distance: 59.3
click at [283, 287] on div "Cost Estimate Defaults Min 10 Max 1000" at bounding box center [333, 288] width 211 height 19
click at [356, 126] on div "Bathroom Vent Missing" at bounding box center [324, 124] width 154 height 7
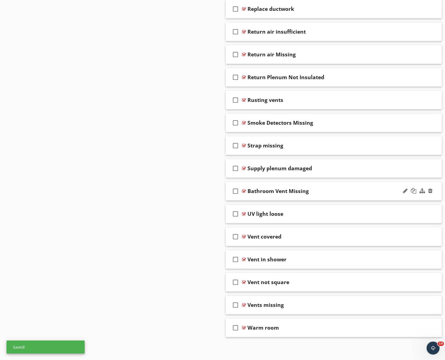
scroll to position [1260, 0]
click at [361, 211] on div "UV light loose" at bounding box center [324, 214] width 154 height 7
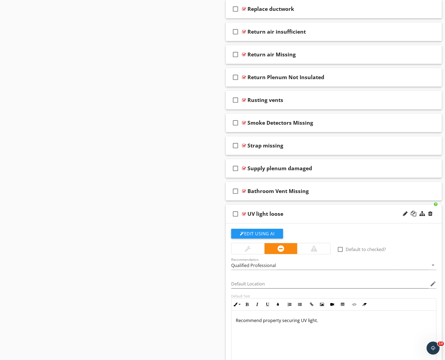
scroll to position [1327, 0]
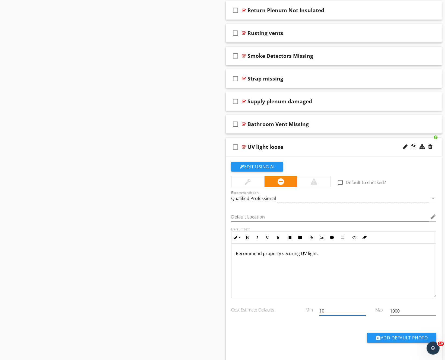
drag, startPoint x: 342, startPoint y: 307, endPoint x: 334, endPoint y: 307, distance: 7.9
click at [334, 307] on input "10" at bounding box center [342, 311] width 46 height 9
drag, startPoint x: 337, startPoint y: 310, endPoint x: 299, endPoint y: 309, distance: 38.0
click at [299, 309] on div "Cost Estimate Defaults Min 10 Max 1000" at bounding box center [333, 311] width 211 height 19
click at [346, 141] on div "check_box_outline_blank UV light loose" at bounding box center [334, 147] width 216 height 19
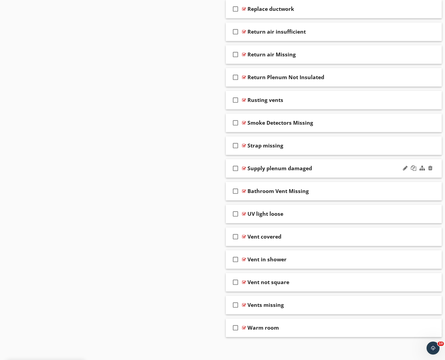
click at [356, 175] on div "check_box_outline_blank Supply plenum damaged" at bounding box center [334, 168] width 216 height 19
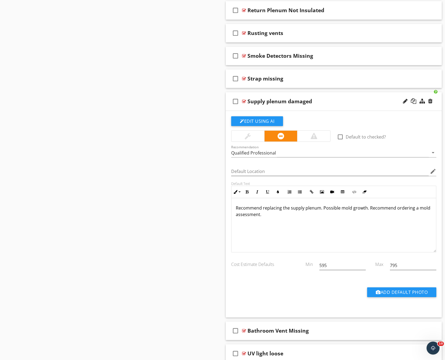
click at [363, 106] on div "check_box_outline_blank Supply plenum damaged" at bounding box center [334, 101] width 216 height 19
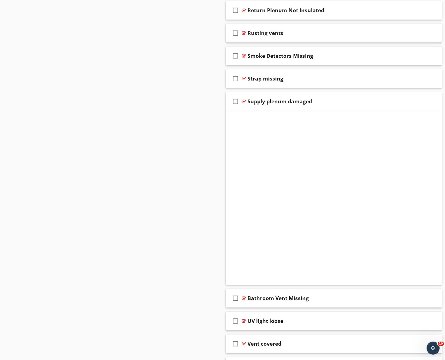
scroll to position [1260, 0]
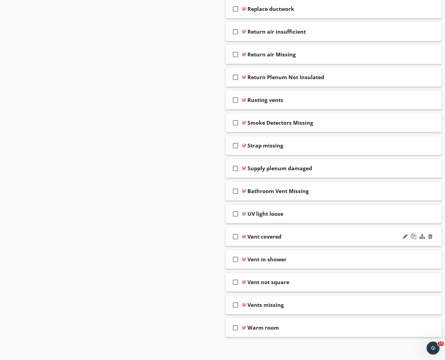
click at [358, 234] on div "Vent covered" at bounding box center [324, 236] width 154 height 7
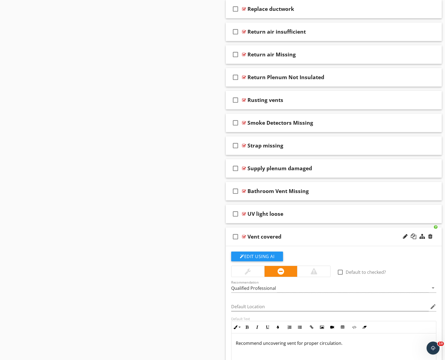
scroll to position [1327, 0]
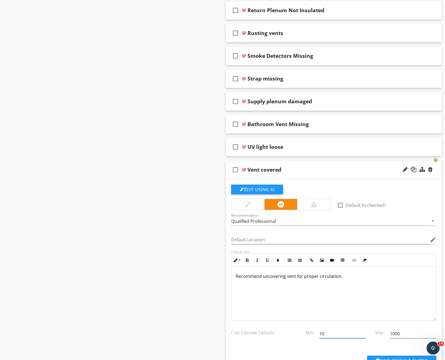
drag, startPoint x: 345, startPoint y: 335, endPoint x: 313, endPoint y: 333, distance: 31.5
click at [313, 333] on div "Cost Estimate Defaults Min 10 Max 1000" at bounding box center [333, 334] width 211 height 19
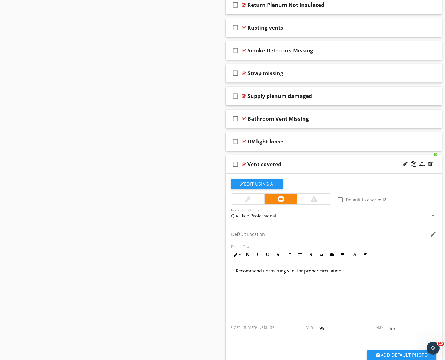
click at [339, 268] on p "Recommend uncovering vent for proper circulation." at bounding box center [334, 271] width 196 height 7
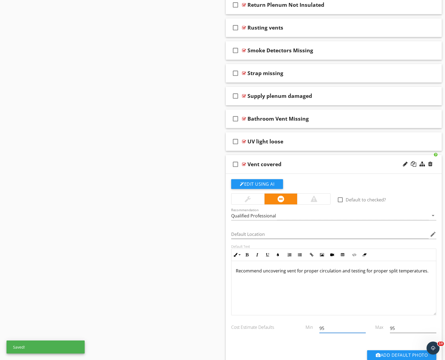
drag, startPoint x: 353, startPoint y: 327, endPoint x: 285, endPoint y: 326, distance: 67.8
click at [285, 326] on div "Cost Estimate Defaults Min 95 Max 95" at bounding box center [333, 329] width 211 height 19
click at [339, 167] on div "Vent covered" at bounding box center [324, 164] width 154 height 7
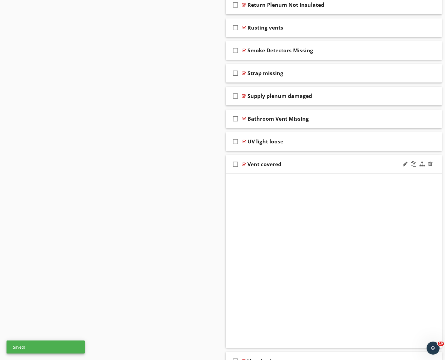
scroll to position [1260, 0]
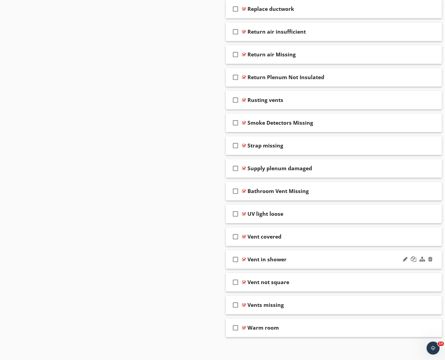
click at [356, 256] on div "Vent in shower" at bounding box center [324, 259] width 154 height 7
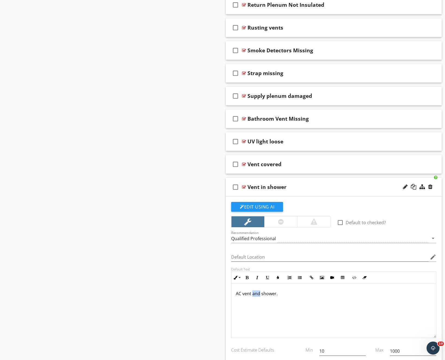
drag, startPoint x: 259, startPoint y: 294, endPoint x: 252, endPoint y: 294, distance: 7.0
click at [252, 294] on p "AC vent and shower." at bounding box center [334, 293] width 196 height 7
drag, startPoint x: 339, startPoint y: 351, endPoint x: 301, endPoint y: 350, distance: 37.7
click at [301, 350] on div "Cost Estimate Defaults Min 10 Max 1000" at bounding box center [333, 351] width 211 height 19
click at [431, 187] on div at bounding box center [430, 186] width 4 height 5
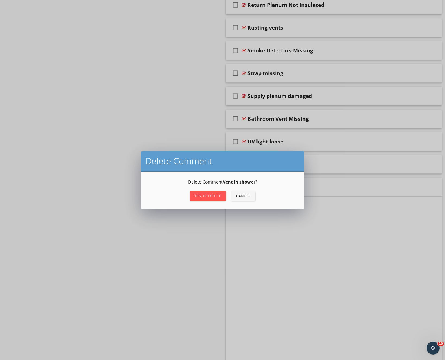
scroll to position [1260, 0]
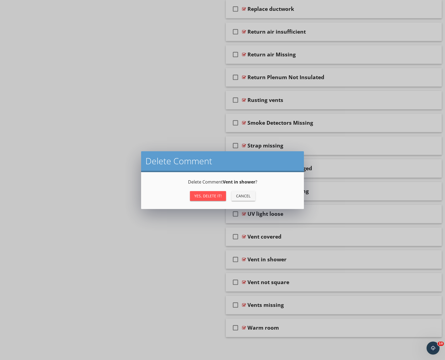
click at [239, 197] on div "Cancel" at bounding box center [243, 196] width 15 height 6
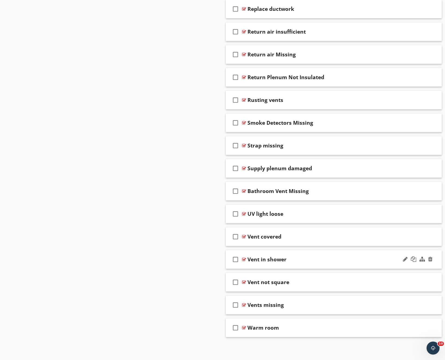
click at [339, 259] on div "Vent in shower" at bounding box center [324, 259] width 154 height 7
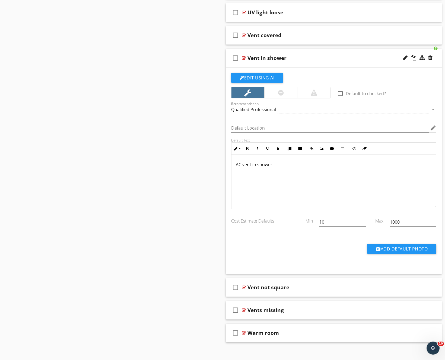
scroll to position [1462, 0]
click at [305, 168] on div "AC vent in shower." at bounding box center [333, 181] width 204 height 54
drag, startPoint x: 341, startPoint y: 221, endPoint x: 293, endPoint y: 221, distance: 48.0
click at [293, 221] on div "Cost Estimate Defaults Min 10 Max 1000" at bounding box center [333, 222] width 211 height 19
click at [358, 53] on div "check_box_outline_blank Vent in shower" at bounding box center [334, 57] width 216 height 19
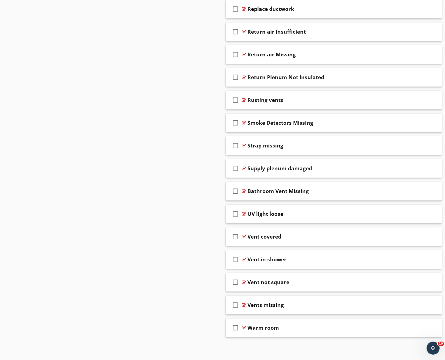
scroll to position [1260, 0]
click at [359, 284] on div "Vent not square" at bounding box center [324, 282] width 154 height 7
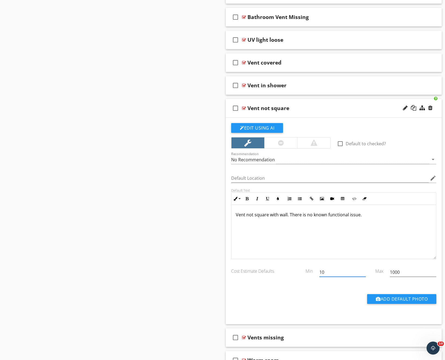
drag, startPoint x: 342, startPoint y: 275, endPoint x: 318, endPoint y: 274, distance: 24.7
click at [318, 274] on div "10" at bounding box center [342, 272] width 53 height 19
click at [406, 273] on input "1000" at bounding box center [412, 272] width 46 height 9
click at [356, 109] on div "Vent not square" at bounding box center [324, 108] width 154 height 7
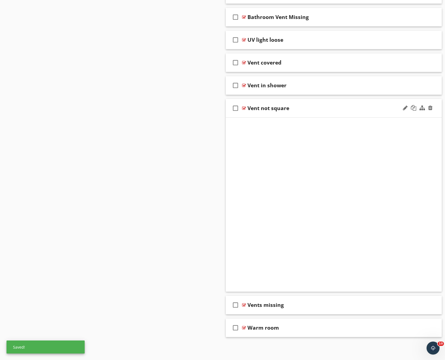
scroll to position [1260, 0]
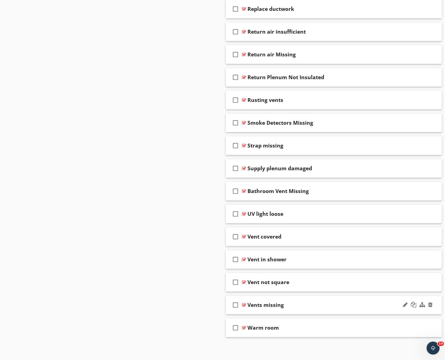
click at [351, 302] on div "Vents missing" at bounding box center [324, 305] width 154 height 7
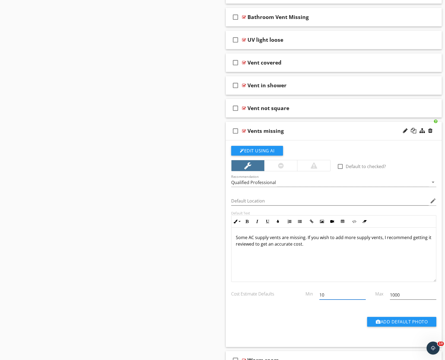
click at [337, 295] on input "10" at bounding box center [342, 295] width 46 height 9
drag, startPoint x: 347, startPoint y: 295, endPoint x: 302, endPoint y: 295, distance: 45.3
click at [302, 295] on div "Cost Estimate Defaults Min 10 Max 1000" at bounding box center [333, 295] width 211 height 19
click at [404, 130] on div at bounding box center [404, 130] width 5 height 5
click at [264, 130] on input "Vents missing" at bounding box center [324, 131] width 154 height 9
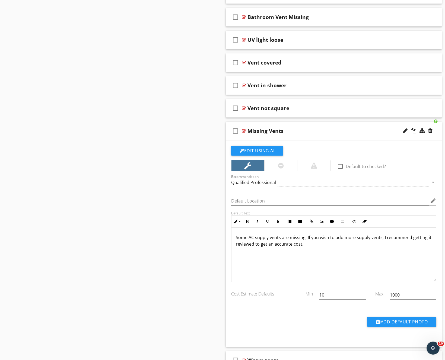
drag, startPoint x: 343, startPoint y: 297, endPoint x: 301, endPoint y: 295, distance: 41.8
click at [301, 295] on div "Cost Estimate Defaults Min 10 Max 1000" at bounding box center [333, 295] width 211 height 19
click at [345, 132] on div "Missing Vents" at bounding box center [324, 131] width 154 height 7
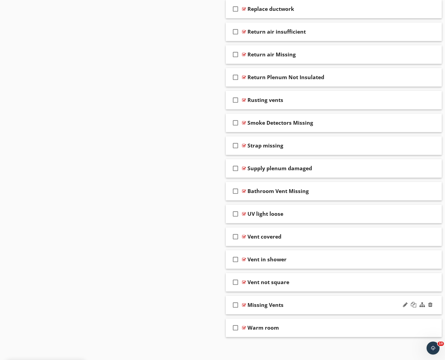
scroll to position [1260, 0]
click at [350, 324] on div "check_box_outline_blank Warm room" at bounding box center [334, 327] width 216 height 19
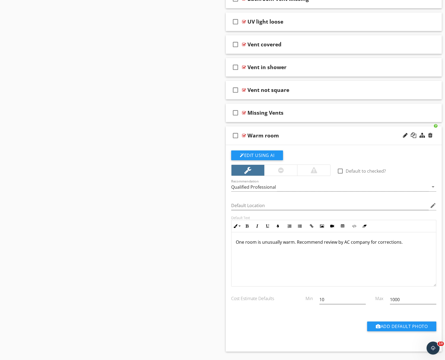
scroll to position [1467, 0]
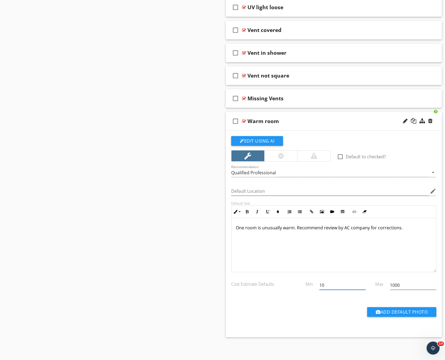
drag, startPoint x: 336, startPoint y: 287, endPoint x: 289, endPoint y: 281, distance: 47.6
click at [289, 281] on div "Cost Estimate Defaults Min 10 Max 1000" at bounding box center [333, 285] width 211 height 19
click at [338, 118] on div "Warm room" at bounding box center [324, 121] width 154 height 7
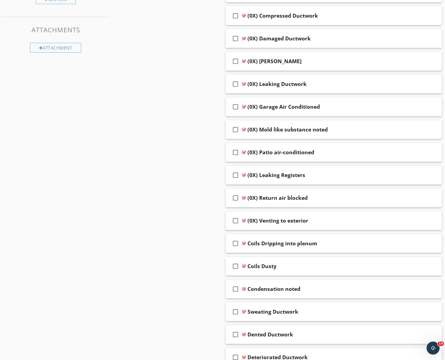
scroll to position [0, 0]
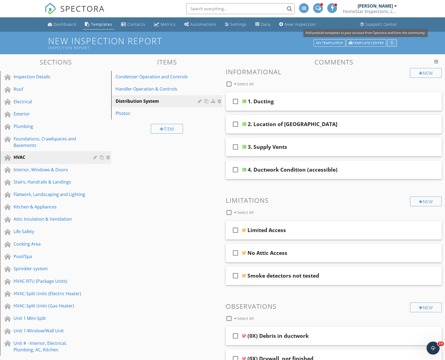
click at [391, 41] on div "button" at bounding box center [391, 43] width 5 height 4
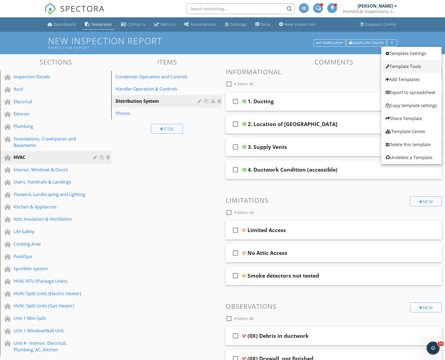
click at [401, 66] on div "Template Tools" at bounding box center [410, 66] width 51 height 7
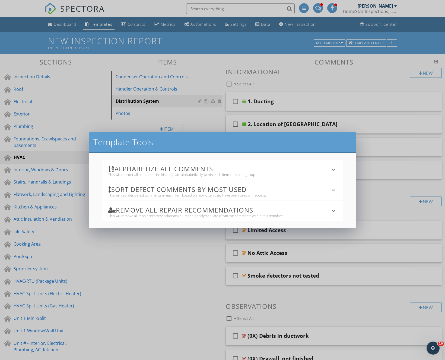
click at [256, 170] on h3 "Alphabetize All Comments" at bounding box center [218, 168] width 221 height 7
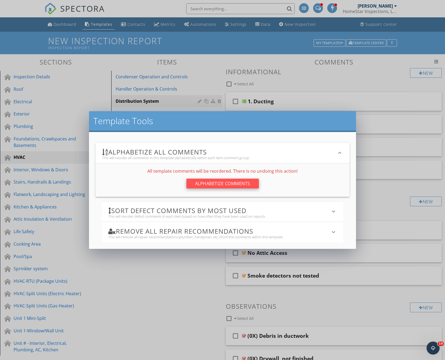
click at [243, 185] on div "Alphabetize Comments" at bounding box center [222, 184] width 72 height 10
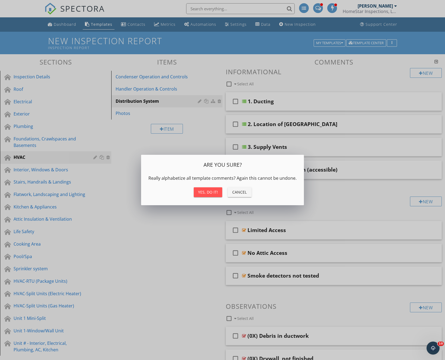
click at [207, 193] on div "Yes, do it!" at bounding box center [208, 192] width 20 height 6
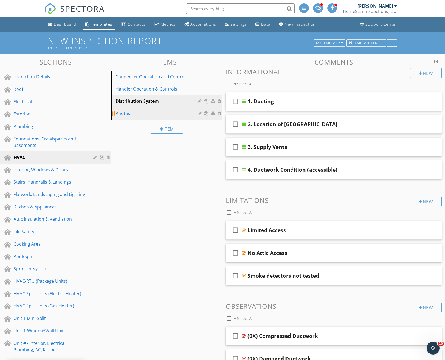
click at [125, 110] on div "Photos" at bounding box center [157, 113] width 84 height 7
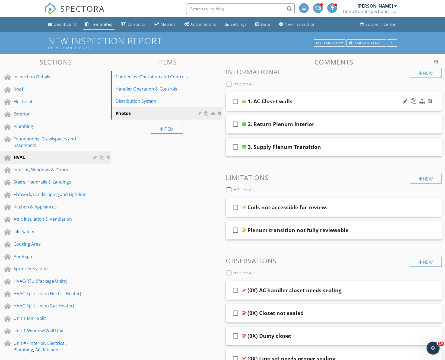
click at [348, 99] on div "1. AC Closet walls" at bounding box center [324, 101] width 154 height 7
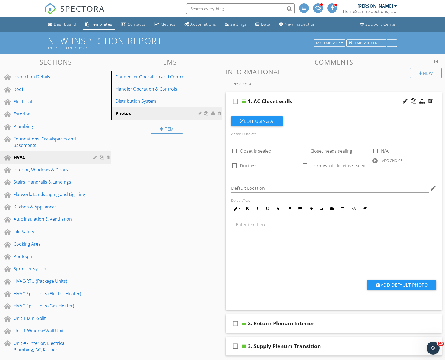
click at [348, 99] on div "1. AC Closet walls" at bounding box center [324, 101] width 154 height 7
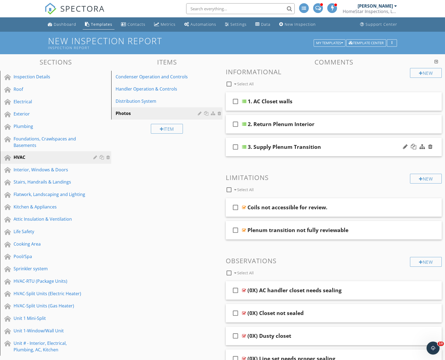
click at [338, 144] on div "3. Supply Plenum Transition" at bounding box center [324, 147] width 154 height 7
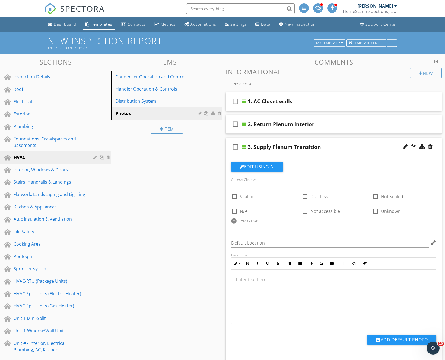
click at [338, 144] on div "3. Supply Plenum Transition" at bounding box center [324, 147] width 154 height 7
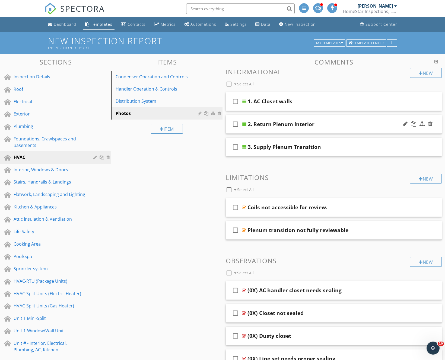
click at [343, 121] on div "2. Return Plenum Interior" at bounding box center [324, 124] width 154 height 7
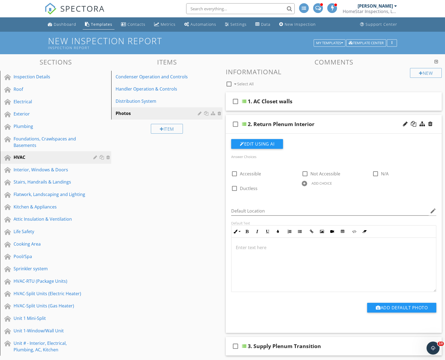
click at [343, 121] on div "2. Return Plenum Interior" at bounding box center [324, 124] width 154 height 7
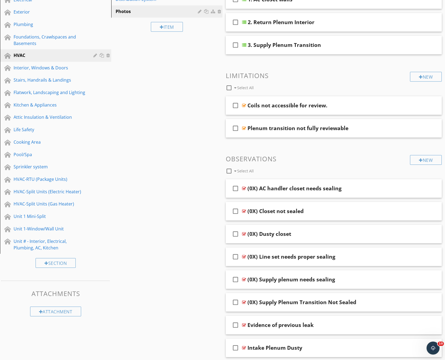
scroll to position [133, 0]
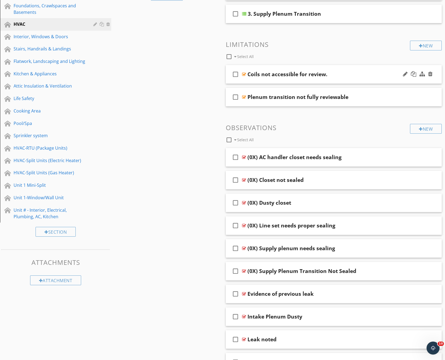
click at [353, 74] on div "Coils not accessible for review." at bounding box center [324, 74] width 154 height 7
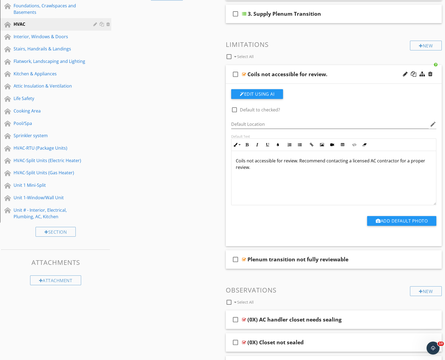
click at [353, 74] on div "Coils not accessible for review." at bounding box center [324, 74] width 154 height 7
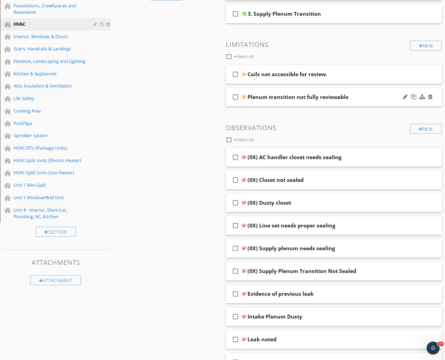
click at [355, 98] on div "Plenum transition not fully reviewable" at bounding box center [324, 97] width 154 height 7
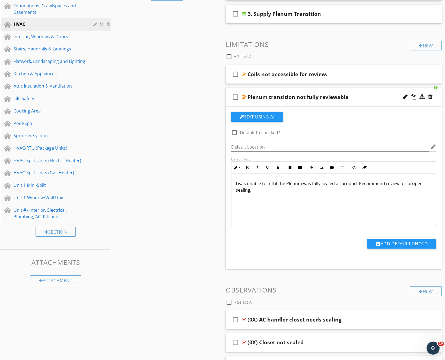
click at [288, 183] on p "I was unable to tell if the Plenum was fully sealed all around. Recommend revie…" at bounding box center [334, 186] width 196 height 13
click at [365, 96] on div "Plenum transition not fully reviewable" at bounding box center [324, 97] width 154 height 7
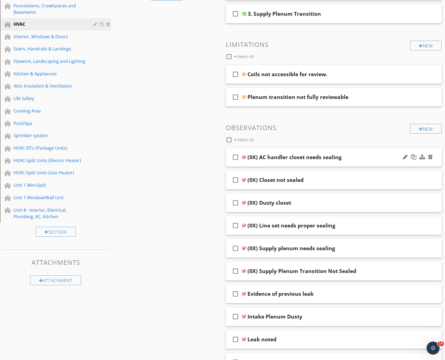
click at [369, 156] on div "(0X) AC handler closet needs sealing" at bounding box center [324, 157] width 154 height 7
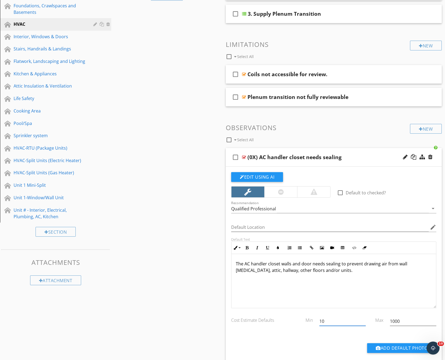
drag, startPoint x: 346, startPoint y: 324, endPoint x: 272, endPoint y: 316, distance: 74.8
click at [272, 316] on div "Cost Estimate Defaults Min 10 Max 1000" at bounding box center [333, 322] width 211 height 19
click at [357, 161] on div "check_box_outline_blank (0X) AC handler closet needs sealing" at bounding box center [334, 157] width 216 height 19
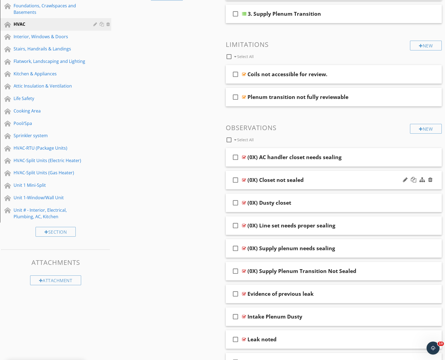
click at [362, 179] on div "(0X) Closet not sealed" at bounding box center [324, 180] width 154 height 7
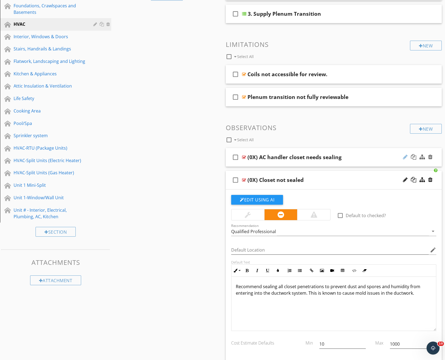
click at [405, 156] on div at bounding box center [404, 156] width 5 height 5
click at [283, 157] on input "(0X) AC handler closet needs sealing" at bounding box center [324, 157] width 154 height 9
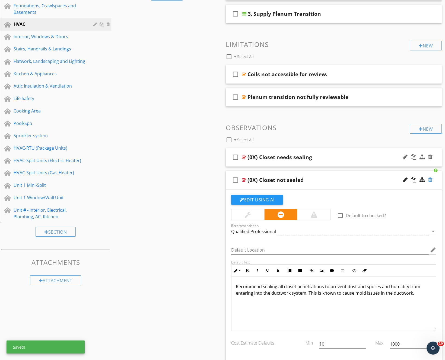
click at [431, 179] on div at bounding box center [430, 179] width 4 height 5
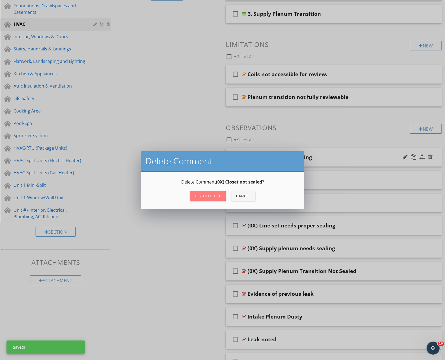
click at [215, 195] on div "Yes, Delete it!" at bounding box center [207, 196] width 27 height 6
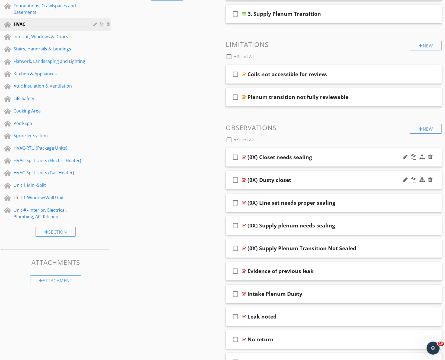
click at [355, 178] on div "(0X) Dusty closet" at bounding box center [324, 180] width 154 height 7
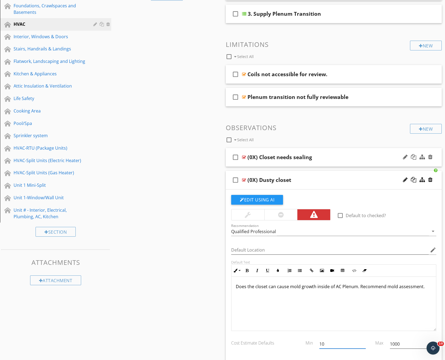
drag, startPoint x: 338, startPoint y: 344, endPoint x: 295, endPoint y: 345, distance: 43.1
click at [295, 345] on div "Cost Estimate Defaults Min 10 Max 1000" at bounding box center [333, 344] width 211 height 19
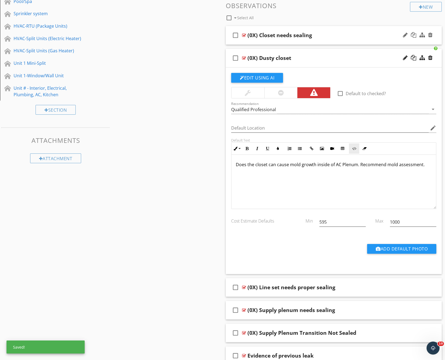
scroll to position [245, 0]
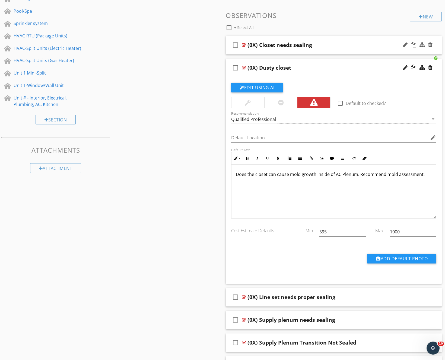
click at [340, 70] on div "(0X) Dusty closet" at bounding box center [324, 68] width 154 height 7
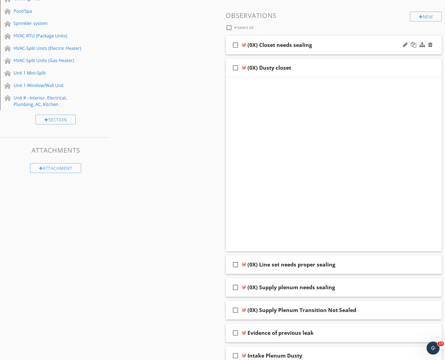
scroll to position [213, 0]
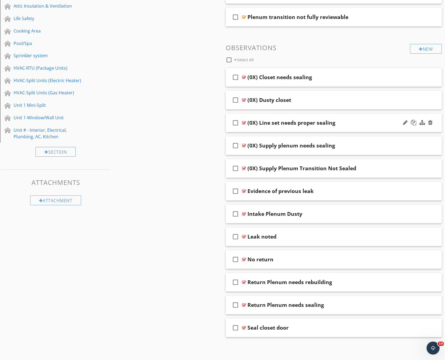
click at [362, 124] on div "(0X) Line set needs proper sealing" at bounding box center [324, 123] width 154 height 7
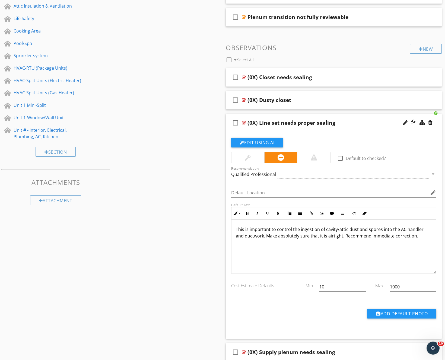
scroll to position [245, 0]
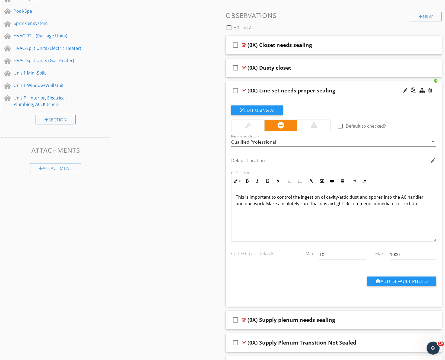
click at [416, 202] on p "This is important to control the ingestion of cavity/attic dust and spores into…" at bounding box center [334, 200] width 196 height 13
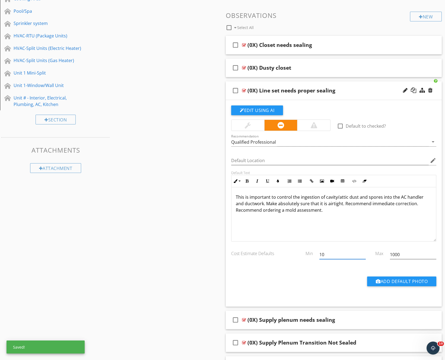
drag, startPoint x: 333, startPoint y: 256, endPoint x: 297, endPoint y: 252, distance: 36.8
click at [297, 252] on div "Cost Estimate Defaults Min 10 Max 1000" at bounding box center [333, 255] width 211 height 19
click at [369, 88] on div "(0X) Line set needs proper sealing" at bounding box center [324, 90] width 154 height 7
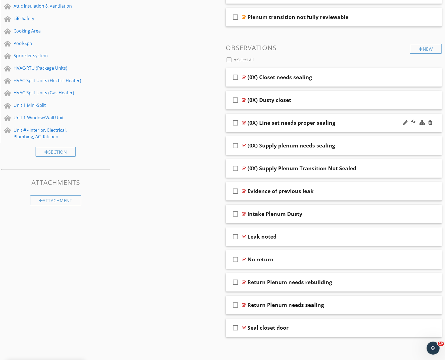
scroll to position [213, 0]
click at [371, 148] on div "(0X) Supply plenum needs sealing" at bounding box center [324, 145] width 154 height 7
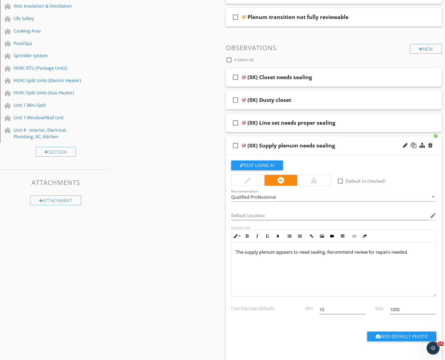
scroll to position [245, 0]
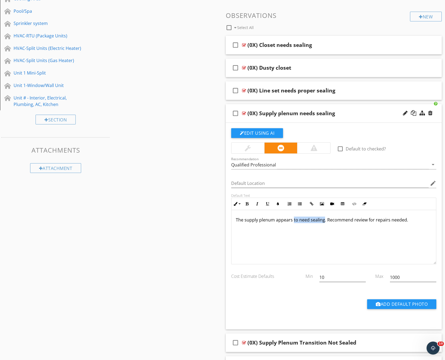
drag, startPoint x: 323, startPoint y: 220, endPoint x: 292, endPoint y: 219, distance: 30.9
click at [292, 219] on p "The supply plenum appears to need sealing. Recommend review for repairs needed." at bounding box center [334, 220] width 196 height 7
click at [384, 219] on p "The supply plenum appears to be leaking attic air into the handler space. Recom…" at bounding box center [334, 223] width 196 height 13
click at [374, 91] on div "(0X) Line set needs proper sealing" at bounding box center [324, 90] width 154 height 7
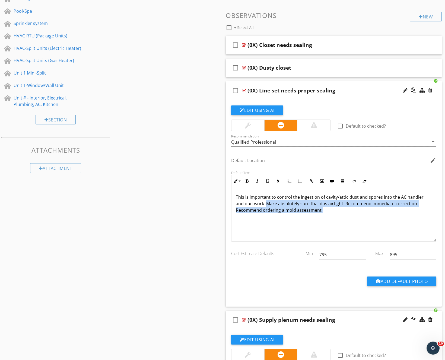
drag, startPoint x: 365, startPoint y: 210, endPoint x: 257, endPoint y: 201, distance: 108.7
click at [257, 201] on p "This is important to control the ingestion of cavity/attic dust and spores into…" at bounding box center [334, 204] width 196 height 20
click at [337, 211] on p "This is important to control the ingestion of cavity/attic dust and spores into…" at bounding box center [334, 204] width 196 height 20
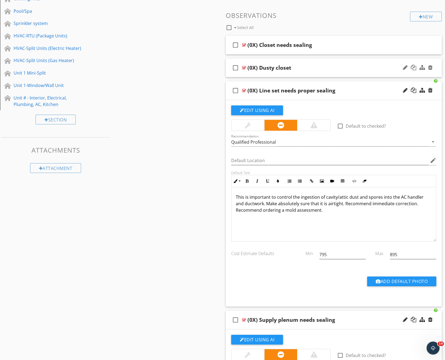
click at [353, 66] on div "(0X) Dusty closet" at bounding box center [324, 68] width 154 height 7
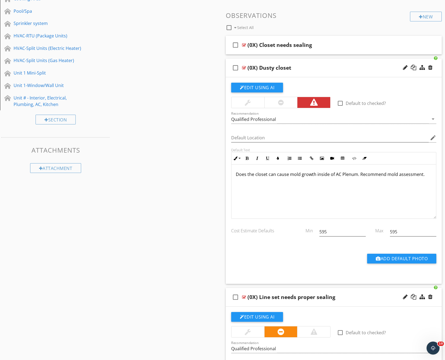
click at [246, 174] on p "Does the closet can cause mold growth inside of AC Plenum. Recommend mold asses…" at bounding box center [334, 174] width 196 height 7
drag, startPoint x: 428, startPoint y: 175, endPoint x: 103, endPoint y: 164, distance: 324.9
copy p "Dust in the closet can cause mold growth inside of AC Plenum. Recommend mold as…"
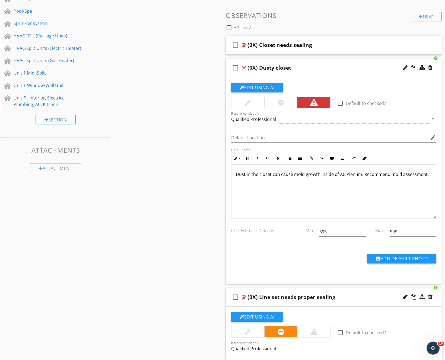
click at [325, 63] on div "check_box_outline_blank (0X) Dusty closet" at bounding box center [334, 68] width 216 height 19
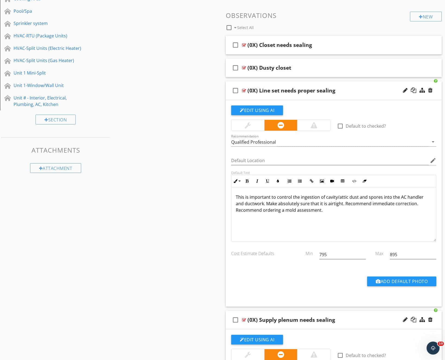
click at [369, 85] on div "check_box_outline_blank (0X) Line set needs proper sealing" at bounding box center [334, 90] width 216 height 19
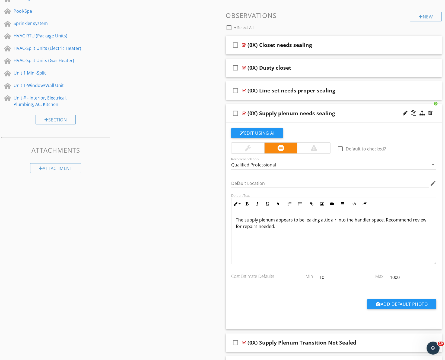
click at [384, 220] on p "The supply plenum appears to be leaking attic air into the handler space. Recom…" at bounding box center [334, 223] width 196 height 13
drag, startPoint x: 427, startPoint y: 221, endPoint x: 384, endPoint y: 220, distance: 42.6
click at [384, 220] on p "The supply plenum appears to be leaking attic air into the handler space. Dust …" at bounding box center [334, 227] width 196 height 20
drag, startPoint x: 362, startPoint y: 227, endPoint x: 346, endPoint y: 226, distance: 15.7
click at [346, 226] on p "The supply plenum appears to be leaking attic air into the handler space. inges…" at bounding box center [334, 227] width 196 height 20
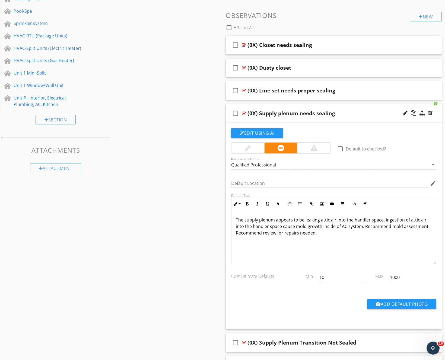
click at [378, 231] on p "The supply plenum appears to be leaking attic air into the handler space. inges…" at bounding box center [334, 227] width 196 height 20
drag, startPoint x: 345, startPoint y: 279, endPoint x: 285, endPoint y: 276, distance: 60.0
click at [285, 276] on div "Cost Estimate Defaults Min 10 Max 1000" at bounding box center [333, 278] width 211 height 19
click at [362, 109] on div "check_box_outline_blank (0X) Supply plenum needs sealing" at bounding box center [334, 113] width 216 height 19
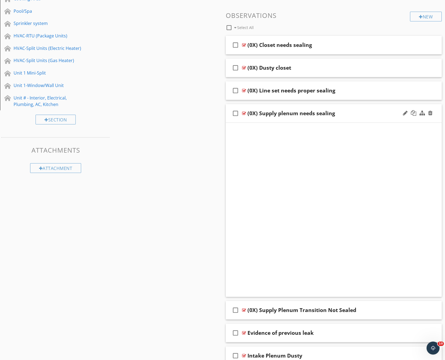
scroll to position [213, 0]
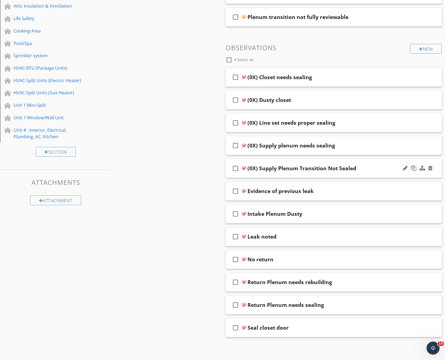
click at [373, 177] on div "check_box_outline_blank (0X) Supply Plenum Transition Not Sealed" at bounding box center [334, 168] width 216 height 19
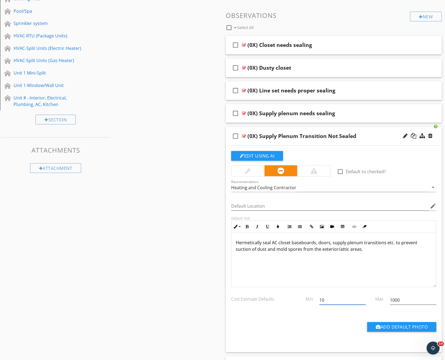
drag, startPoint x: 338, startPoint y: 299, endPoint x: 295, endPoint y: 299, distance: 43.1
click at [295, 299] on div "Cost Estimate Defaults Min 10 Max 1000" at bounding box center [333, 300] width 211 height 19
click at [379, 134] on div "(0X) Supply Plenum Transition Not Sealed" at bounding box center [324, 136] width 154 height 7
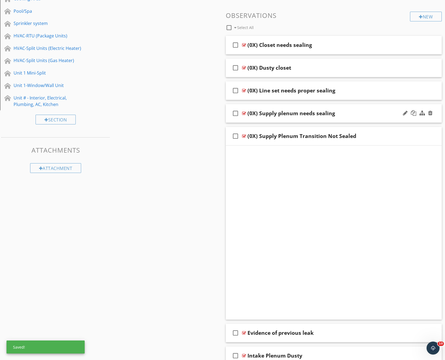
scroll to position [213, 0]
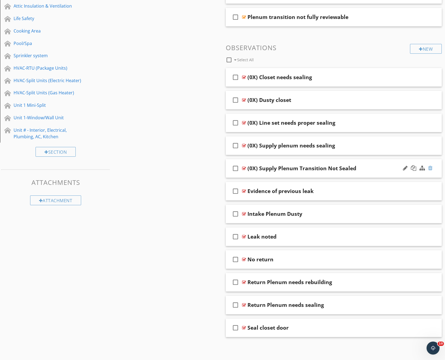
click at [430, 167] on div at bounding box center [430, 167] width 4 height 5
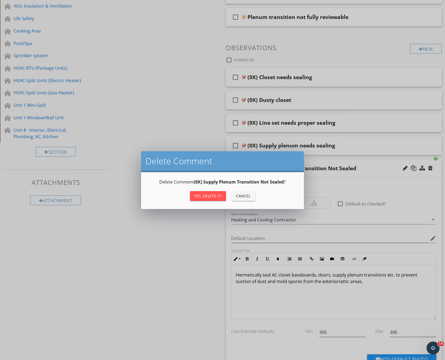
click at [202, 197] on div "Yes, Delete it!" at bounding box center [207, 196] width 27 height 6
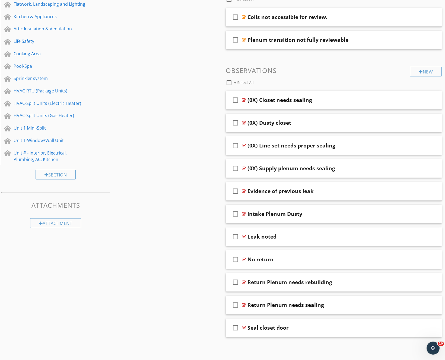
scroll to position [190, 0]
click at [374, 168] on div "(0X) Supply plenum needs sealing" at bounding box center [324, 168] width 154 height 7
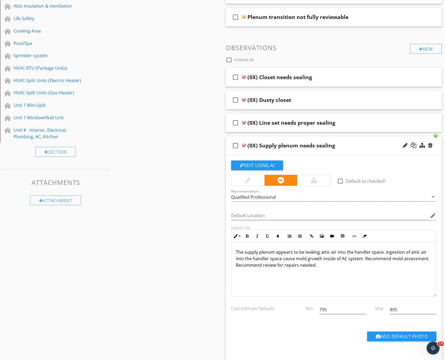
click at [383, 253] on p "The supply plenum appears to be leaking attic air into the handler space. inges…" at bounding box center [334, 259] width 196 height 20
click at [363, 259] on p "The supply plenum appears to be leaking attic air into the handler space. Inges…" at bounding box center [334, 259] width 196 height 20
click at [357, 146] on div "(0X) Supply plenum needs sealing" at bounding box center [324, 145] width 154 height 7
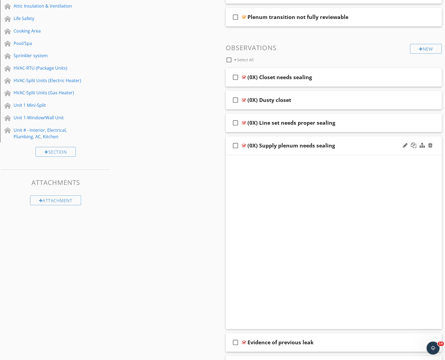
scroll to position [190, 0]
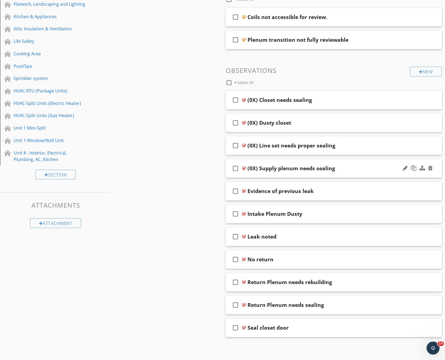
click at [355, 162] on div "check_box_outline_blank (0X) Supply plenum needs sealing" at bounding box center [334, 168] width 216 height 19
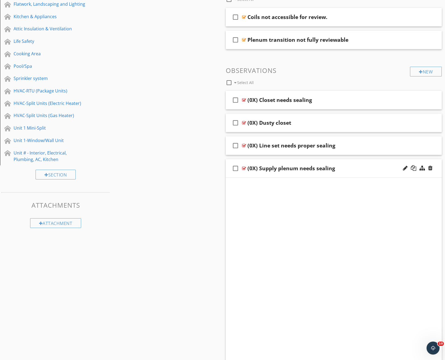
scroll to position [213, 0]
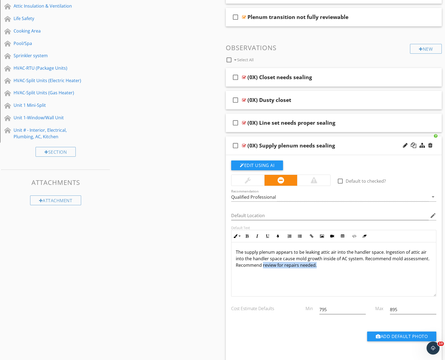
drag, startPoint x: 323, startPoint y: 263, endPoint x: 263, endPoint y: 266, distance: 60.8
click at [263, 266] on p "The supply plenum appears to be leaking attic air into the handler space. Inges…" at bounding box center [334, 259] width 196 height 20
click at [267, 267] on p "The supply plenum appears to be leaking attic air into the handler space. Inges…" at bounding box center [334, 259] width 196 height 20
click at [332, 266] on p "The supply plenum appears to be leaking attic air into the handler space. Inges…" at bounding box center [334, 259] width 196 height 20
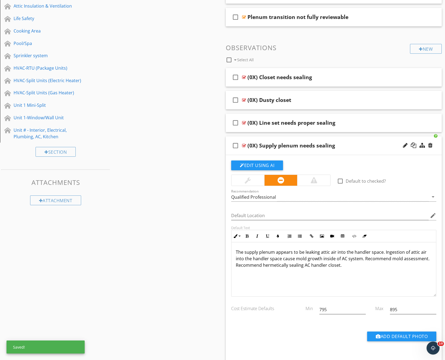
click at [362, 146] on div "(0X) Supply plenum needs sealing" at bounding box center [324, 145] width 154 height 7
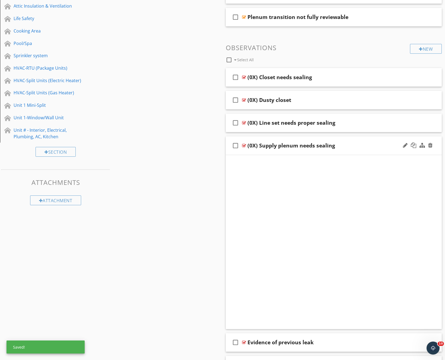
scroll to position [190, 0]
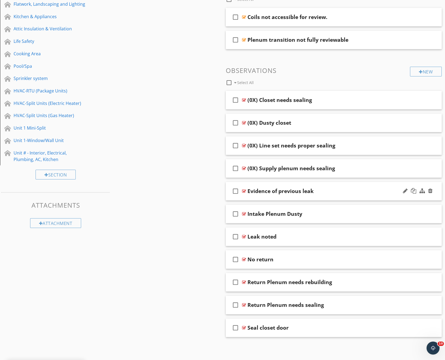
click at [361, 192] on div "Evidence of previous leak" at bounding box center [324, 191] width 154 height 7
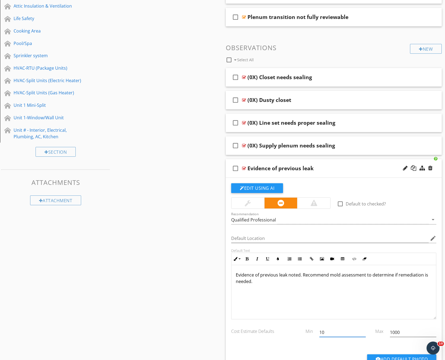
drag, startPoint x: 340, startPoint y: 334, endPoint x: 304, endPoint y: 327, distance: 37.0
click at [304, 327] on div "Cost Estimate Defaults Min 10 Max 1000" at bounding box center [333, 333] width 211 height 19
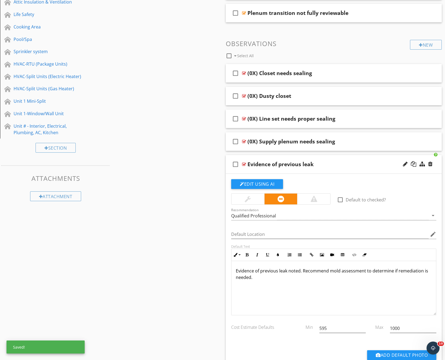
click at [365, 163] on div "Evidence of previous leak" at bounding box center [324, 164] width 154 height 7
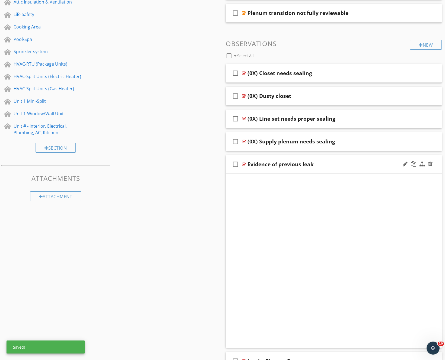
scroll to position [190, 0]
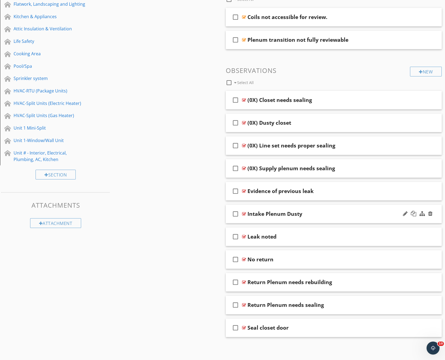
click at [362, 208] on div "check_box_outline_blank Intake Plenum Dusty" at bounding box center [334, 214] width 216 height 19
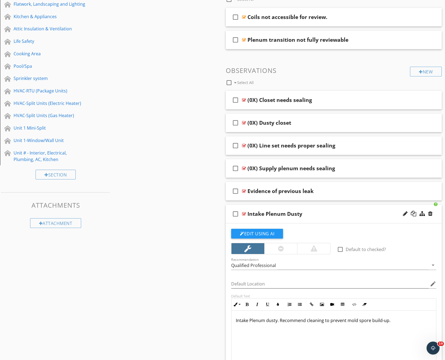
scroll to position [217, 0]
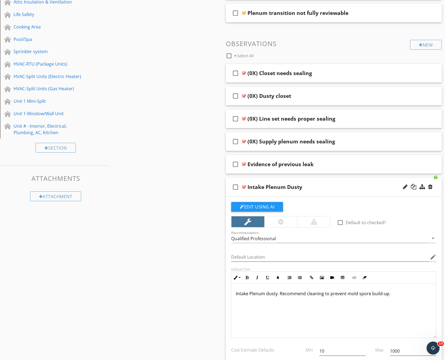
click at [402, 295] on p "Intake Plenum dusty. Recommend cleaning to prevent mold spore build-up." at bounding box center [334, 293] width 196 height 7
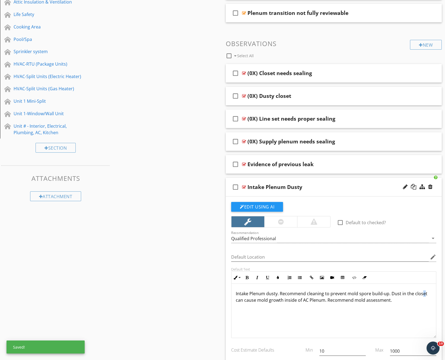
drag, startPoint x: 423, startPoint y: 293, endPoint x: 419, endPoint y: 293, distance: 3.8
click at [419, 293] on p "Intake Plenum dusty. Recommend cleaning to prevent mold spore build-up. Dust in…" at bounding box center [334, 296] width 196 height 13
drag, startPoint x: 425, startPoint y: 293, endPoint x: 404, endPoint y: 293, distance: 21.4
click at [404, 293] on p "Intake Plenum dusty. Recommend cleaning to prevent mold spore build-up. Dust in…" at bounding box center [334, 296] width 196 height 13
drag, startPoint x: 342, startPoint y: 350, endPoint x: 299, endPoint y: 350, distance: 43.1
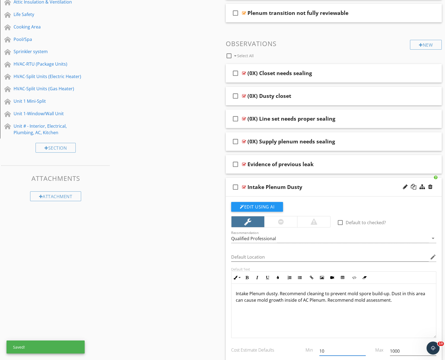
click at [299, 350] on div "Cost Estimate Defaults Min 10 Max 1000" at bounding box center [333, 351] width 211 height 19
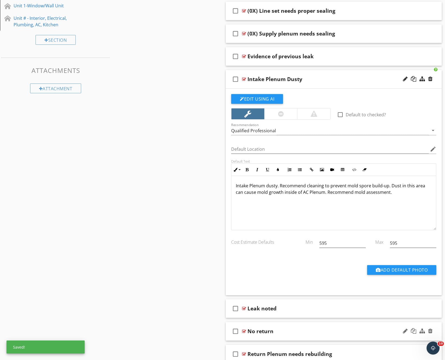
scroll to position [313, 0]
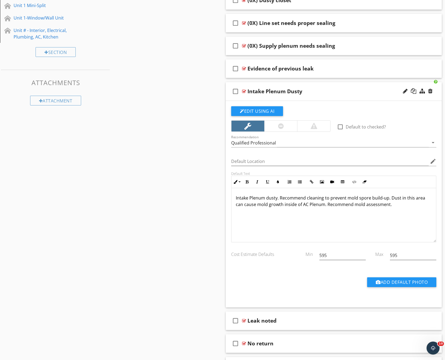
click at [350, 91] on div "Intake Plenum Dusty" at bounding box center [324, 91] width 154 height 7
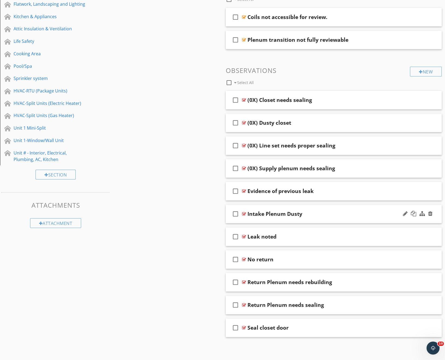
scroll to position [190, 0]
click at [349, 237] on div "Leak noted" at bounding box center [324, 236] width 154 height 7
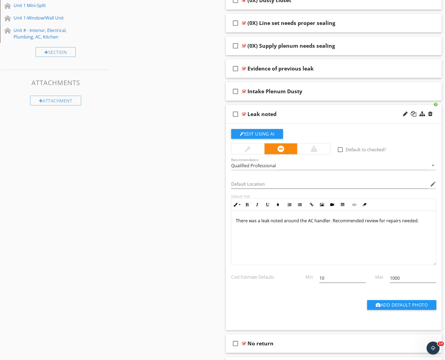
click at [344, 284] on div "10" at bounding box center [342, 281] width 46 height 14
drag, startPoint x: 344, startPoint y: 278, endPoint x: 288, endPoint y: 278, distance: 56.4
click at [288, 278] on div "Cost Estimate Defaults Min 10 Max 1000" at bounding box center [333, 278] width 211 height 19
click at [422, 220] on p "There was a leak noted around the AC handler. Recommended review for repairs ne…" at bounding box center [334, 220] width 196 height 7
click at [289, 227] on p "There was a leak noted around the AC handler. Recommended review for repairs ne…" at bounding box center [334, 223] width 196 height 13
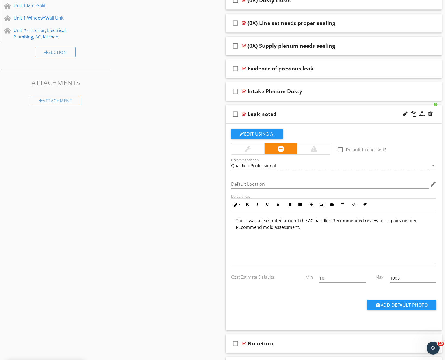
click at [246, 227] on p "There was a leak noted around the AC handler. Recommended review for repairs ne…" at bounding box center [334, 223] width 196 height 13
drag, startPoint x: 340, startPoint y: 278, endPoint x: 269, endPoint y: 277, distance: 71.0
click at [269, 277] on div "Cost Estimate Defaults Min 10 Max 1000" at bounding box center [333, 278] width 211 height 19
click at [356, 116] on div "Leak noted" at bounding box center [324, 114] width 154 height 7
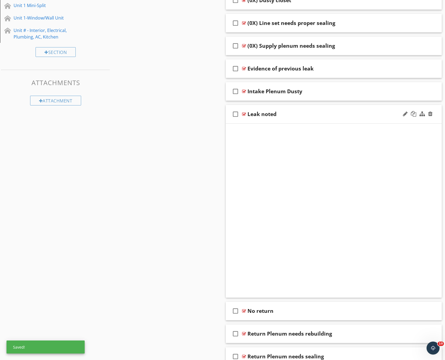
scroll to position [190, 0]
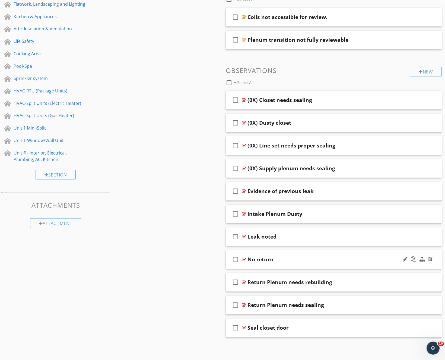
click at [352, 259] on div "No return" at bounding box center [324, 259] width 154 height 7
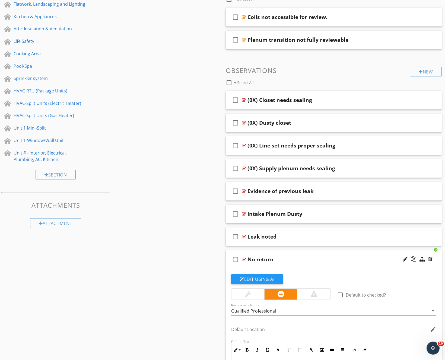
scroll to position [313, 0]
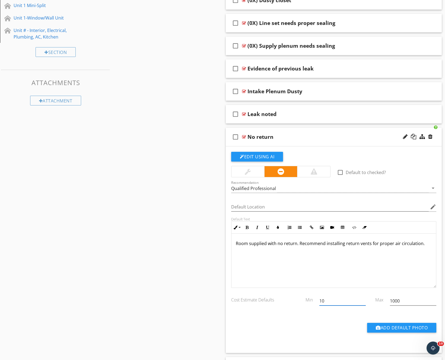
drag, startPoint x: 353, startPoint y: 302, endPoint x: 261, endPoint y: 293, distance: 92.3
click at [261, 293] on div "Cost Estimate Defaults Min 10 Max 1000" at bounding box center [333, 301] width 211 height 19
click at [347, 138] on div "No return" at bounding box center [324, 137] width 154 height 7
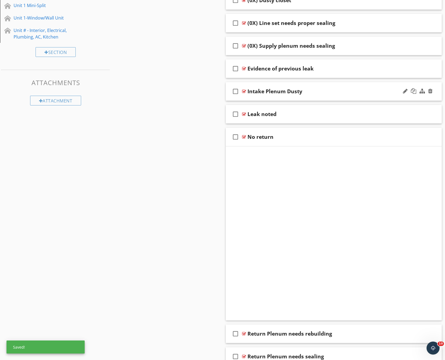
scroll to position [190, 0]
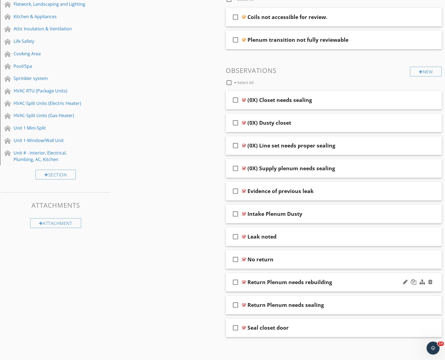
click at [362, 281] on div "Return Plenum needs rebuilding" at bounding box center [324, 282] width 154 height 7
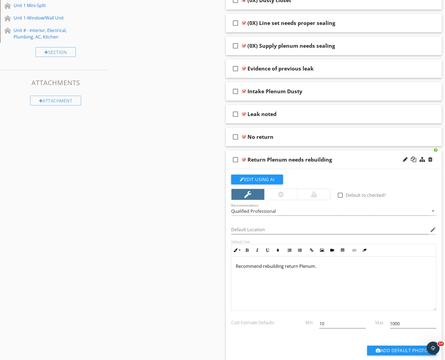
click at [299, 265] on p "Recommend rebuilding return Plenum." at bounding box center [334, 266] width 196 height 7
drag, startPoint x: 340, startPoint y: 325, endPoint x: 285, endPoint y: 323, distance: 54.8
click at [285, 323] on div "Cost Estimate Defaults Min 10 Max 1000" at bounding box center [333, 324] width 211 height 19
click at [353, 160] on div "Return Plenum needs rebuilding" at bounding box center [324, 159] width 154 height 7
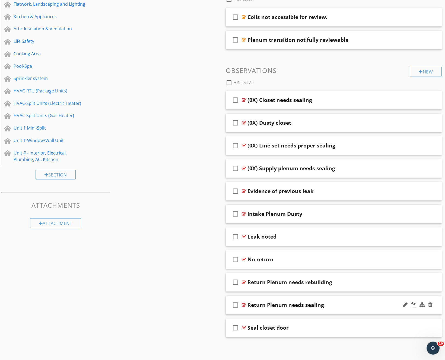
click at [355, 303] on div "Return Plenum needs sealing" at bounding box center [324, 305] width 154 height 7
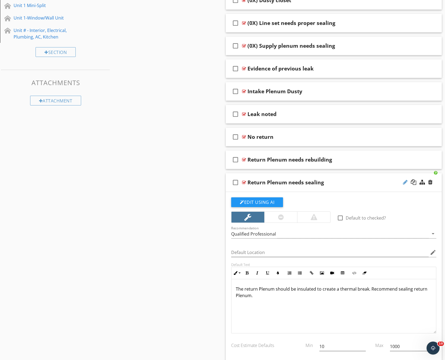
click at [404, 182] on div at bounding box center [404, 181] width 5 height 5
click at [101, 256] on div "Sections Inspection Details Roof Electrical Exterior Plumbing Foundations, Craw…" at bounding box center [222, 89] width 445 height 697
drag, startPoint x: 347, startPoint y: 347, endPoint x: 299, endPoint y: 346, distance: 47.7
click at [299, 346] on div "Cost Estimate Defaults Min 10 Max 1000" at bounding box center [333, 347] width 211 height 19
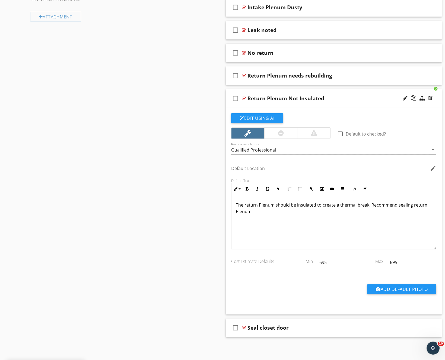
click at [359, 97] on div "Return Plenum Not Insulated" at bounding box center [324, 98] width 154 height 7
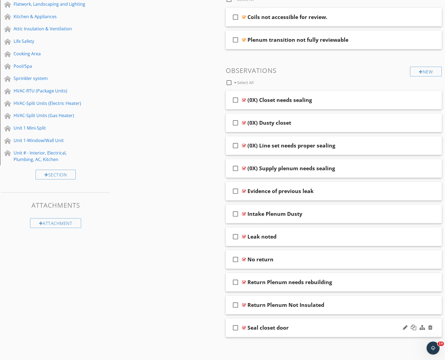
click at [343, 324] on div "Seal closet door" at bounding box center [324, 327] width 154 height 7
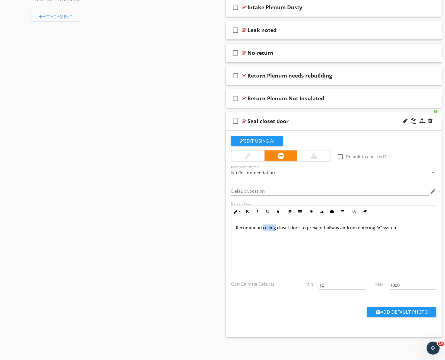
drag, startPoint x: 275, startPoint y: 229, endPoint x: 262, endPoint y: 228, distance: 12.2
click at [262, 228] on p "Recommend ceiling closet door to prevent hallway air from entering AC system." at bounding box center [334, 227] width 196 height 7
click at [416, 232] on div "Recommend sealing closet door to prevent hallway air from entering AC system." at bounding box center [333, 245] width 204 height 54
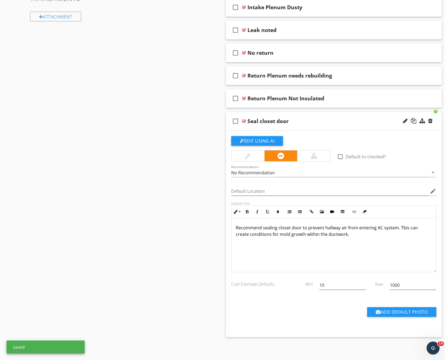
click at [403, 230] on p "Recommend sealing closet door to prevent hallway air from entering AC system. T…" at bounding box center [334, 230] width 196 height 13
click at [379, 233] on p "Recommend sealing closet door to prevent hallway air from entering AC system. T…" at bounding box center [334, 230] width 196 height 13
drag, startPoint x: 335, startPoint y: 286, endPoint x: 301, endPoint y: 286, distance: 34.2
click at [301, 286] on div "Cost Estimate Defaults Min 10 Max 1000" at bounding box center [333, 285] width 211 height 19
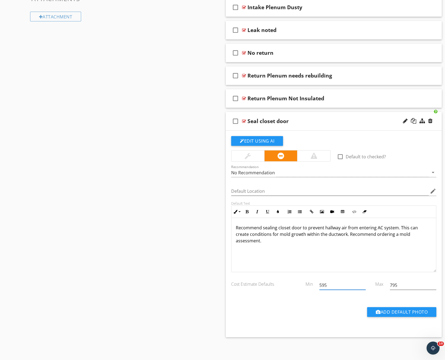
drag, startPoint x: 338, startPoint y: 286, endPoint x: 309, endPoint y: 286, distance: 29.3
click at [309, 286] on div "Cost Estimate Defaults Min 595 Max 795" at bounding box center [333, 285] width 211 height 19
click at [336, 122] on div "Seal closet door" at bounding box center [324, 121] width 154 height 7
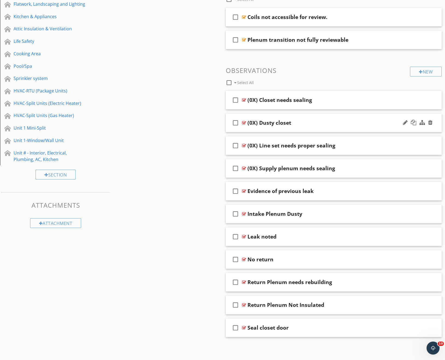
scroll to position [0, 0]
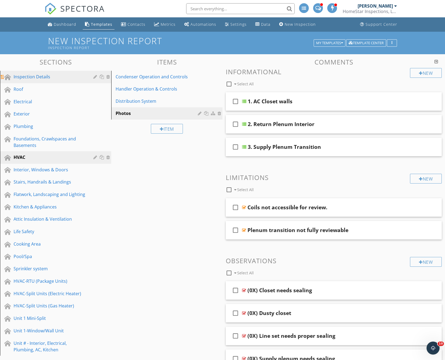
click at [37, 80] on div "Inspection Details" at bounding box center [60, 76] width 92 height 7
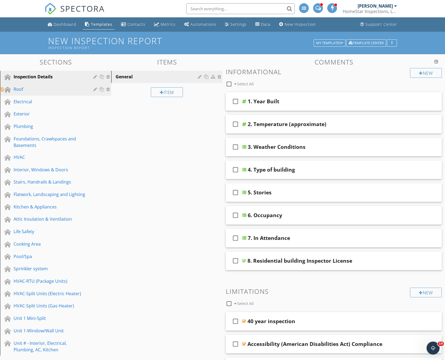
click at [31, 86] on div "Roof" at bounding box center [50, 89] width 72 height 7
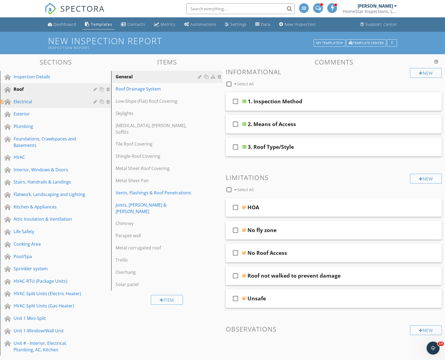
click at [29, 105] on div "Electrical" at bounding box center [50, 101] width 72 height 7
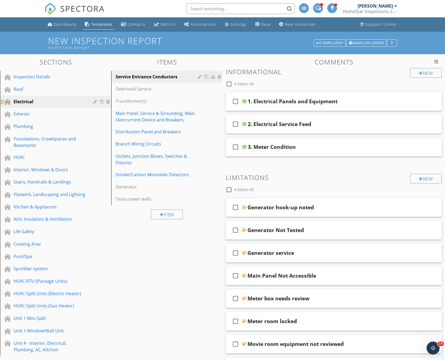
click at [29, 102] on div "Electrical" at bounding box center [50, 101] width 72 height 7
click at [26, 118] on link "Exterior" at bounding box center [56, 114] width 109 height 12
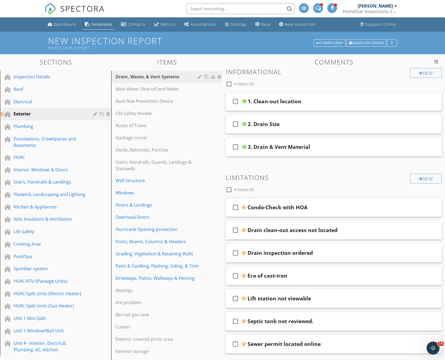
click at [26, 114] on div "Exterior" at bounding box center [50, 114] width 72 height 7
click at [28, 126] on div "Plumbing" at bounding box center [50, 126] width 72 height 7
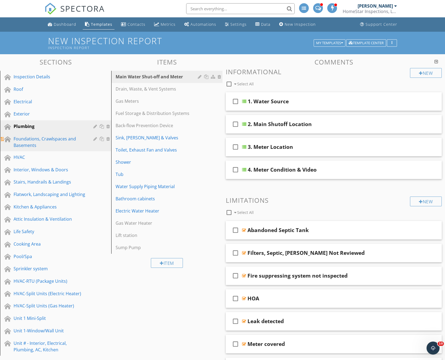
click at [29, 140] on div "Foundations, Crawlspaces and Basements" at bounding box center [50, 142] width 72 height 13
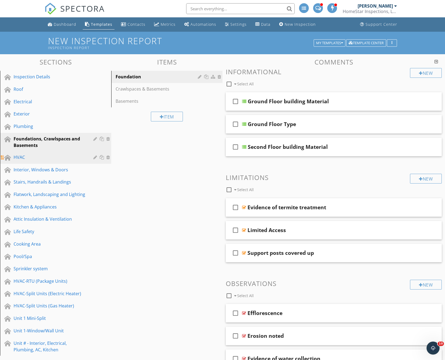
click at [34, 156] on div "HVAC" at bounding box center [50, 157] width 72 height 7
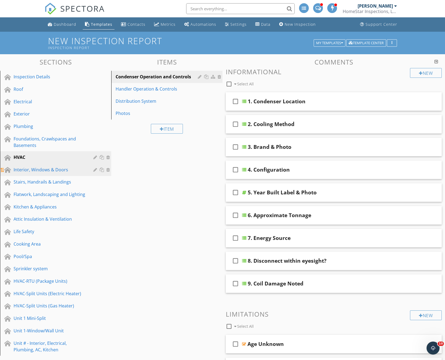
click at [36, 166] on link "Interior, Windows & Doors" at bounding box center [56, 170] width 109 height 12
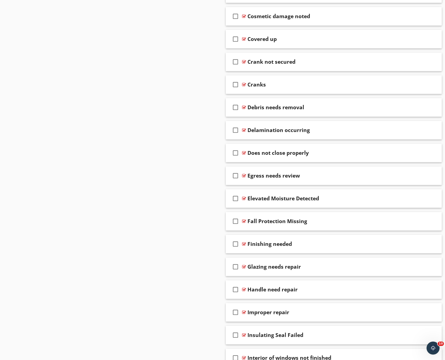
scroll to position [635, 0]
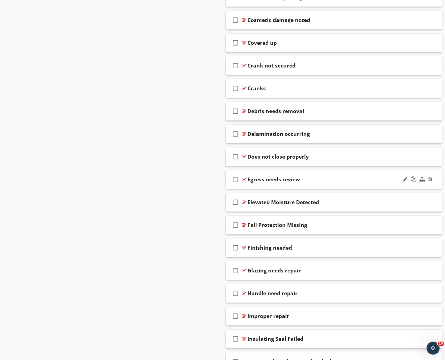
click at [351, 178] on div "Egress needs review" at bounding box center [324, 179] width 154 height 7
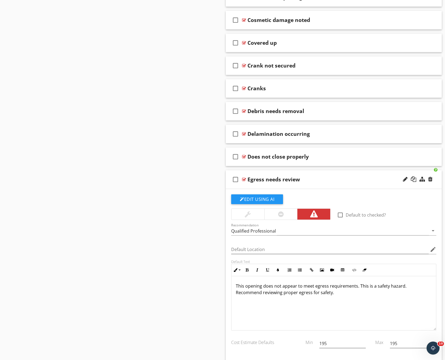
click at [351, 178] on div "Egress needs review" at bounding box center [324, 179] width 154 height 7
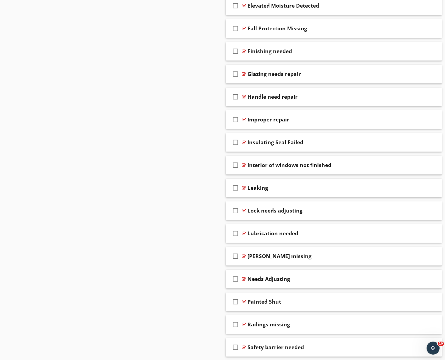
scroll to position [839, 0]
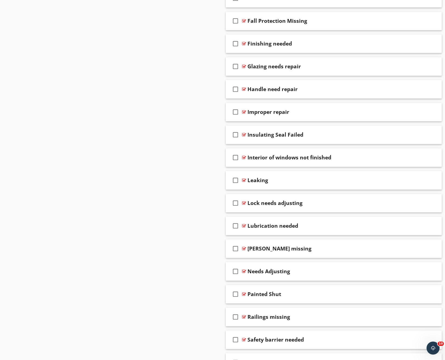
click at [351, 178] on div "Leaking" at bounding box center [324, 180] width 154 height 7
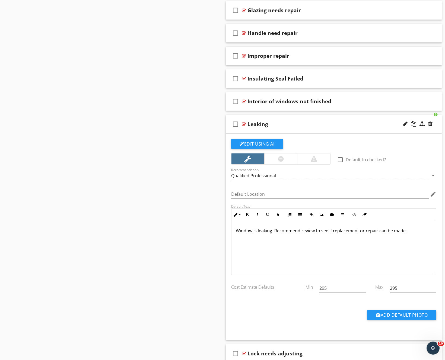
scroll to position [898, 0]
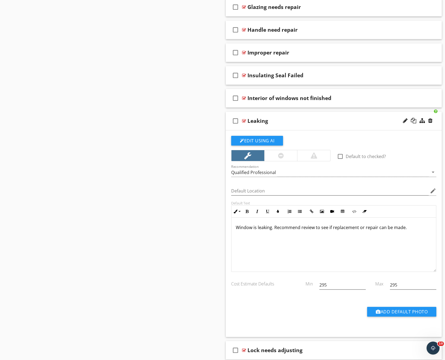
click at [355, 117] on div "check_box_outline_blank Leaking" at bounding box center [334, 121] width 216 height 19
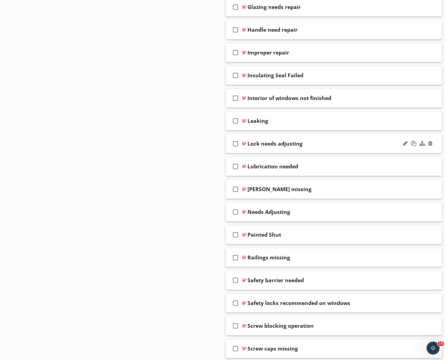
click at [352, 140] on div "check_box_outline_blank Lock needs adjusting" at bounding box center [334, 143] width 216 height 19
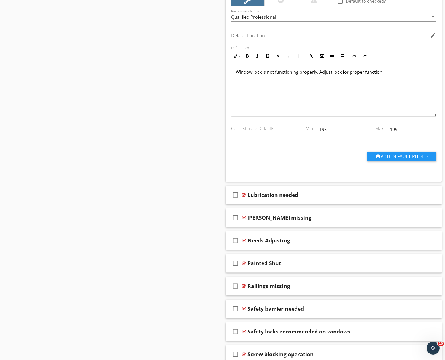
scroll to position [1093, 0]
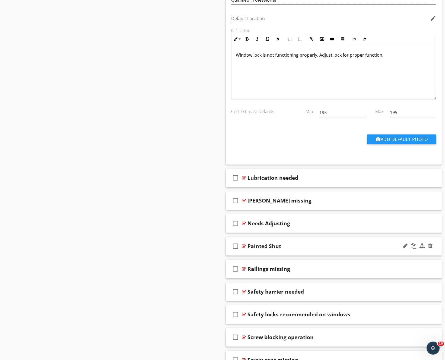
click at [344, 246] on div "Painted Shut" at bounding box center [324, 246] width 154 height 7
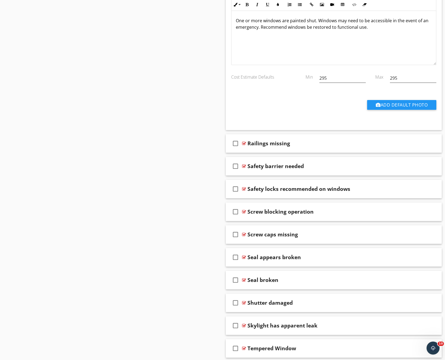
scroll to position [1425, 0]
click at [343, 252] on div "check_box_outline_blank Seal appears broken" at bounding box center [334, 257] width 216 height 19
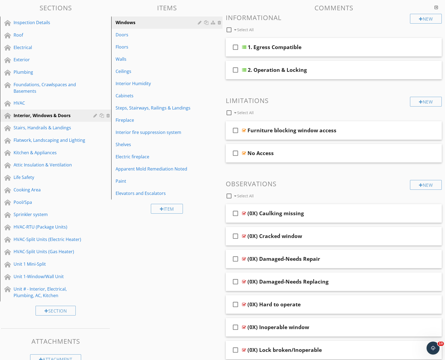
scroll to position [0, 0]
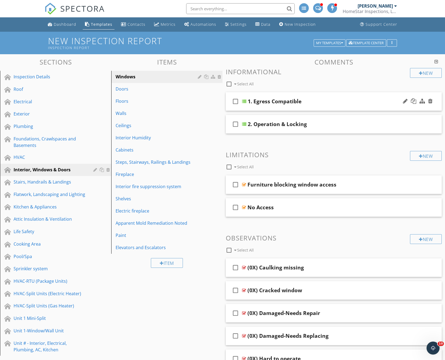
click at [342, 98] on div "1. Egress Compatible" at bounding box center [324, 101] width 154 height 7
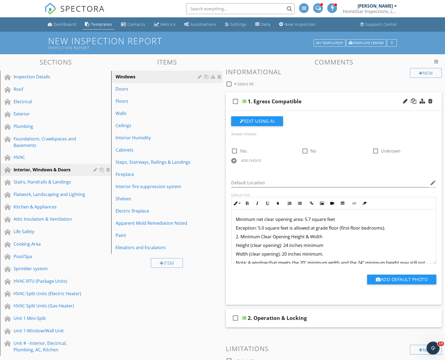
click at [343, 98] on div "1. Egress Compatible" at bounding box center [324, 101] width 154 height 7
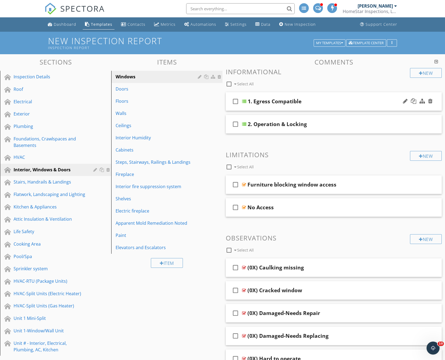
click at [333, 101] on div "1. Egress Compatible" at bounding box center [324, 101] width 154 height 7
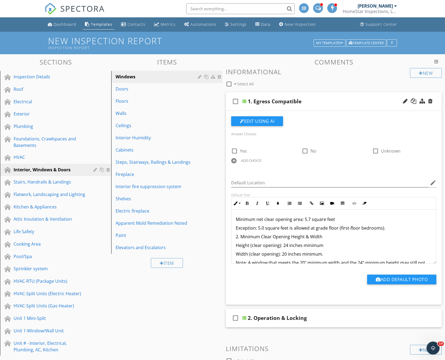
click at [333, 101] on div "1. Egress Compatible" at bounding box center [324, 101] width 154 height 7
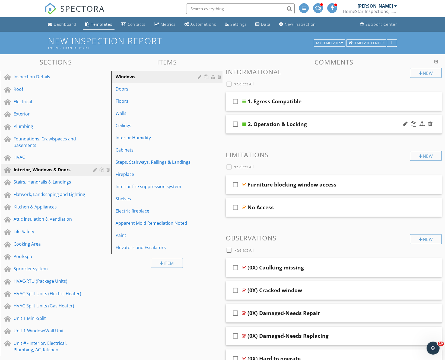
click at [331, 121] on div "2. Operation & Locking" at bounding box center [324, 124] width 154 height 7
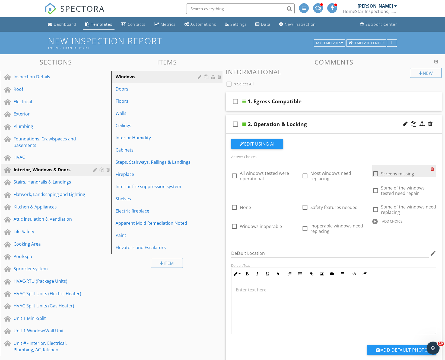
click at [432, 167] on div at bounding box center [433, 169] width 6 height 8
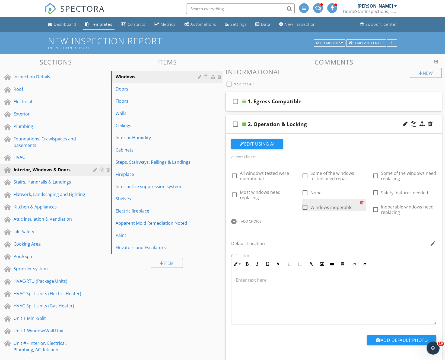
click at [361, 202] on div at bounding box center [363, 203] width 6 height 8
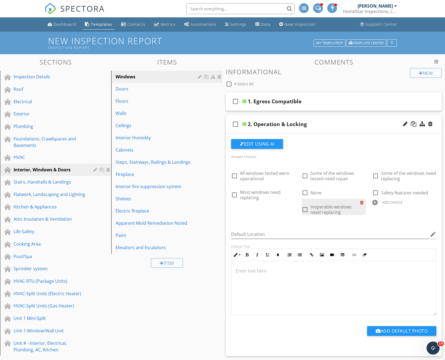
click at [360, 201] on div at bounding box center [363, 203] width 6 height 8
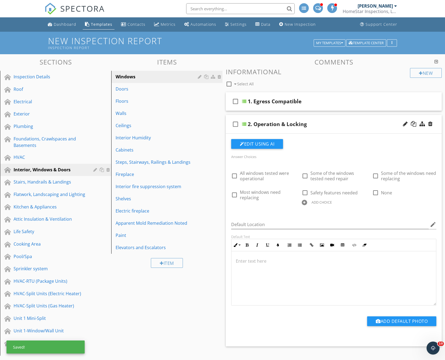
click at [344, 121] on div "2. Operation & Locking" at bounding box center [324, 124] width 154 height 7
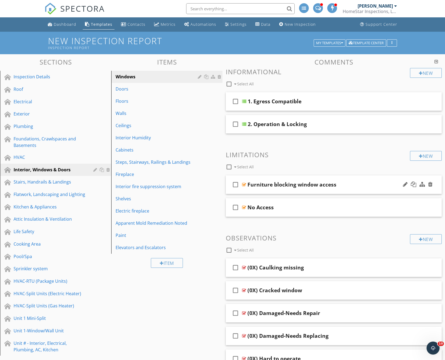
click at [356, 186] on div "Furniture blocking window access" at bounding box center [324, 184] width 154 height 7
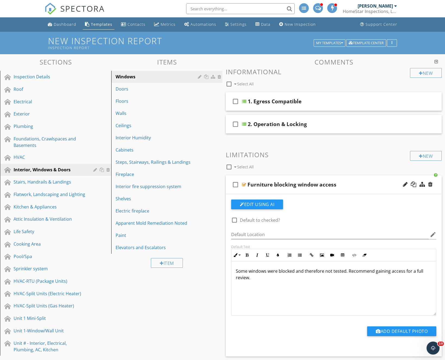
click at [357, 181] on div "check_box_outline_blank Furniture blocking window access" at bounding box center [334, 184] width 216 height 19
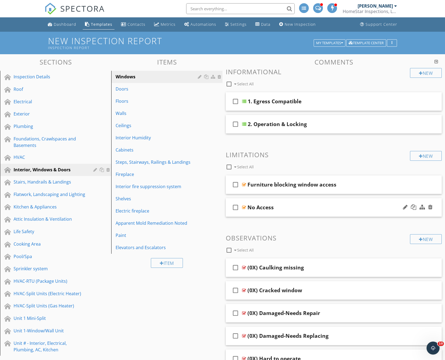
click at [359, 202] on div "check_box_outline_blank No Access" at bounding box center [334, 207] width 216 height 19
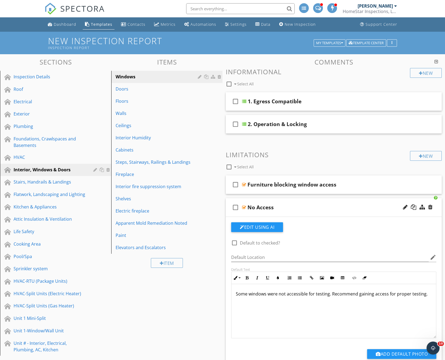
click at [359, 202] on div "check_box_outline_blank No Access" at bounding box center [334, 207] width 216 height 19
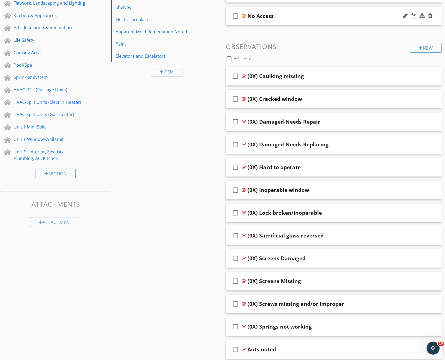
scroll to position [198, 0]
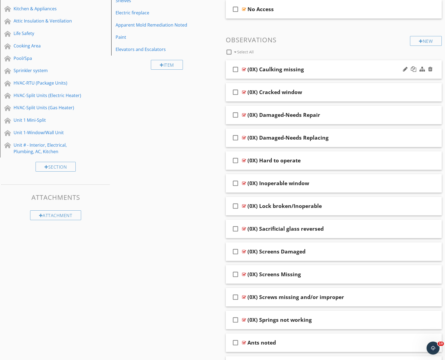
click at [357, 66] on div "(0X) Caulking missing" at bounding box center [324, 69] width 154 height 7
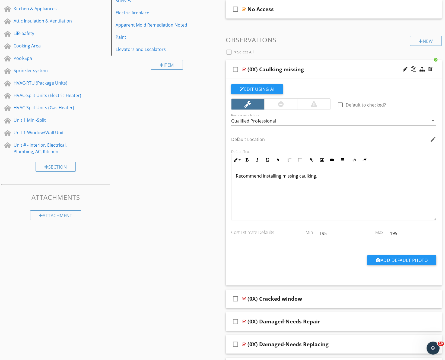
click at [357, 66] on div "(0X) Caulking missing" at bounding box center [324, 69] width 154 height 7
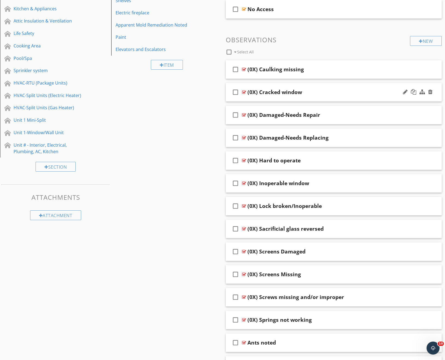
click at [359, 88] on div "check_box_outline_blank (0X) Cracked window" at bounding box center [334, 92] width 216 height 19
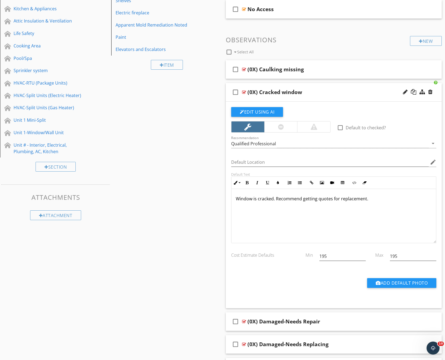
click at [359, 88] on div "check_box_outline_blank (0X) Cracked window" at bounding box center [334, 92] width 216 height 19
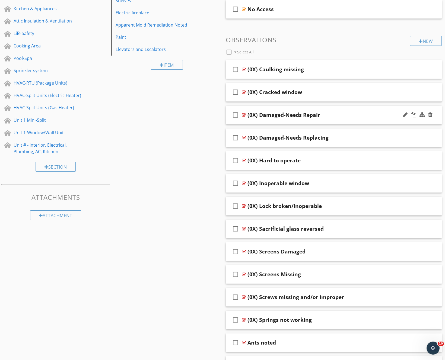
click at [363, 111] on div "check_box_outline_blank (0X) Damaged-Needs Repair" at bounding box center [334, 115] width 216 height 19
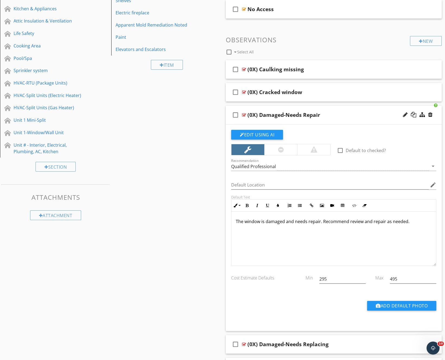
click at [363, 111] on div "check_box_outline_blank (0X) Damaged-Needs Repair" at bounding box center [334, 115] width 216 height 19
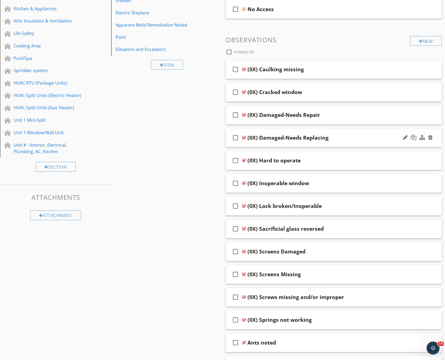
click at [367, 134] on div "check_box_outline_blank (0X) Damaged-Needs Replacing" at bounding box center [334, 137] width 216 height 19
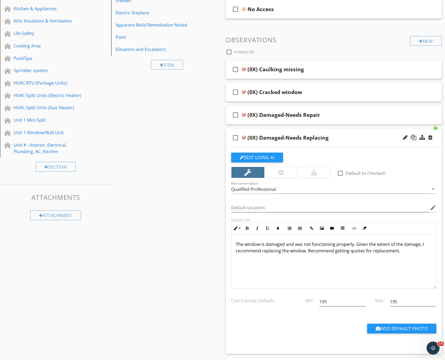
click at [367, 134] on div "check_box_outline_blank (0X) Damaged-Needs Replacing" at bounding box center [334, 137] width 216 height 19
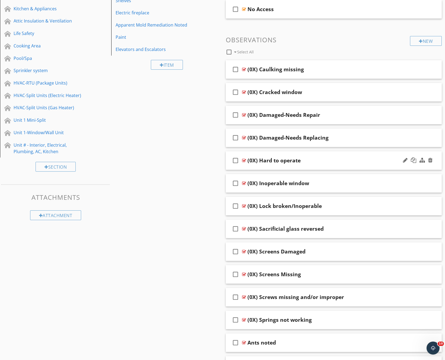
click at [371, 153] on div "check_box_outline_blank (0X) Hard to operate" at bounding box center [334, 160] width 216 height 19
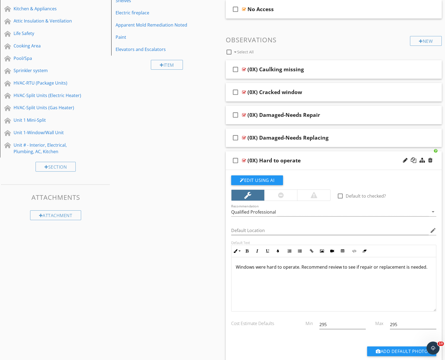
click at [371, 159] on div "(0X) Hard to operate" at bounding box center [324, 160] width 154 height 7
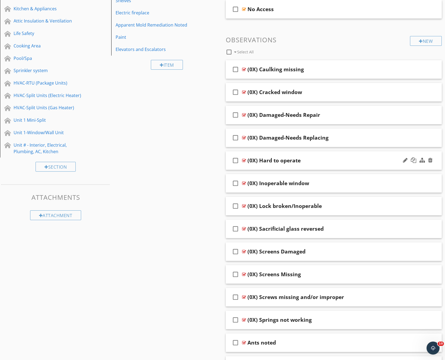
click at [365, 157] on div "(0X) Hard to operate" at bounding box center [324, 160] width 154 height 7
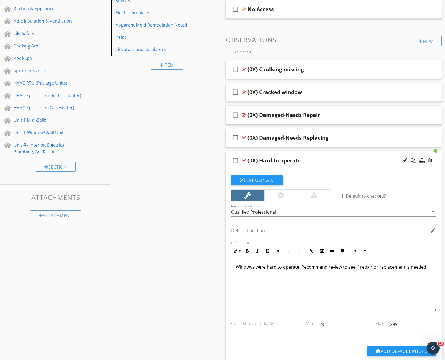
drag, startPoint x: 404, startPoint y: 324, endPoint x: 329, endPoint y: 324, distance: 75.1
click at [329, 324] on div "Cost Estimate Defaults Min 295 Max 295" at bounding box center [333, 325] width 211 height 19
click at [350, 157] on div "(0X) Hard to operate" at bounding box center [324, 160] width 154 height 7
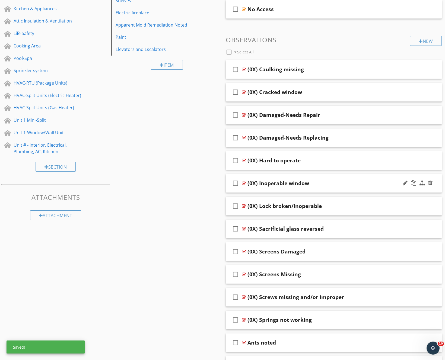
click at [361, 185] on div "(0X) Inoperable window" at bounding box center [324, 183] width 154 height 7
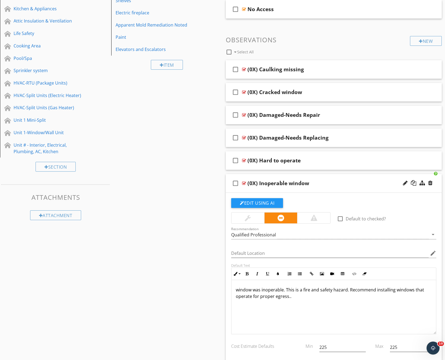
click at [238, 289] on p "window was inoperable. This is a fire and safety hazard. Recommend installing w…" at bounding box center [334, 292] width 196 height 13
click at [292, 298] on p "Window was inoperable. This is a fire and safety hazard. Recommend installing w…" at bounding box center [334, 292] width 196 height 13
drag, startPoint x: 348, startPoint y: 346, endPoint x: 289, endPoint y: 342, distance: 59.5
click at [289, 342] on div "Cost Estimate Defaults Min 225 Max 225" at bounding box center [333, 348] width 211 height 19
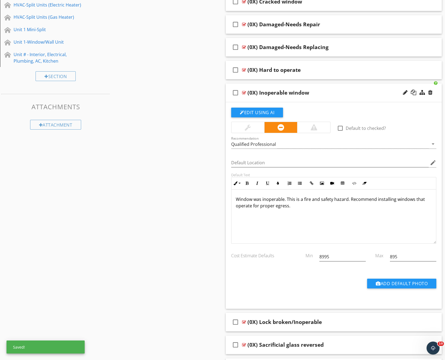
scroll to position [275, 0]
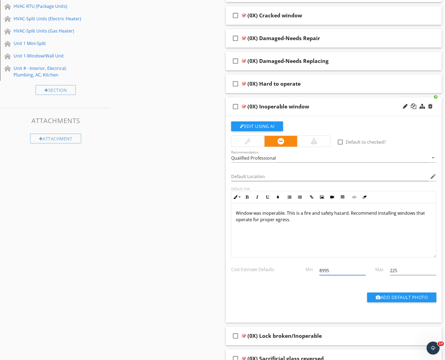
drag, startPoint x: 332, startPoint y: 272, endPoint x: 302, endPoint y: 269, distance: 29.9
click at [302, 269] on div "Cost Estimate Defaults Min 8995 Max 225" at bounding box center [333, 271] width 211 height 19
click at [347, 104] on div "(0X) Inoperable window" at bounding box center [324, 106] width 154 height 7
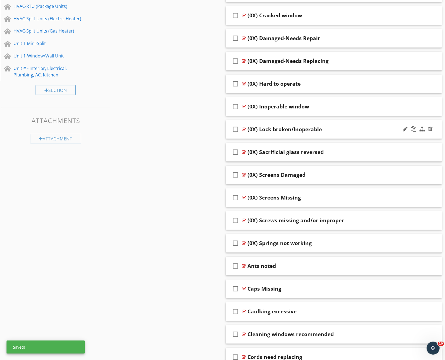
click at [349, 129] on div "(0X) Lock broken/Inoperable" at bounding box center [324, 129] width 154 height 7
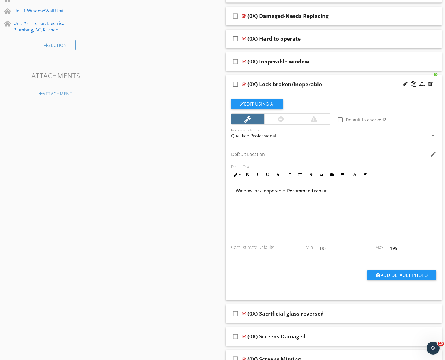
scroll to position [324, 0]
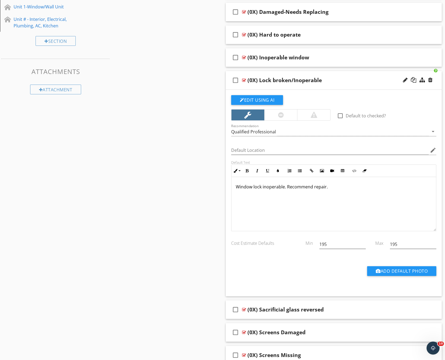
click at [371, 78] on div "(0X) Lock broken/Inoperable" at bounding box center [324, 80] width 154 height 7
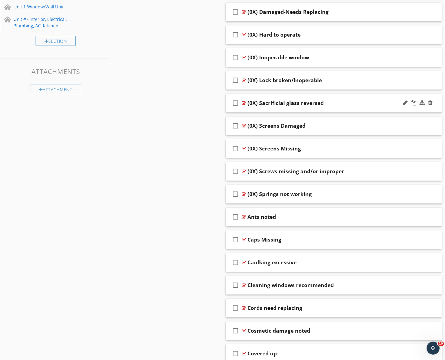
click at [368, 105] on div "(0X) Sacrificial glass reversed" at bounding box center [324, 103] width 154 height 7
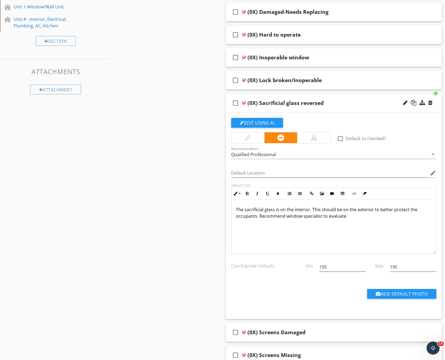
click at [368, 105] on div "(0X) Sacrificial glass reversed" at bounding box center [324, 103] width 154 height 7
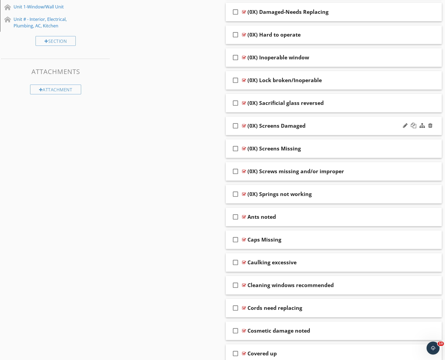
click at [368, 125] on div "(0X) Screens Damaged" at bounding box center [324, 126] width 154 height 7
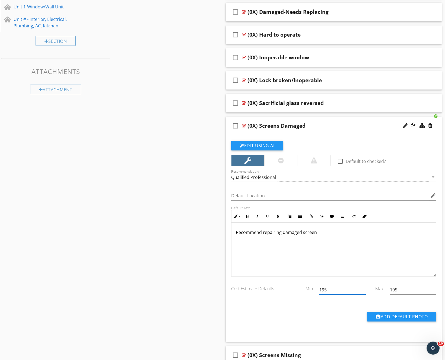
drag, startPoint x: 332, startPoint y: 291, endPoint x: 305, endPoint y: 283, distance: 28.1
click at [305, 283] on div "Cost Estimate Defaults Min 195 Max 195" at bounding box center [333, 290] width 211 height 19
click at [355, 124] on div "(0X) Screens Damaged" at bounding box center [324, 126] width 154 height 7
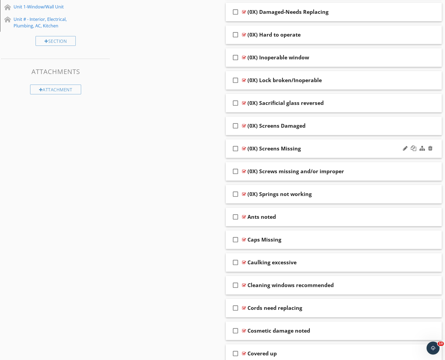
click at [363, 148] on div "(0X) Screens Missing" at bounding box center [324, 148] width 154 height 7
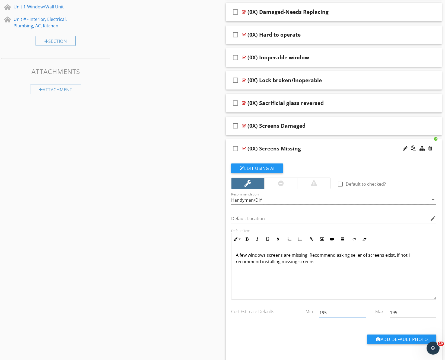
drag, startPoint x: 343, startPoint y: 313, endPoint x: 292, endPoint y: 313, distance: 50.7
click at [292, 313] on div "Cost Estimate Defaults Min 195 Max 195" at bounding box center [333, 313] width 211 height 19
drag, startPoint x: 404, startPoint y: 313, endPoint x: 378, endPoint y: 313, distance: 26.8
click at [378, 313] on div "Cost Estimate Defaults Min 195 Max 195" at bounding box center [333, 313] width 211 height 19
click at [342, 144] on div "check_box_outline_blank (0X) Screens Missing" at bounding box center [334, 148] width 216 height 19
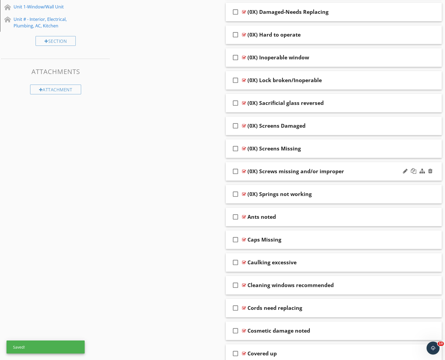
click at [369, 172] on div "(0X) Screws missing and/or improper" at bounding box center [324, 171] width 154 height 7
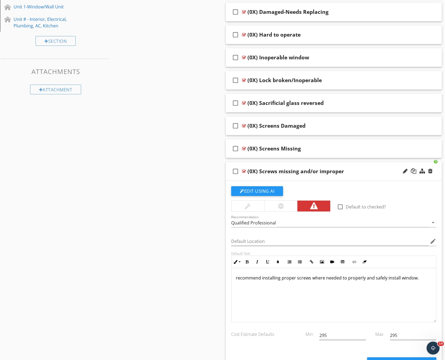
click at [237, 278] on p "recommend installing proper screws where needed to properly and safely install …" at bounding box center [334, 278] width 196 height 7
click at [369, 277] on p "Recommend installing proper screws where needed to properly and safely install …" at bounding box center [334, 278] width 196 height 7
drag, startPoint x: 343, startPoint y: 279, endPoint x: 454, endPoint y: 279, distance: 111.1
click at [362, 278] on p "Recommend installing proper screws where needed for proper installation." at bounding box center [334, 278] width 196 height 7
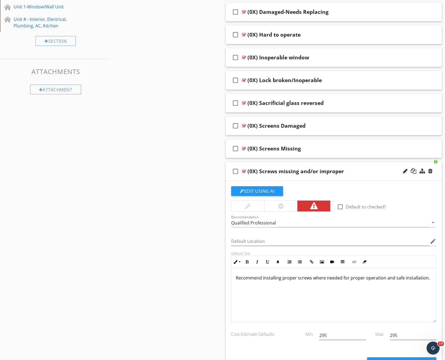
click at [361, 173] on div "(0X) Screws missing and/or improper" at bounding box center [324, 171] width 154 height 7
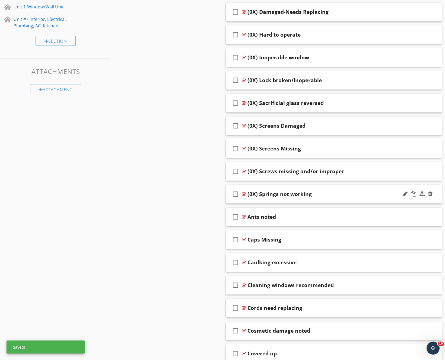
click at [367, 201] on div "check_box_outline_blank (0X) Springs not working" at bounding box center [334, 194] width 216 height 19
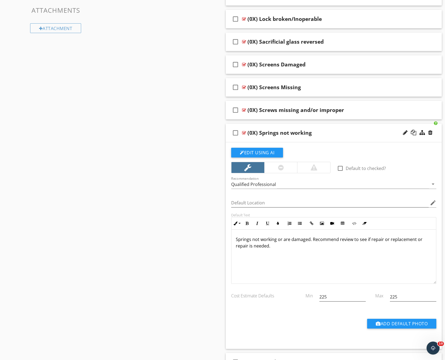
scroll to position [386, 0]
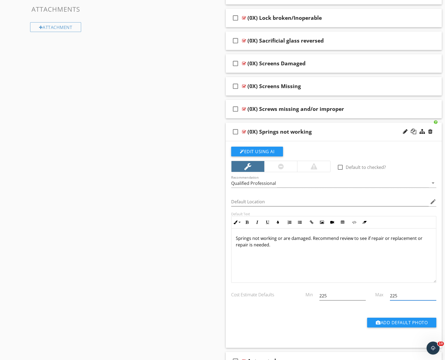
drag, startPoint x: 401, startPoint y: 294, endPoint x: 369, endPoint y: 294, distance: 32.8
click at [369, 294] on div "Cost Estimate Defaults Min 225 Max 225" at bounding box center [333, 296] width 211 height 19
click at [369, 133] on div "(0X) Springs not working" at bounding box center [324, 131] width 154 height 7
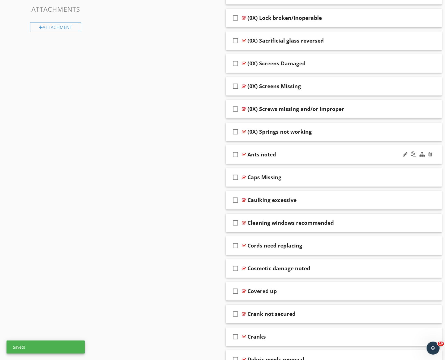
click at [367, 155] on div "Ants noted" at bounding box center [324, 154] width 154 height 7
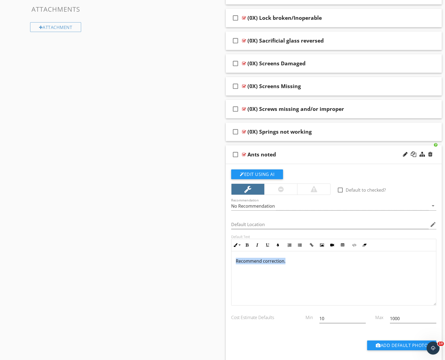
drag, startPoint x: 287, startPoint y: 261, endPoint x: 232, endPoint y: 262, distance: 55.3
click at [232, 262] on div "Recommend correction." at bounding box center [333, 278] width 204 height 54
drag, startPoint x: 327, startPoint y: 319, endPoint x: 314, endPoint y: 319, distance: 13.3
click at [314, 319] on div "Cost Estimate Defaults Min 10 Max 1000" at bounding box center [333, 319] width 211 height 19
drag, startPoint x: 407, startPoint y: 320, endPoint x: 360, endPoint y: 317, distance: 47.5
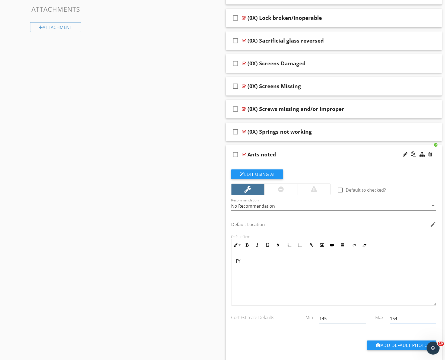
click at [360, 317] on div "Cost Estimate Defaults Min 145 Max 154" at bounding box center [333, 319] width 211 height 19
drag, startPoint x: 343, startPoint y: 318, endPoint x: 284, endPoint y: 317, distance: 58.5
click at [284, 317] on div "Cost Estimate Defaults Min 145145 Max 154" at bounding box center [333, 319] width 211 height 19
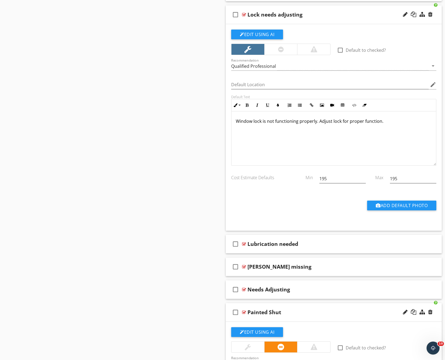
scroll to position [1242, 0]
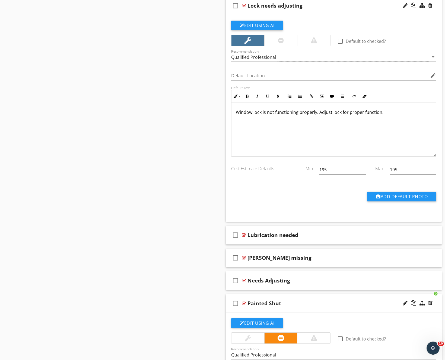
click at [353, 10] on div "check_box_outline_blank Lock needs adjusting" at bounding box center [334, 5] width 216 height 19
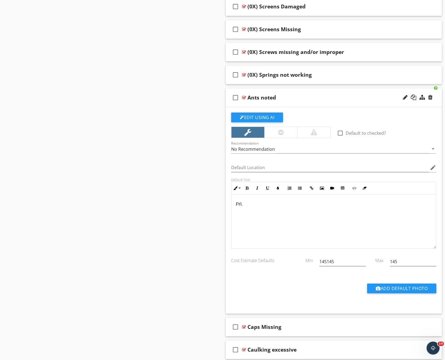
scroll to position [436, 0]
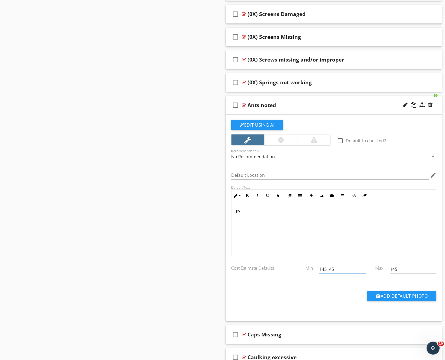
drag, startPoint x: 339, startPoint y: 271, endPoint x: 293, endPoint y: 266, distance: 46.9
click at [293, 266] on div "Cost Estimate Defaults Min 145145 Max 145" at bounding box center [333, 269] width 211 height 19
drag, startPoint x: 403, startPoint y: 269, endPoint x: 382, endPoint y: 269, distance: 20.9
click at [382, 269] on div "Cost Estimate Defaults Min 145 Max 154" at bounding box center [333, 269] width 211 height 19
click at [331, 101] on div "check_box_outline_blank Ants noted" at bounding box center [334, 105] width 216 height 19
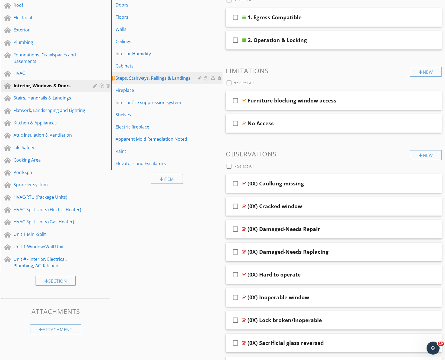
scroll to position [168, 0]
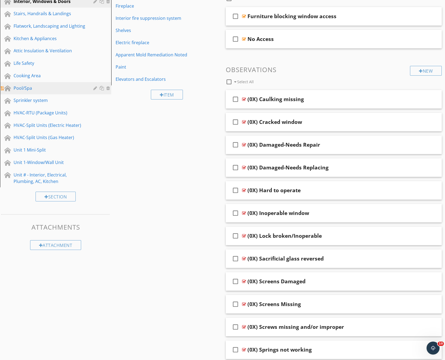
click at [95, 87] on div at bounding box center [95, 88] width 5 height 4
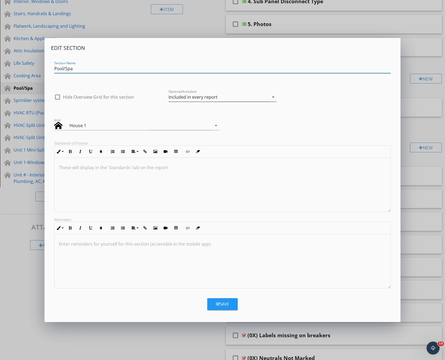
click at [216, 99] on div "Included in every report" at bounding box center [192, 97] width 49 height 5
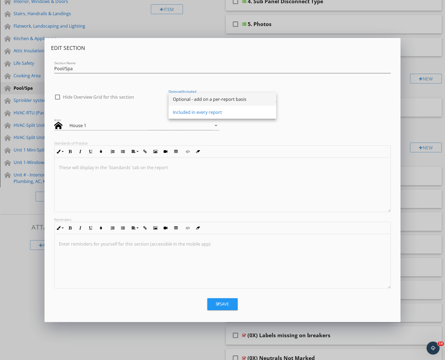
click at [202, 99] on div "Optional - add on a per-report basis" at bounding box center [222, 99] width 99 height 7
click at [217, 304] on icon "button" at bounding box center [218, 304] width 4 height 4
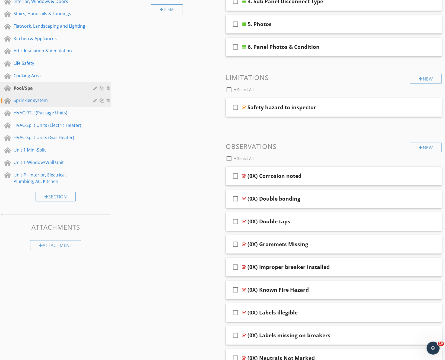
click at [93, 100] on div "Sprinkler system" at bounding box center [60, 100] width 92 height 7
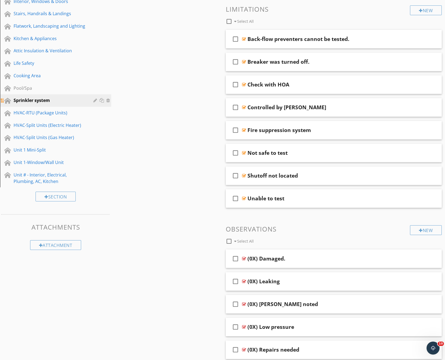
click at [95, 100] on div at bounding box center [95, 100] width 5 height 4
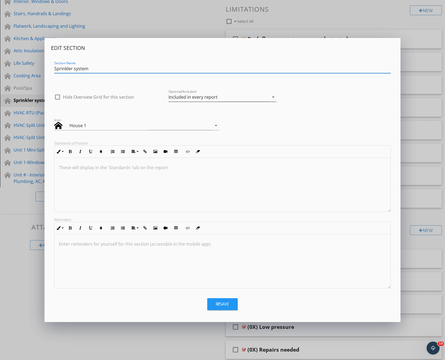
click at [188, 95] on div "Included in every report" at bounding box center [192, 97] width 49 height 5
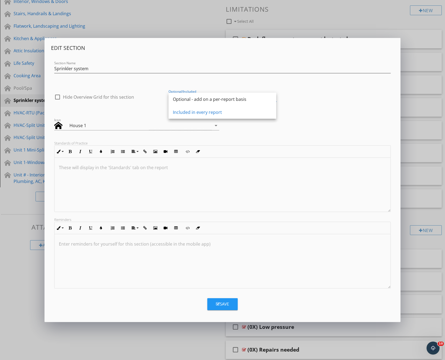
click at [188, 95] on div "Optional - add on a per-report basis" at bounding box center [222, 99] width 99 height 13
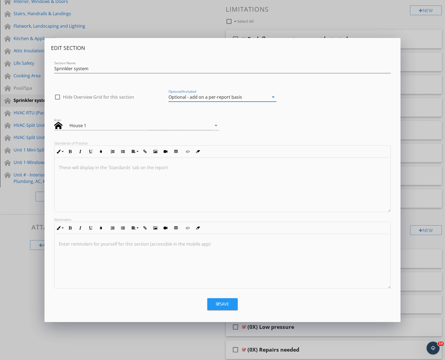
click at [223, 301] on div "Save" at bounding box center [222, 304] width 13 height 6
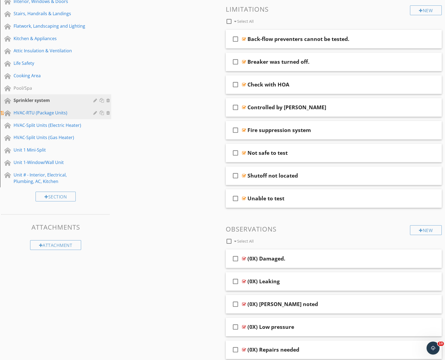
click at [95, 111] on div at bounding box center [95, 113] width 5 height 4
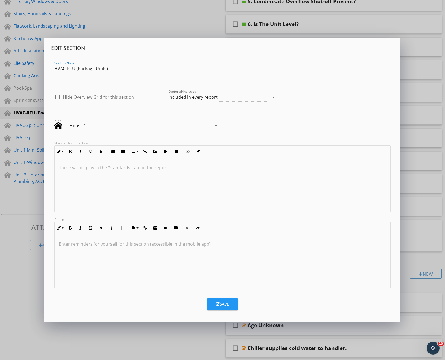
click at [184, 97] on div "Included in every report" at bounding box center [192, 97] width 49 height 5
click at [0, 0] on div "Optional - add on a per-report basis" at bounding box center [0, 0] width 0 height 0
click at [222, 305] on div "Save" at bounding box center [222, 304] width 13 height 6
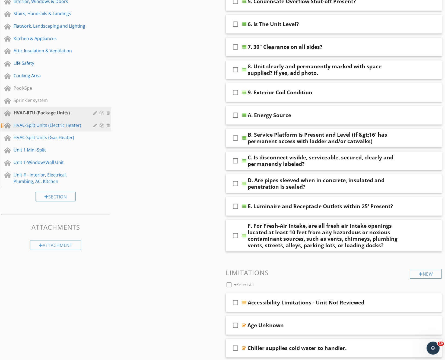
click at [95, 124] on div at bounding box center [95, 125] width 5 height 4
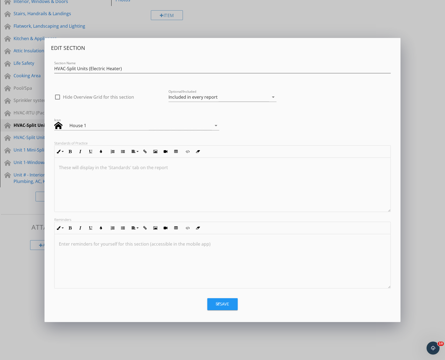
scroll to position [67, 0]
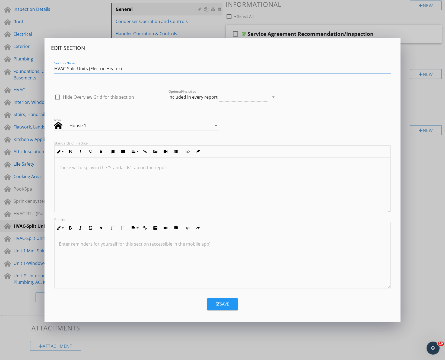
click at [224, 99] on div "Included in every report" at bounding box center [218, 97] width 100 height 9
click at [0, 0] on div "Optional - add on a per-report basis" at bounding box center [0, 0] width 0 height 0
click at [221, 307] on button "Save" at bounding box center [222, 304] width 30 height 12
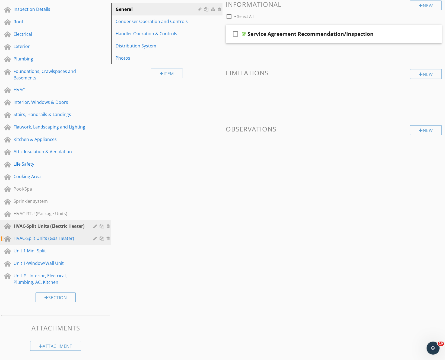
click at [95, 238] on div at bounding box center [95, 238] width 5 height 4
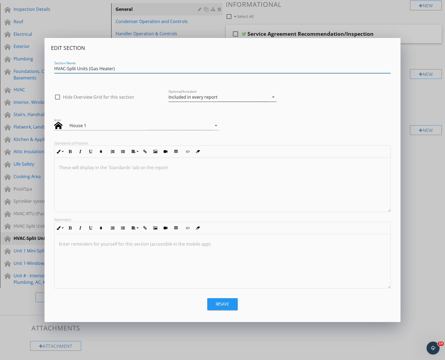
click at [191, 95] on div "Included in every report" at bounding box center [192, 97] width 49 height 5
click at [191, 95] on div "Optional - add on a per-report basis" at bounding box center [222, 99] width 99 height 13
click at [223, 303] on div "Save" at bounding box center [222, 304] width 13 height 6
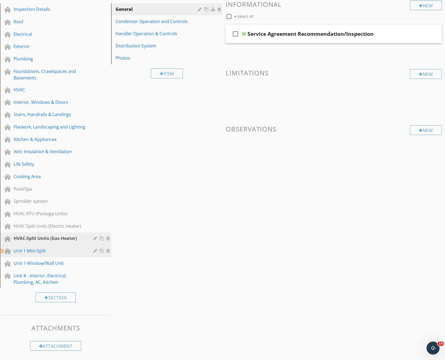
click at [94, 250] on div at bounding box center [95, 251] width 5 height 4
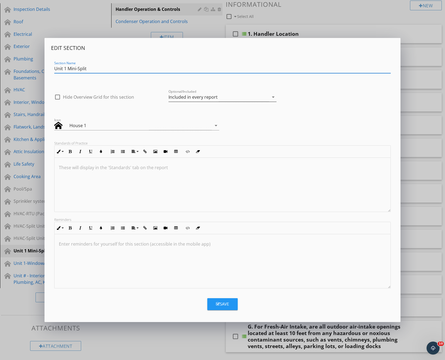
click at [198, 98] on div "Included in every report" at bounding box center [192, 97] width 49 height 5
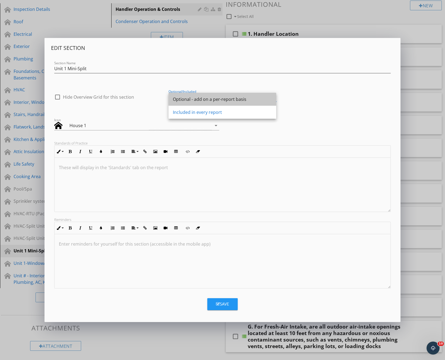
click at [198, 98] on div "Optional - add on a per-report basis" at bounding box center [222, 99] width 99 height 7
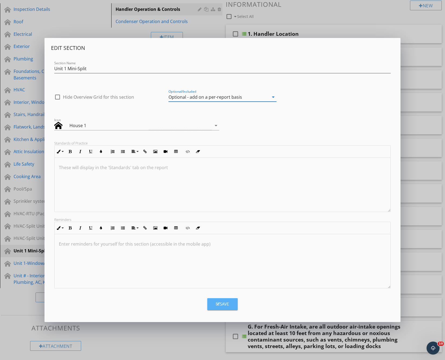
click at [223, 304] on div "Save" at bounding box center [222, 304] width 13 height 6
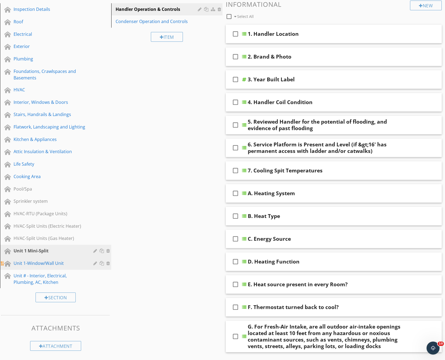
click at [93, 263] on div at bounding box center [95, 263] width 5 height 4
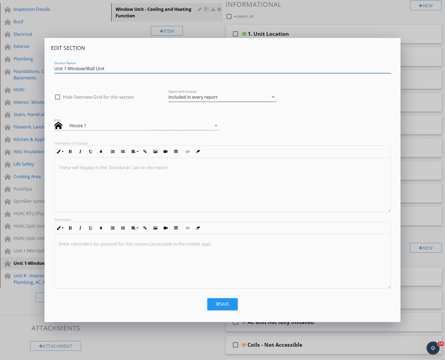
click at [182, 95] on div "Included in every report" at bounding box center [192, 97] width 49 height 5
click at [182, 94] on div "Optional - add on a per-report basis" at bounding box center [222, 99] width 99 height 13
click at [222, 303] on div "Save" at bounding box center [222, 304] width 13 height 6
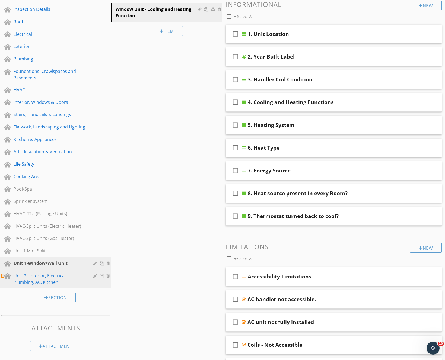
click at [92, 275] on div "Unit # - Interior, Electrical, Plumbing, AC, Kitchen" at bounding box center [60, 278] width 92 height 13
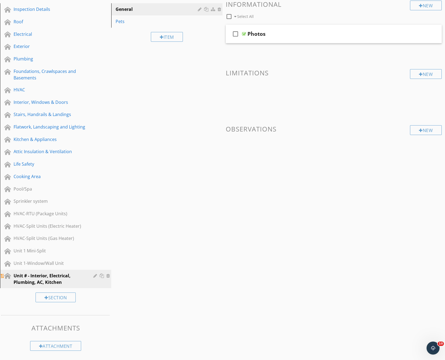
click at [95, 276] on div at bounding box center [95, 275] width 5 height 4
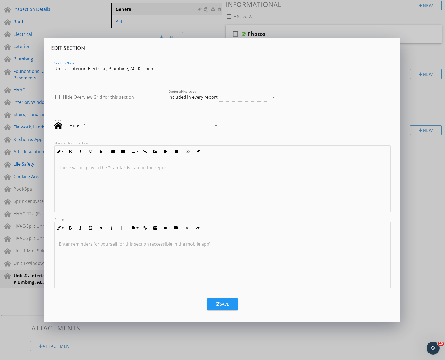
click at [207, 96] on div "Included in every report" at bounding box center [192, 97] width 49 height 5
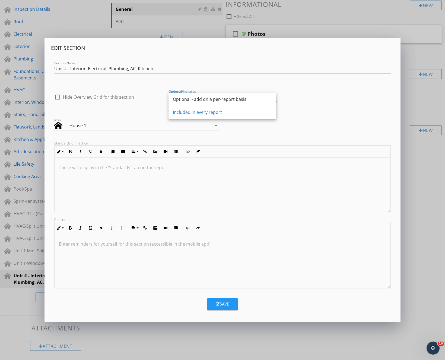
click at [207, 96] on div "Optional - add on a per-report basis" at bounding box center [222, 99] width 99 height 7
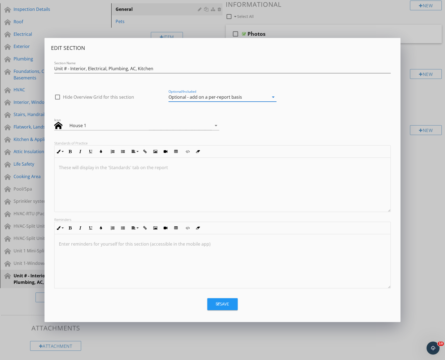
click at [225, 303] on div "Save" at bounding box center [222, 304] width 13 height 6
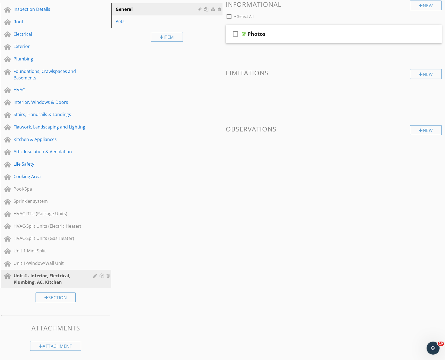
click at [225, 303] on div "Sections Inspection Details Roof Electrical Exterior Plumbing Foundations, Craw…" at bounding box center [222, 171] width 445 height 368
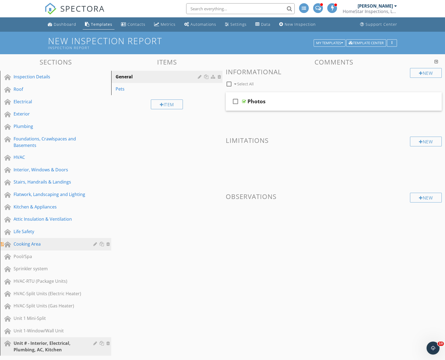
click at [96, 242] on div at bounding box center [95, 244] width 5 height 4
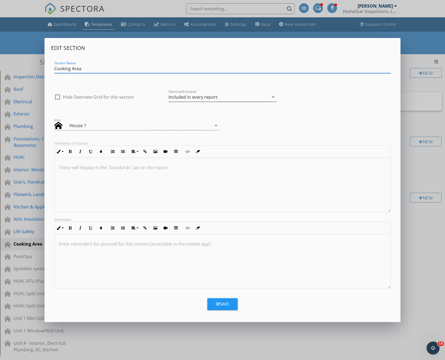
click at [215, 97] on div "Included in every report" at bounding box center [192, 97] width 49 height 5
click at [0, 0] on div "Optional - add on a per-report basis" at bounding box center [0, 0] width 0 height 0
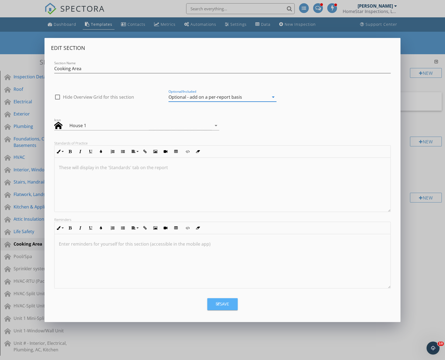
click at [223, 303] on div "Save" at bounding box center [222, 304] width 13 height 6
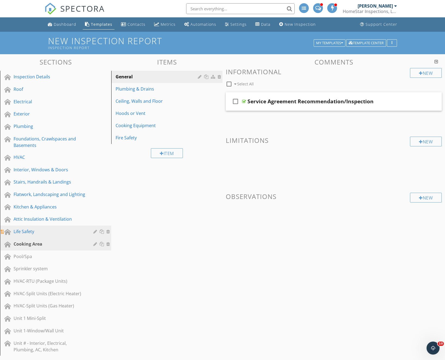
click at [95, 230] on div at bounding box center [95, 231] width 5 height 4
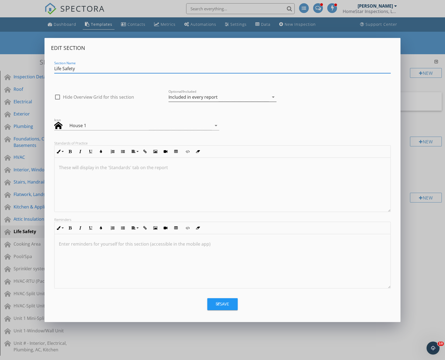
click at [181, 97] on div "Included in every report" at bounding box center [192, 97] width 49 height 5
click at [181, 97] on div "Optional - add on a per-report basis" at bounding box center [222, 99] width 99 height 7
click at [223, 305] on div "Save" at bounding box center [222, 304] width 13 height 6
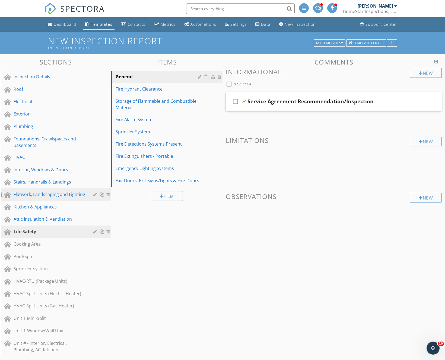
click at [94, 191] on div at bounding box center [102, 194] width 18 height 7
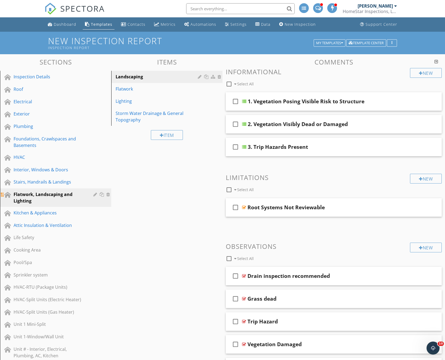
click at [94, 192] on div at bounding box center [95, 194] width 5 height 4
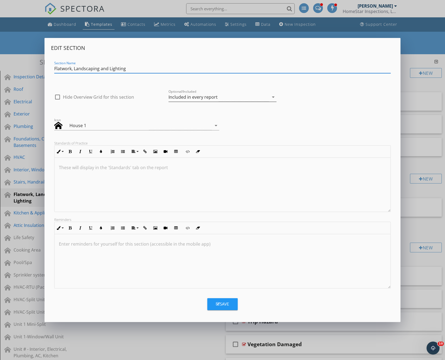
click at [187, 99] on div "Included in every report" at bounding box center [192, 97] width 49 height 5
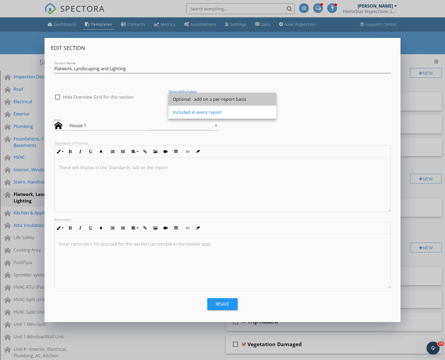
click at [187, 99] on div "Optional - add on a per-report basis" at bounding box center [222, 99] width 99 height 7
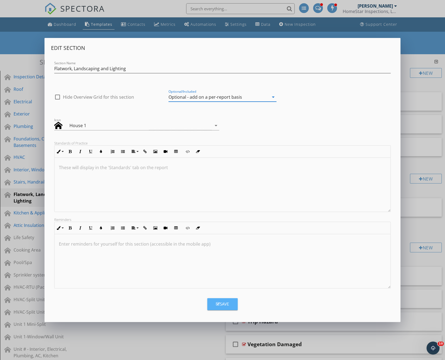
click at [217, 307] on div "Save" at bounding box center [222, 304] width 13 height 6
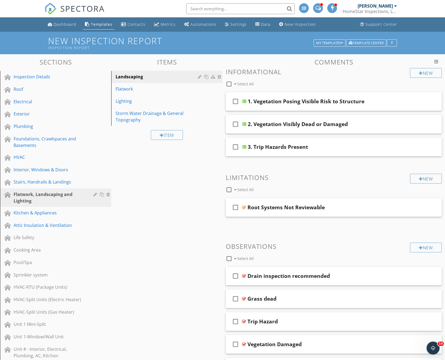
click at [130, 201] on div "Sections Inspection Details Roof Electrical Exterior Plumbing Foundations, Craw…" at bounding box center [222, 241] width 445 height 374
click at [94, 182] on div at bounding box center [95, 182] width 5 height 4
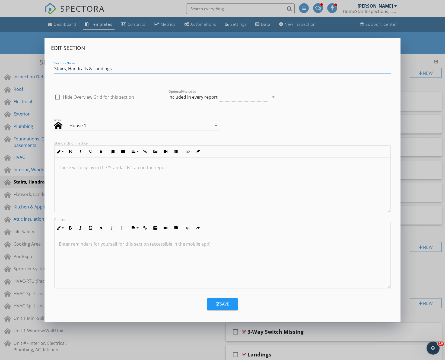
click at [179, 96] on div "Included in every report" at bounding box center [192, 97] width 49 height 5
click at [0, 0] on div "Optional - add on a per-report basis" at bounding box center [0, 0] width 0 height 0
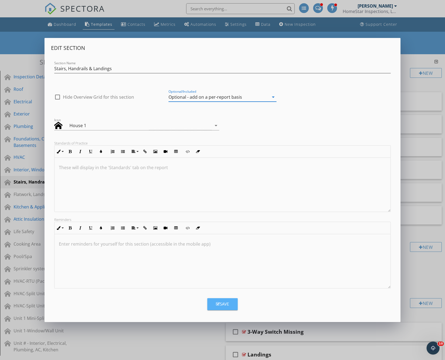
click at [221, 304] on div "Save" at bounding box center [222, 304] width 13 height 6
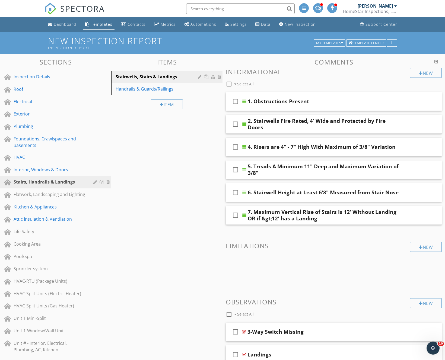
click at [27, 111] on div "Exterior" at bounding box center [50, 114] width 72 height 7
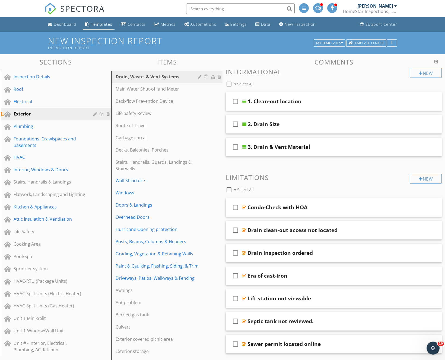
click at [27, 111] on div "Exterior" at bounding box center [50, 114] width 72 height 7
click at [236, 24] on div "Settings" at bounding box center [238, 24] width 16 height 5
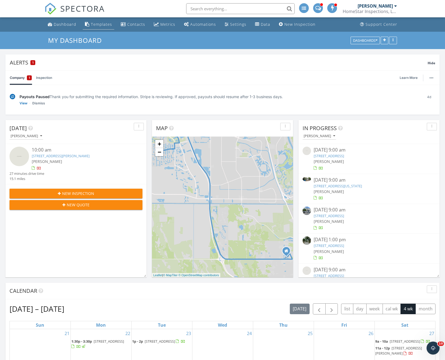
click at [98, 24] on div "Templates" at bounding box center [101, 24] width 21 height 5
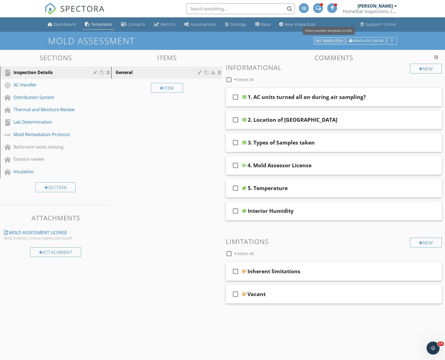
click at [330, 42] on div "My Templates" at bounding box center [329, 41] width 27 height 4
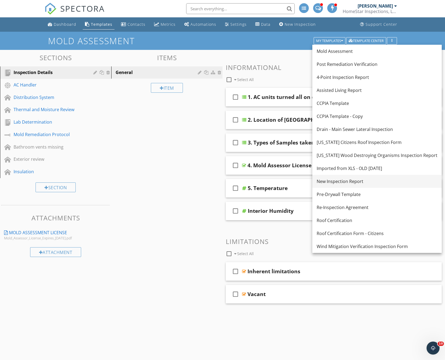
click at [345, 181] on div "New Inspection Report" at bounding box center [376, 181] width 121 height 7
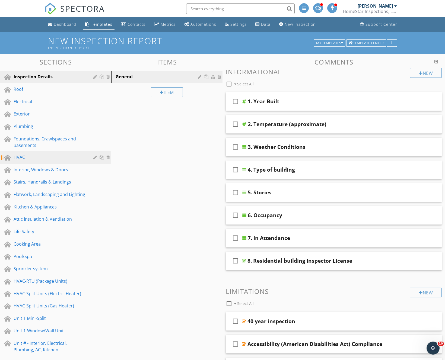
click at [19, 154] on div "HVAC" at bounding box center [50, 157] width 72 height 7
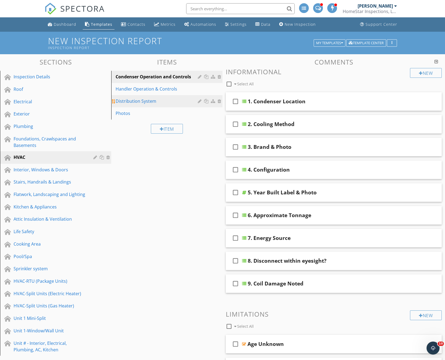
click at [153, 100] on div "Distribution System" at bounding box center [157, 101] width 84 height 7
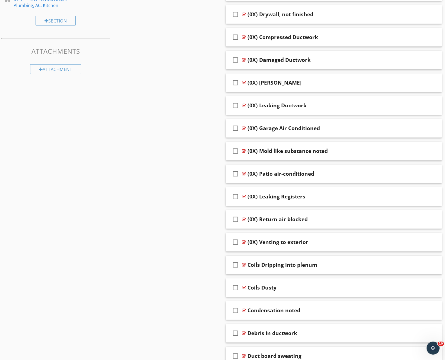
scroll to position [345, 0]
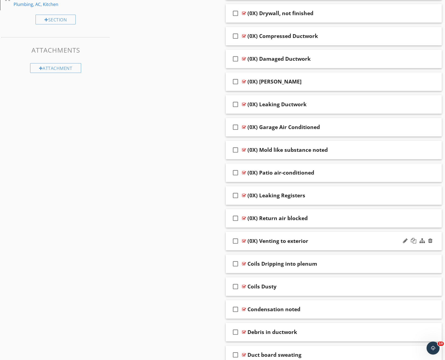
click at [331, 239] on div "(0X) Venting to exterior" at bounding box center [324, 241] width 154 height 7
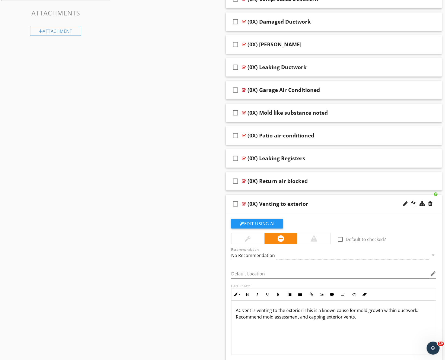
scroll to position [383, 0]
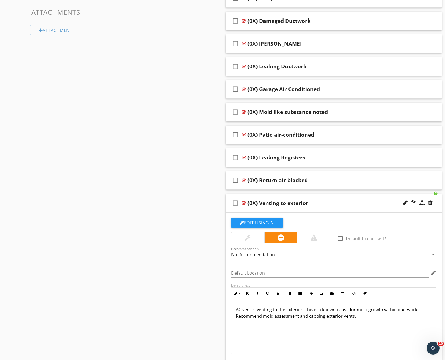
click at [342, 200] on div "(0X) Venting to exterior" at bounding box center [324, 203] width 154 height 7
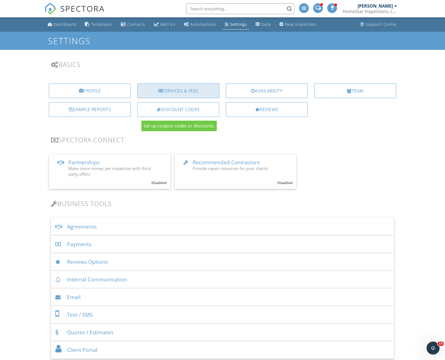
click at [191, 84] on div "Services & Fees" at bounding box center [178, 90] width 82 height 15
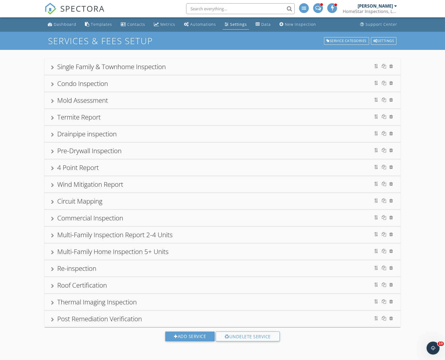
click at [128, 67] on div "Single Family & Townhome Inspection" at bounding box center [111, 66] width 108 height 9
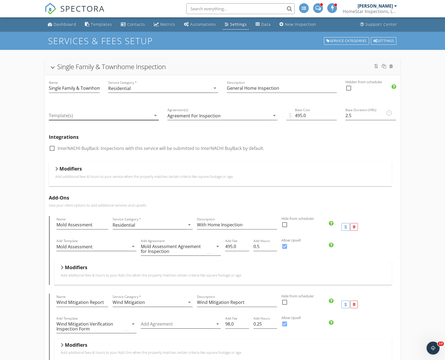
click at [153, 114] on icon "arrow_drop_down" at bounding box center [155, 115] width 7 height 7
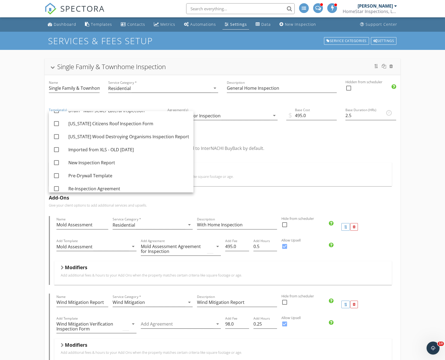
scroll to position [88, 0]
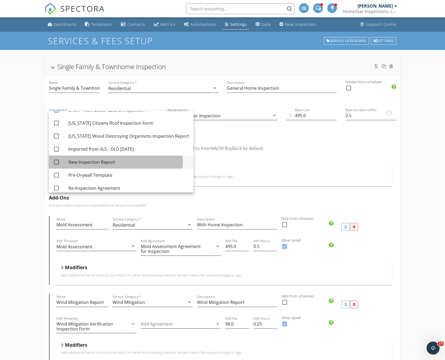
click at [86, 160] on div "New Inspection Report" at bounding box center [128, 162] width 121 height 7
checkbox input "true"
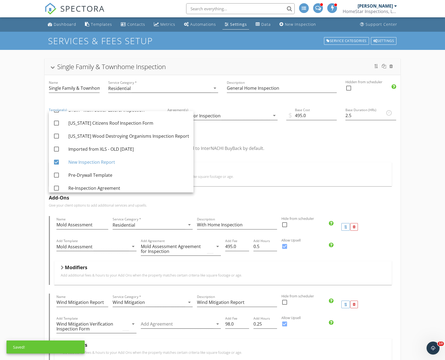
click at [300, 150] on div "check_box_outline_blank InterNACHI BuyBack: Inspections with this service will …" at bounding box center [222, 151] width 347 height 14
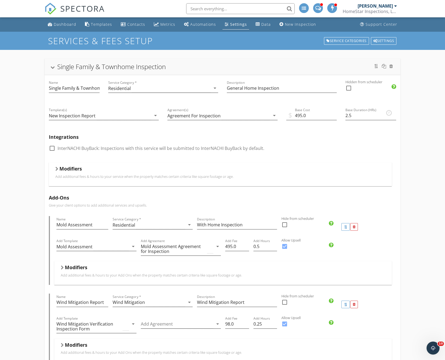
click at [144, 67] on div "Single Family & Townhome Inspection" at bounding box center [111, 66] width 108 height 9
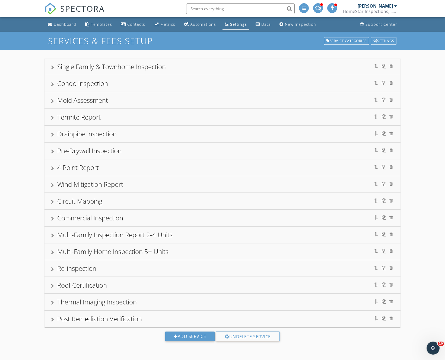
click at [139, 82] on div "Condo Inspection" at bounding box center [222, 84] width 343 height 10
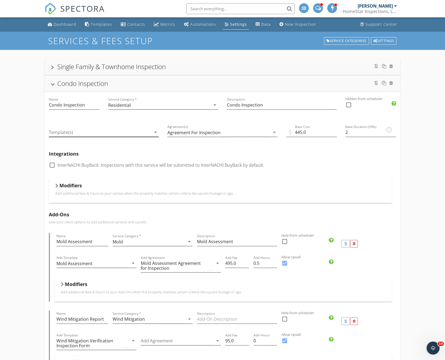
click at [86, 131] on div at bounding box center [100, 132] width 102 height 9
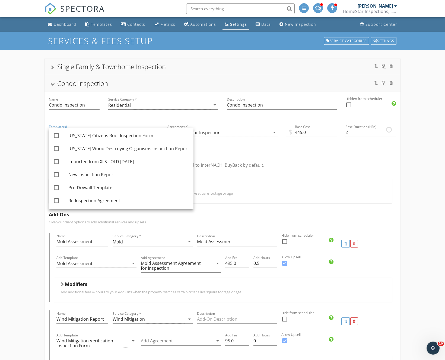
scroll to position [98, 0]
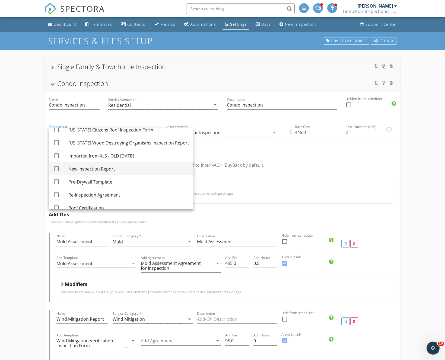
click at [55, 169] on div at bounding box center [56, 168] width 9 height 9
checkbox input "true"
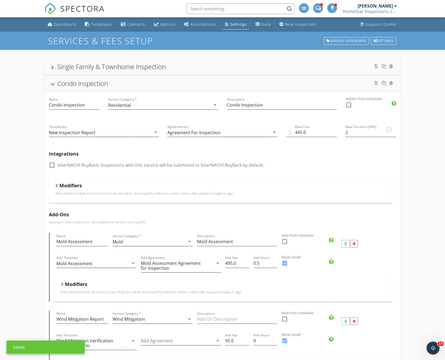
click at [156, 75] on div "Condo Inspection" at bounding box center [222, 83] width 356 height 16
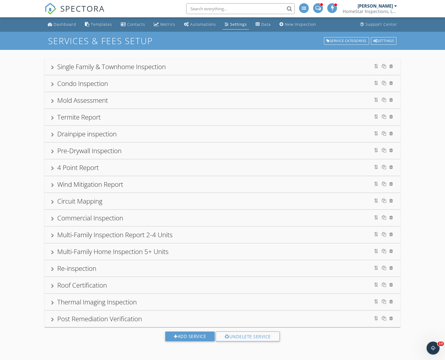
click at [148, 221] on div "Commercial Inspection" at bounding box center [222, 218] width 343 height 10
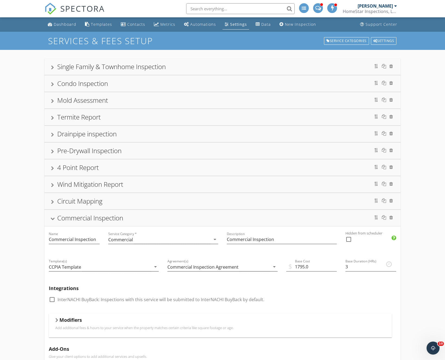
click at [143, 212] on div "Commercial Inspection" at bounding box center [222, 218] width 356 height 16
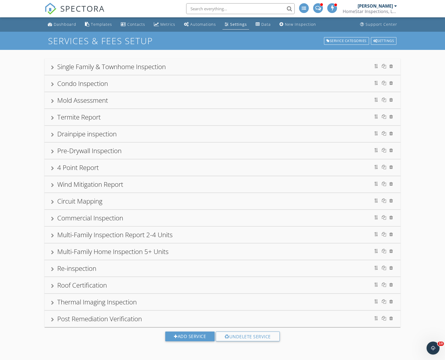
click at [160, 217] on div "Commercial Inspection" at bounding box center [222, 218] width 343 height 10
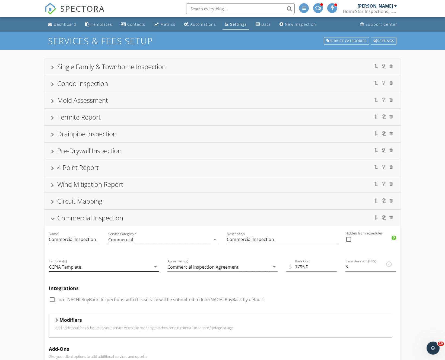
click at [77, 268] on div "CCPIA Template" at bounding box center [65, 267] width 32 height 5
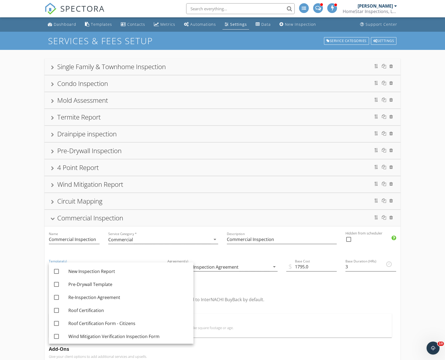
scroll to position [130, 0]
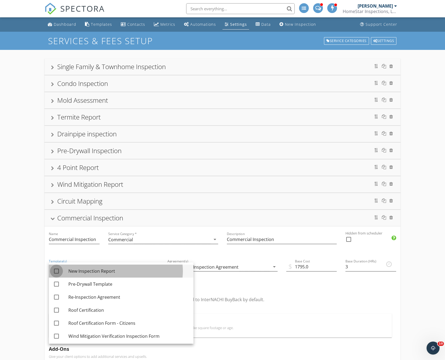
click at [55, 271] on div at bounding box center [56, 270] width 9 height 9
checkbox input "true"
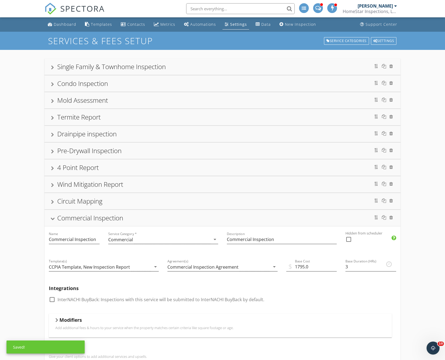
click at [117, 219] on div "Commercial Inspection" at bounding box center [90, 217] width 66 height 9
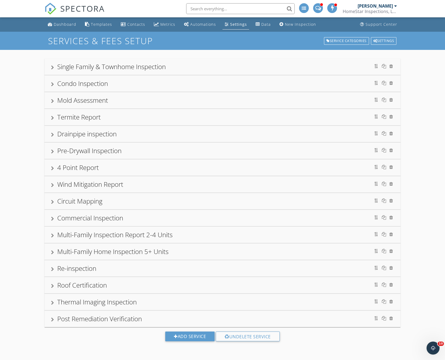
click at [125, 236] on div "Multi-Family Inspection Report 2-4 Units" at bounding box center [114, 234] width 115 height 9
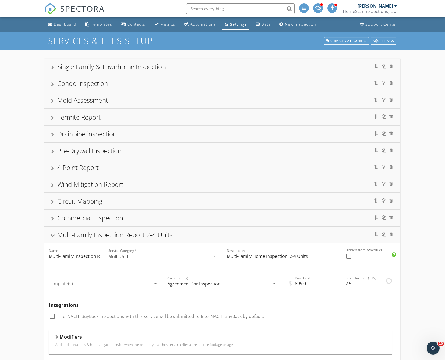
click at [73, 285] on div at bounding box center [100, 283] width 102 height 9
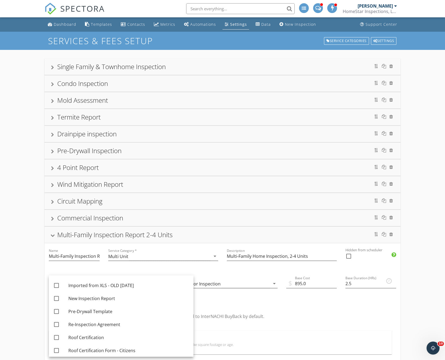
scroll to position [119, 0]
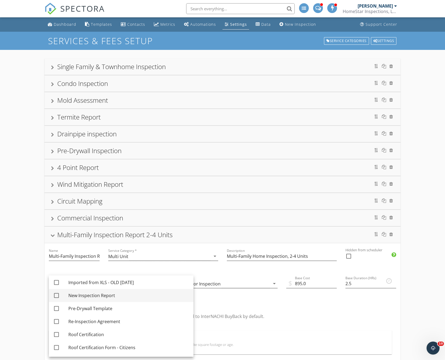
click at [58, 296] on div at bounding box center [56, 295] width 9 height 9
checkbox input "true"
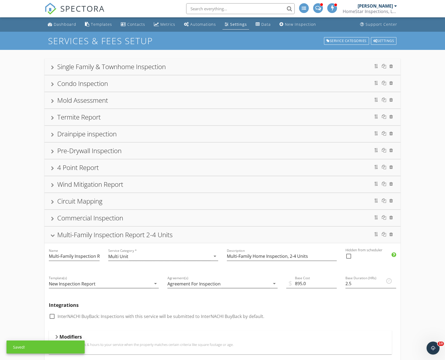
click at [117, 236] on div "Multi-Family Inspection Report 2-4 Units" at bounding box center [114, 234] width 115 height 9
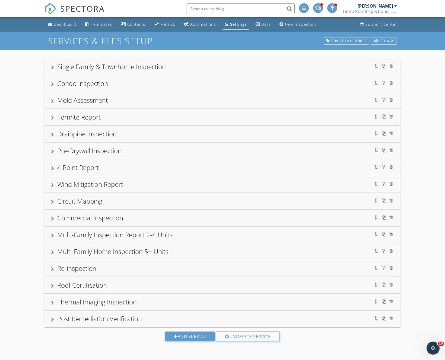
click at [108, 252] on div "Multi-Family Home Inspection 5+ Units" at bounding box center [112, 251] width 111 height 9
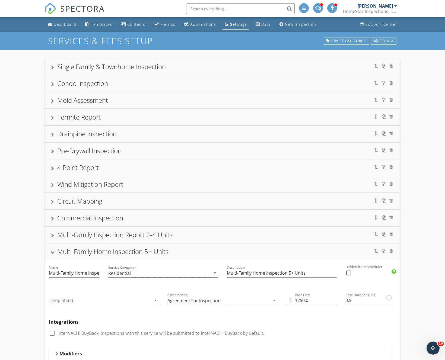
click at [79, 302] on div at bounding box center [100, 300] width 102 height 9
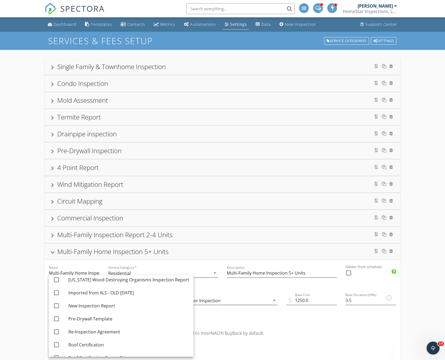
scroll to position [131, 0]
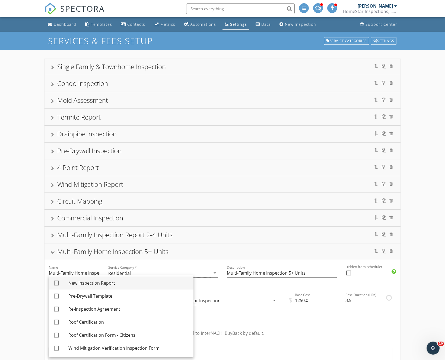
click at [58, 283] on div at bounding box center [56, 282] width 9 height 9
checkbox input "true"
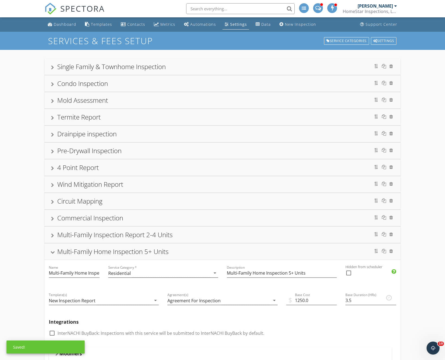
click at [82, 251] on div "Multi-Family Home Inspection 5+ Units" at bounding box center [112, 251] width 111 height 9
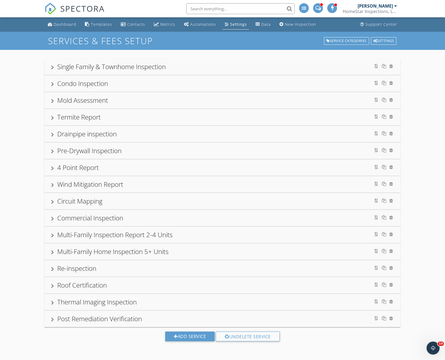
click at [108, 302] on div "Thermal Imaging Inspection" at bounding box center [96, 301] width 79 height 9
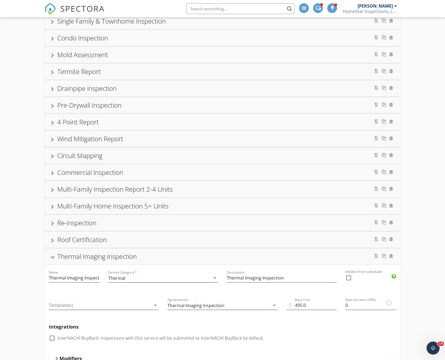
scroll to position [50, 0]
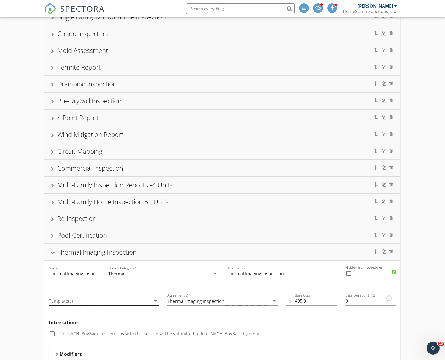
click at [74, 301] on div at bounding box center [100, 301] width 102 height 9
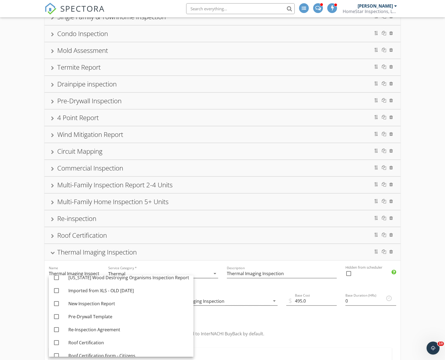
scroll to position [131, 0]
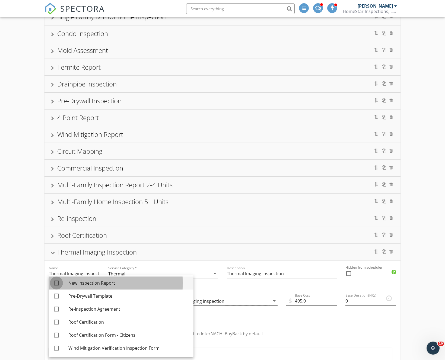
click at [54, 281] on div at bounding box center [56, 282] width 9 height 9
checkbox input "true"
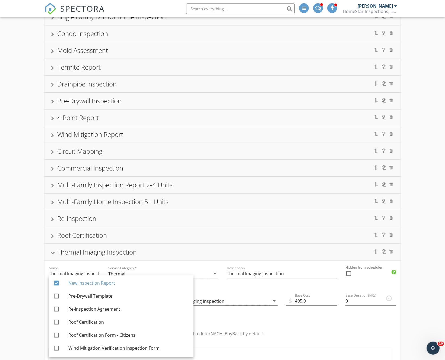
click at [25, 290] on div "Single Family & Townhome Inspection Name Single Family & Townhome Inspection Se…" at bounding box center [222, 350] width 445 height 701
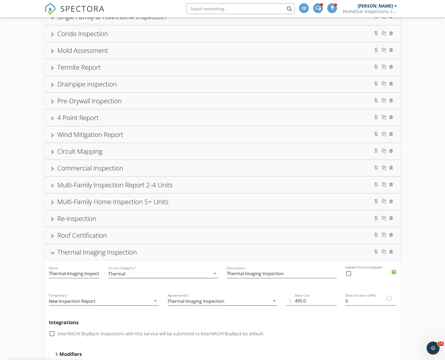
click at [118, 252] on div "Thermal Imaging Inspection" at bounding box center [96, 251] width 79 height 9
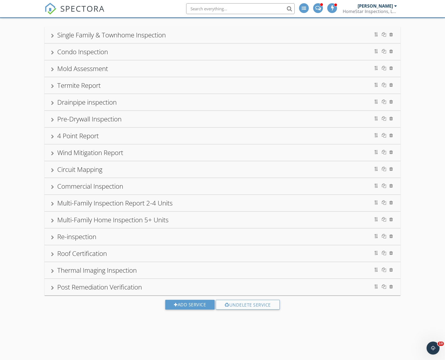
scroll to position [32, 0]
click at [92, 286] on div "Post Remediation Verification" at bounding box center [99, 286] width 85 height 9
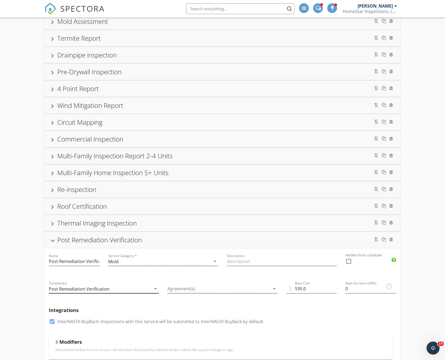
scroll to position [80, 0]
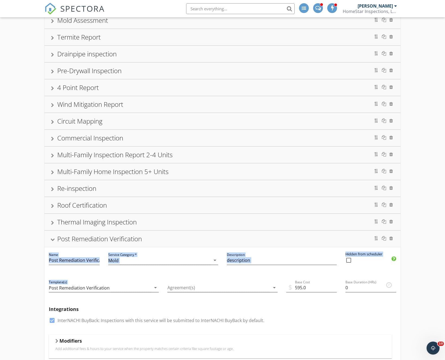
drag, startPoint x: 31, startPoint y: 279, endPoint x: 60, endPoint y: 246, distance: 44.1
click at [60, 246] on div "Single Family & Townhome Inspection Name Single Family & Townhome Inspection Se…" at bounding box center [222, 241] width 445 height 542
click at [92, 239] on div "Post Remediation Verification" at bounding box center [99, 238] width 85 height 9
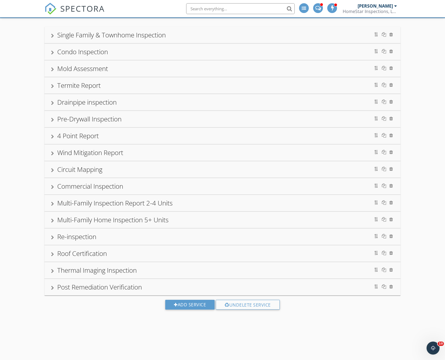
scroll to position [0, 0]
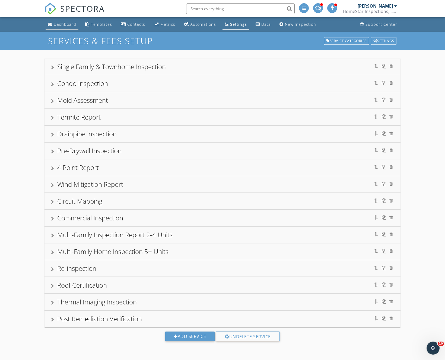
click at [63, 30] on li "Dashboard" at bounding box center [61, 24] width 35 height 14
click at [62, 25] on div "Dashboard" at bounding box center [65, 24] width 22 height 5
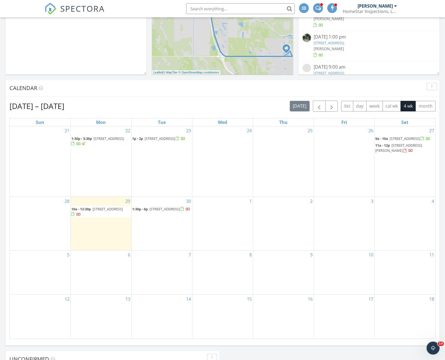
scroll to position [203, 0]
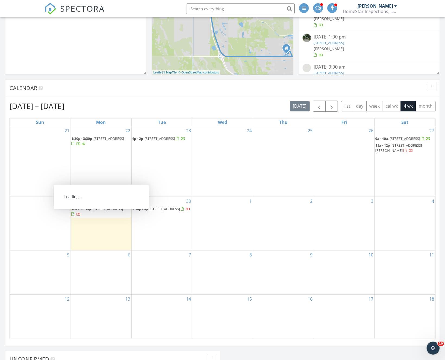
click at [103, 211] on span "[STREET_ADDRESS]" at bounding box center [107, 209] width 30 height 5
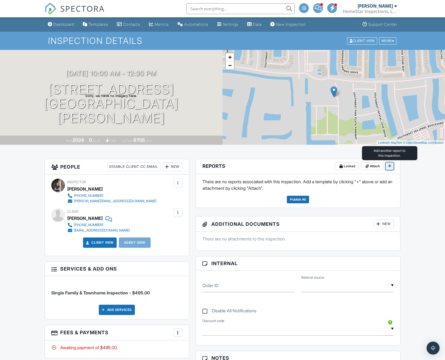
click at [391, 165] on icon at bounding box center [389, 166] width 3 height 4
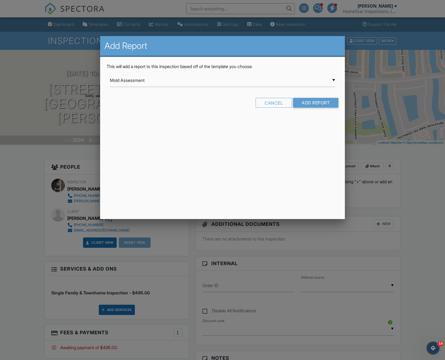
click at [139, 82] on div "▼ Mold Assessment Mold Assessment Post Remediation Verification 4-Point Inspect…" at bounding box center [222, 80] width 225 height 13
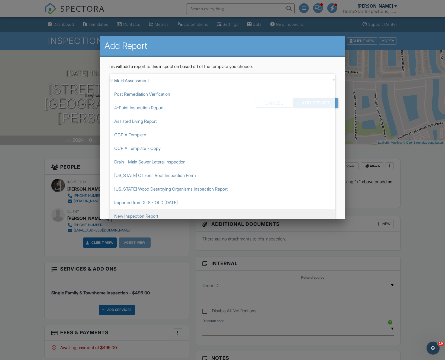
click at [138, 214] on span "New Inspection Report" at bounding box center [222, 216] width 225 height 14
type input "New Inspection Report"
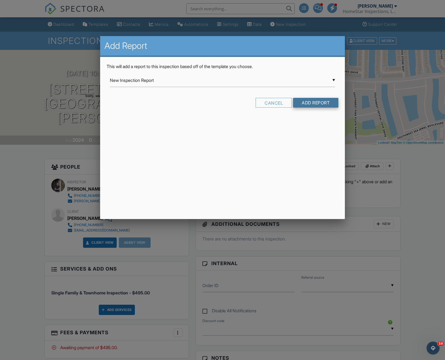
click at [319, 103] on input "Add Report" at bounding box center [315, 103] width 45 height 10
